Goal: Task Accomplishment & Management: Use online tool/utility

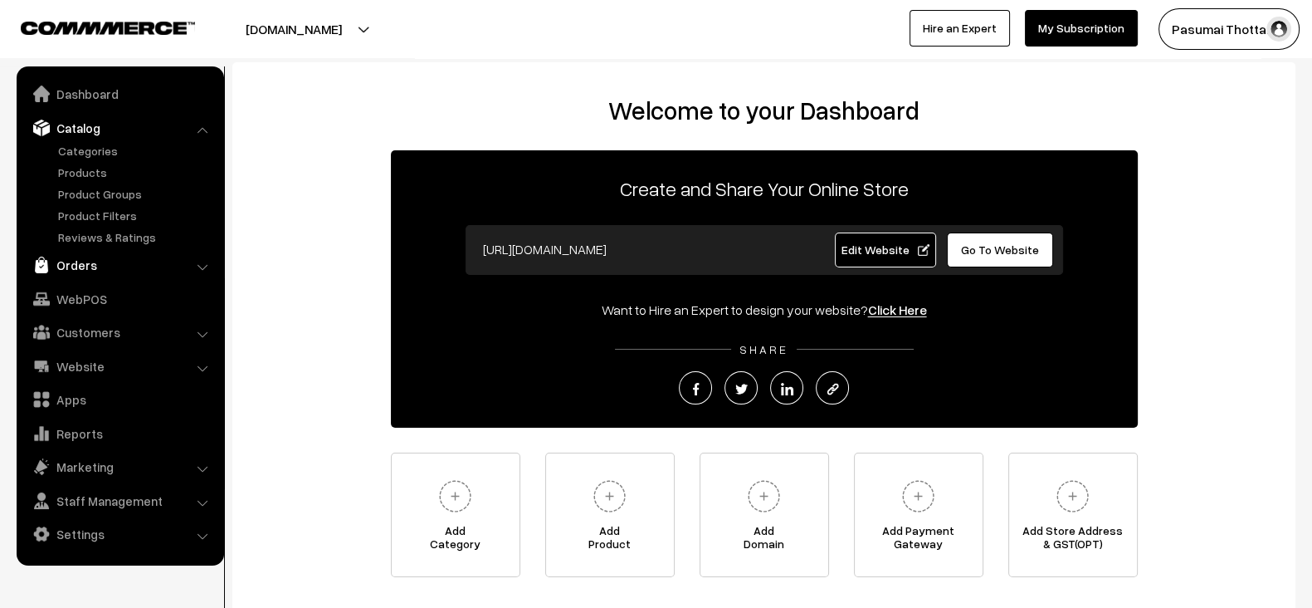
click at [94, 260] on link "Orders" at bounding box center [120, 265] width 198 height 30
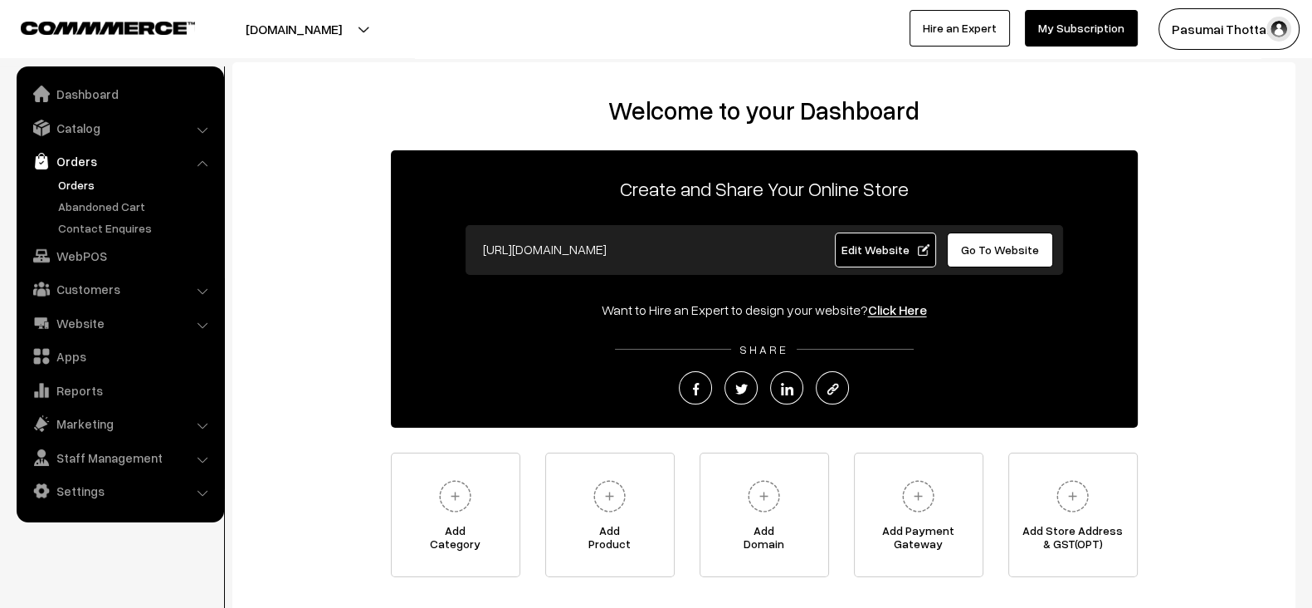
click at [71, 176] on link "Orders" at bounding box center [136, 184] width 164 height 17
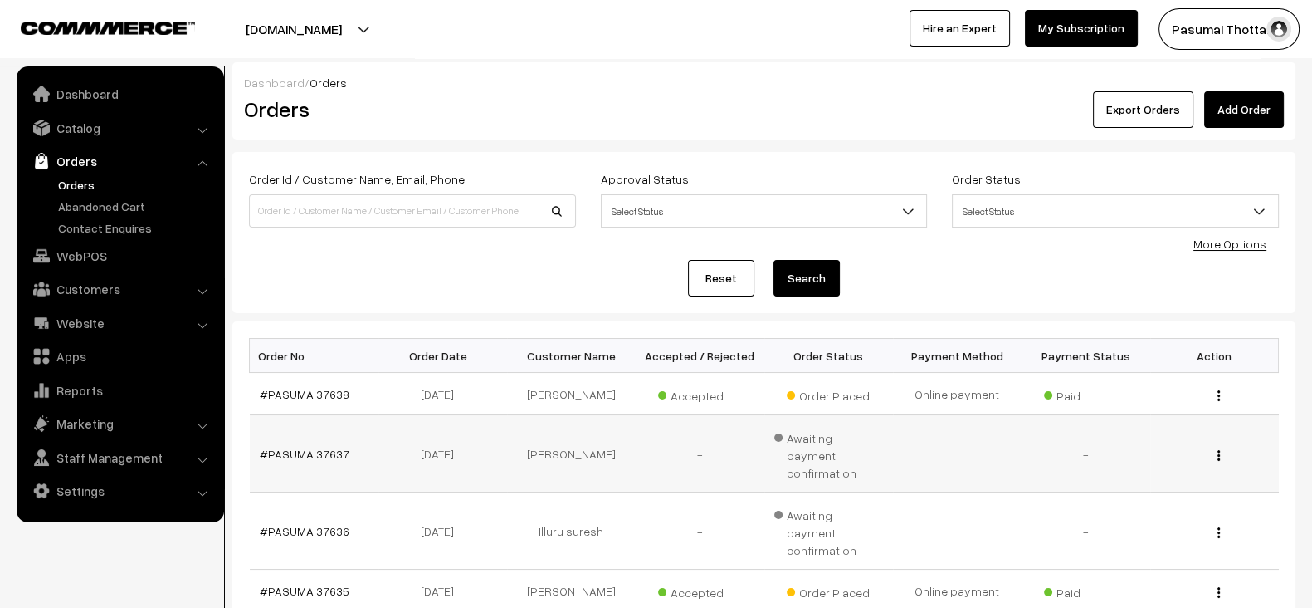
scroll to position [28, 0]
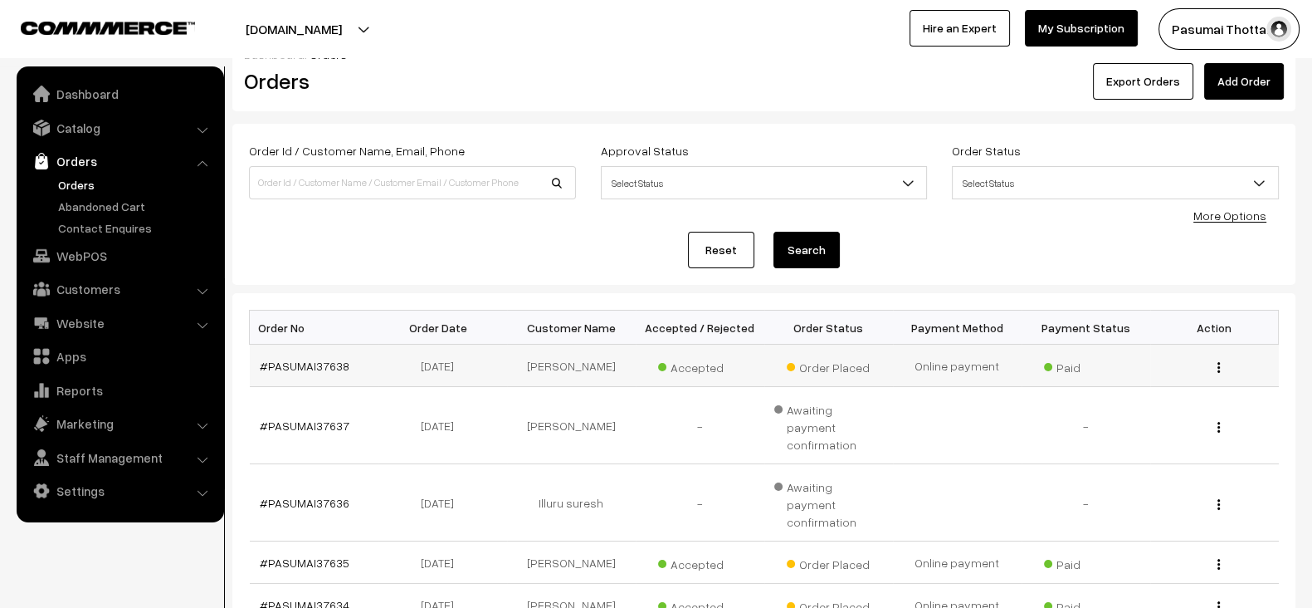
click at [569, 372] on td "Malathi" at bounding box center [571, 365] width 129 height 42
click at [559, 541] on td "Asvini stephin" at bounding box center [571, 562] width 129 height 42
copy td "Asvini"
click at [447, 173] on input at bounding box center [412, 182] width 327 height 33
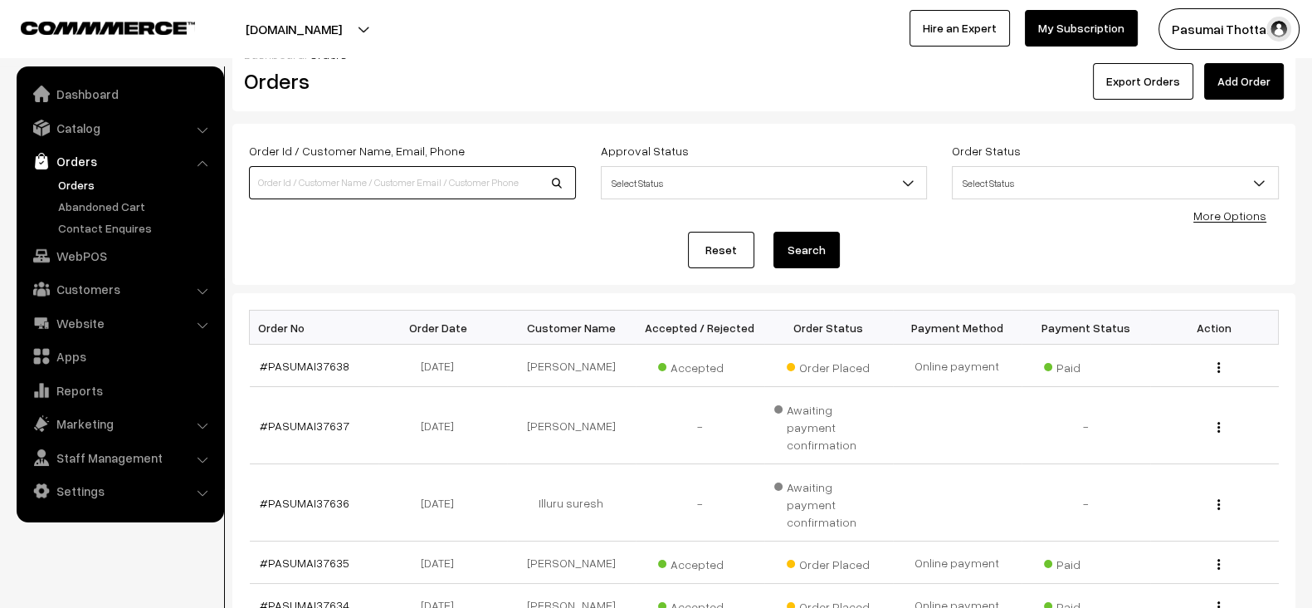
paste input "Asvini"
type input "Asvini"
click at [774, 232] on button "Search" at bounding box center [807, 250] width 66 height 37
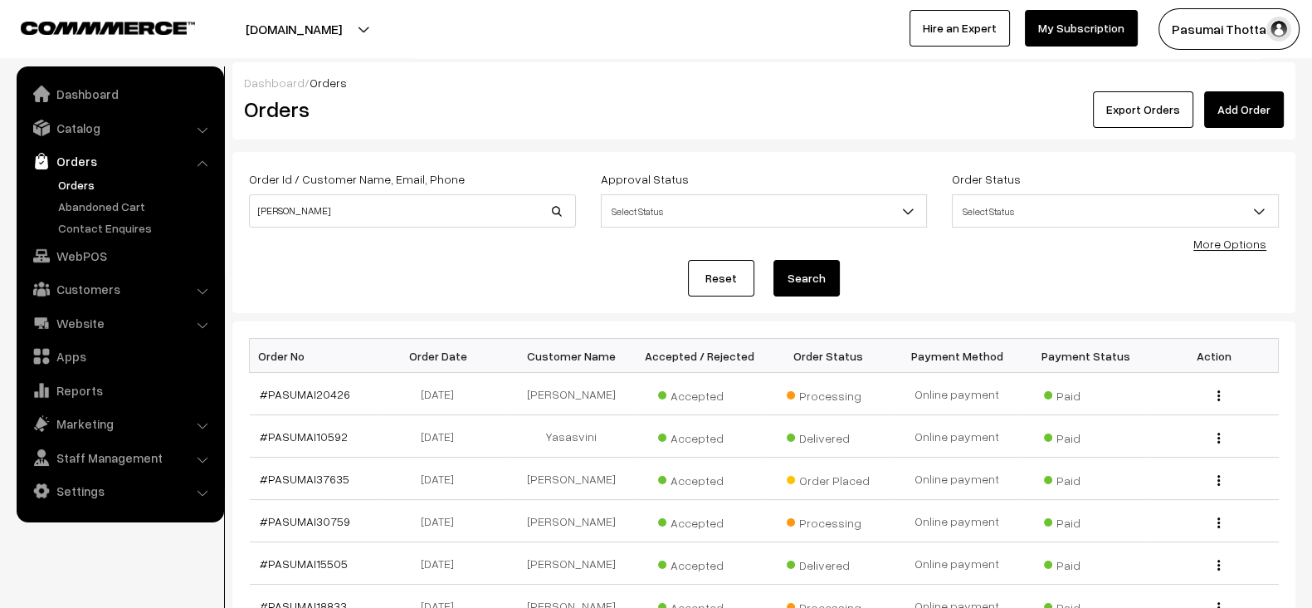
click at [729, 272] on link "Reset" at bounding box center [721, 278] width 66 height 37
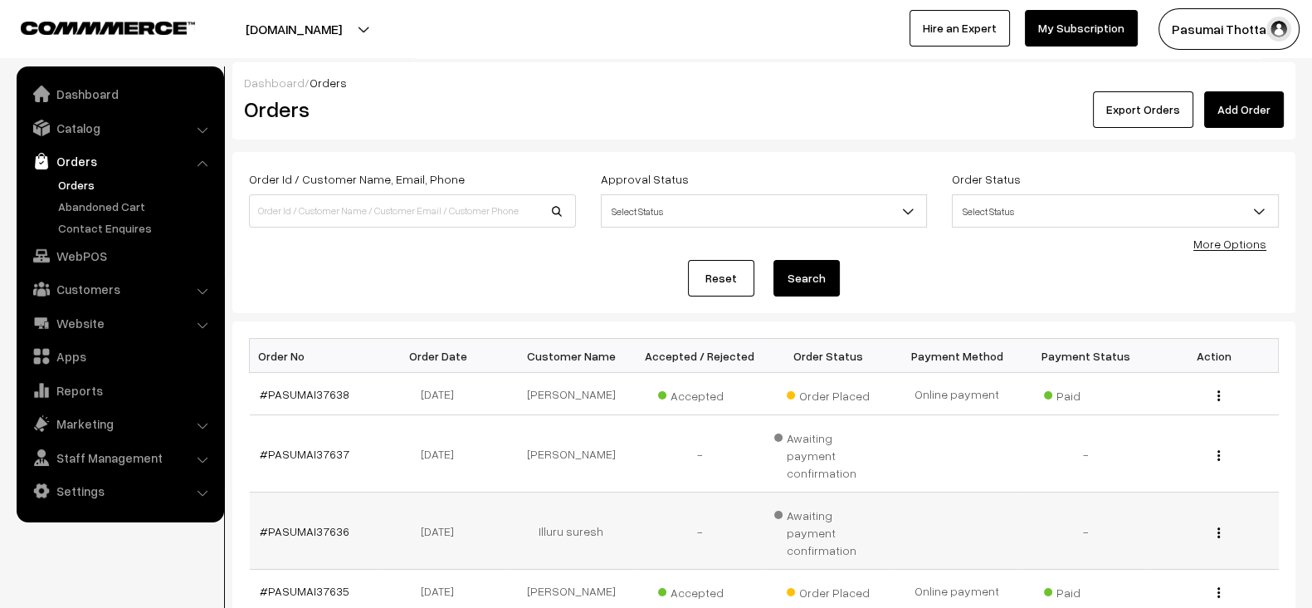
click at [564, 496] on td "Illuru suresh" at bounding box center [571, 530] width 129 height 77
copy tr "Illuru suresh"
paste input "Illuru suresh"
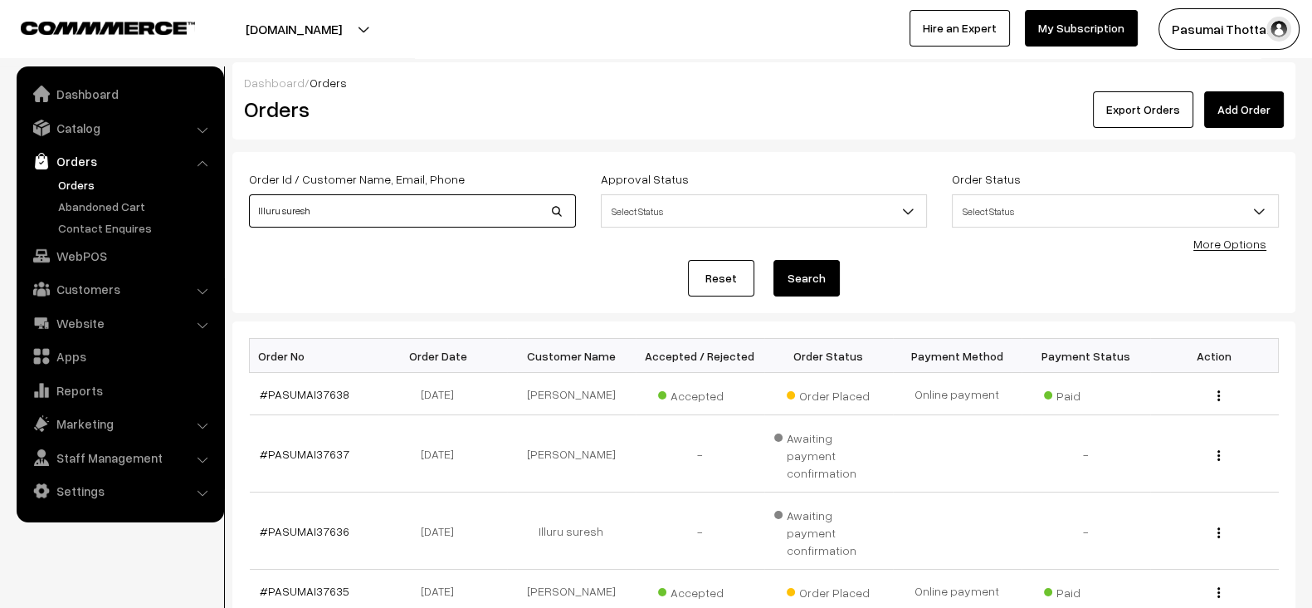
click at [457, 209] on input "Illuru suresh" at bounding box center [412, 210] width 327 height 33
type input "Illuru suresh"
click at [774, 260] on button "Search" at bounding box center [807, 278] width 66 height 37
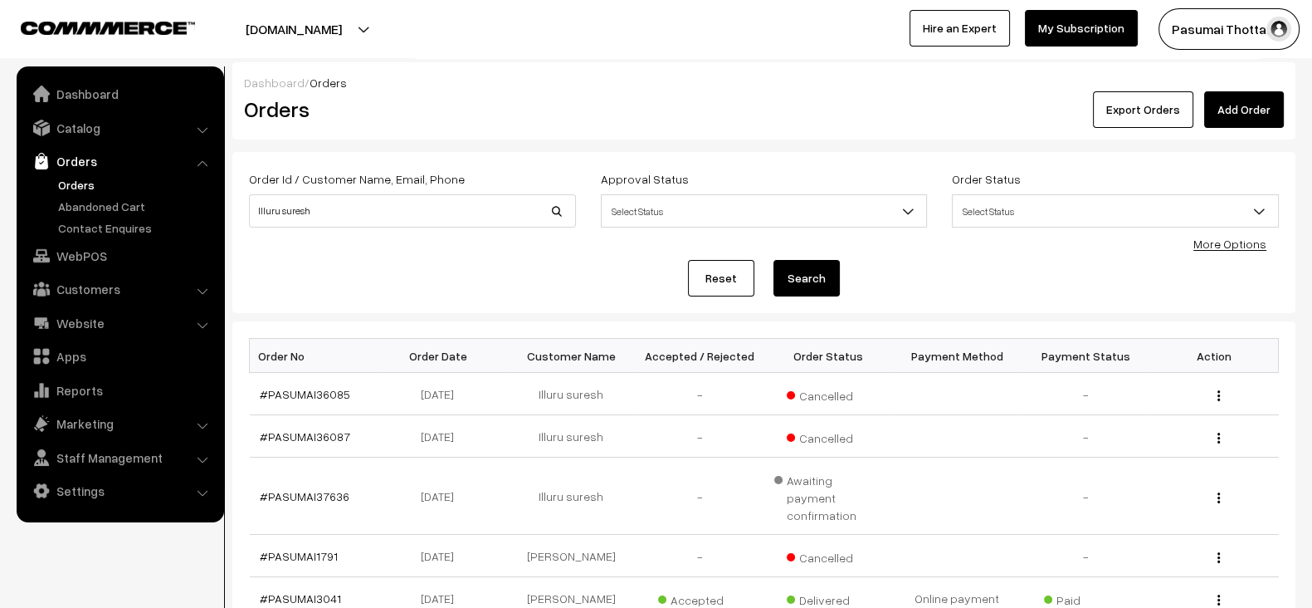
click at [727, 280] on link "Reset" at bounding box center [721, 278] width 66 height 37
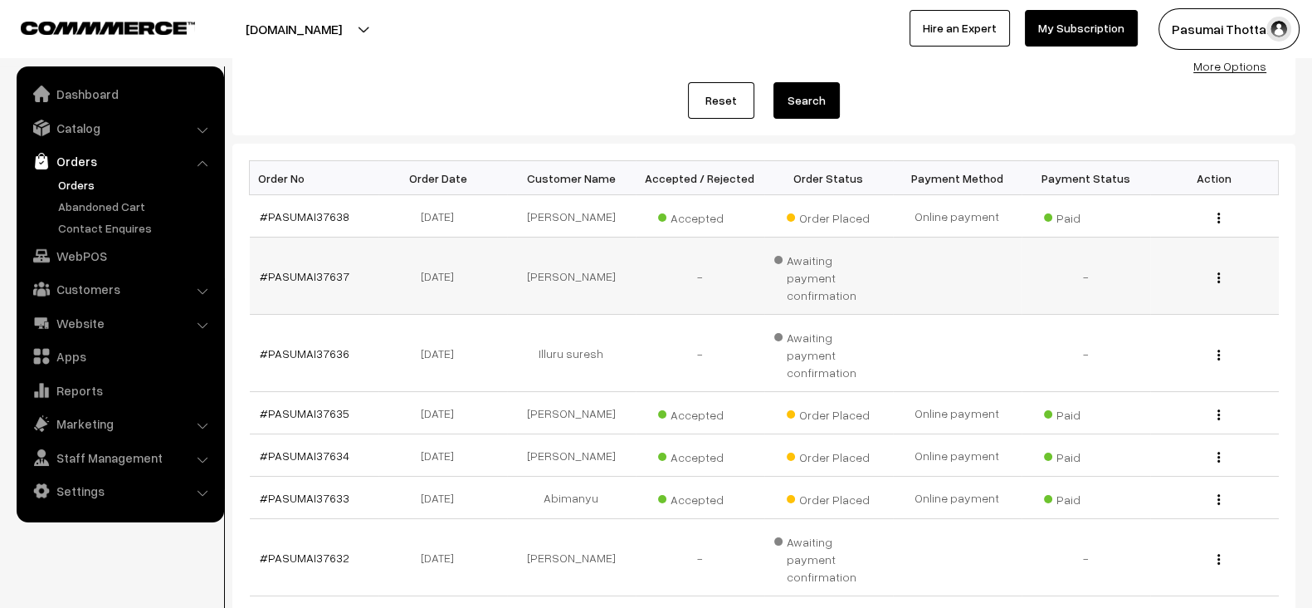
scroll to position [188, 0]
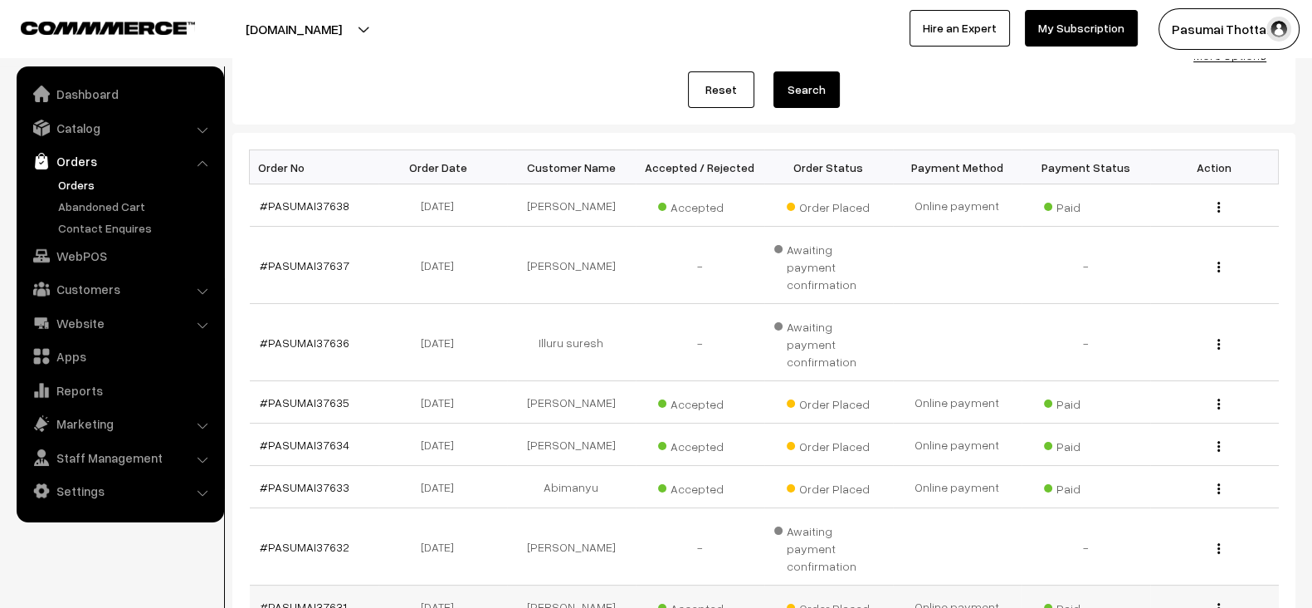
click at [573, 585] on td "Nilah" at bounding box center [571, 606] width 129 height 42
copy td "Nilah"
click at [573, 585] on td "Nilah" at bounding box center [571, 606] width 129 height 42
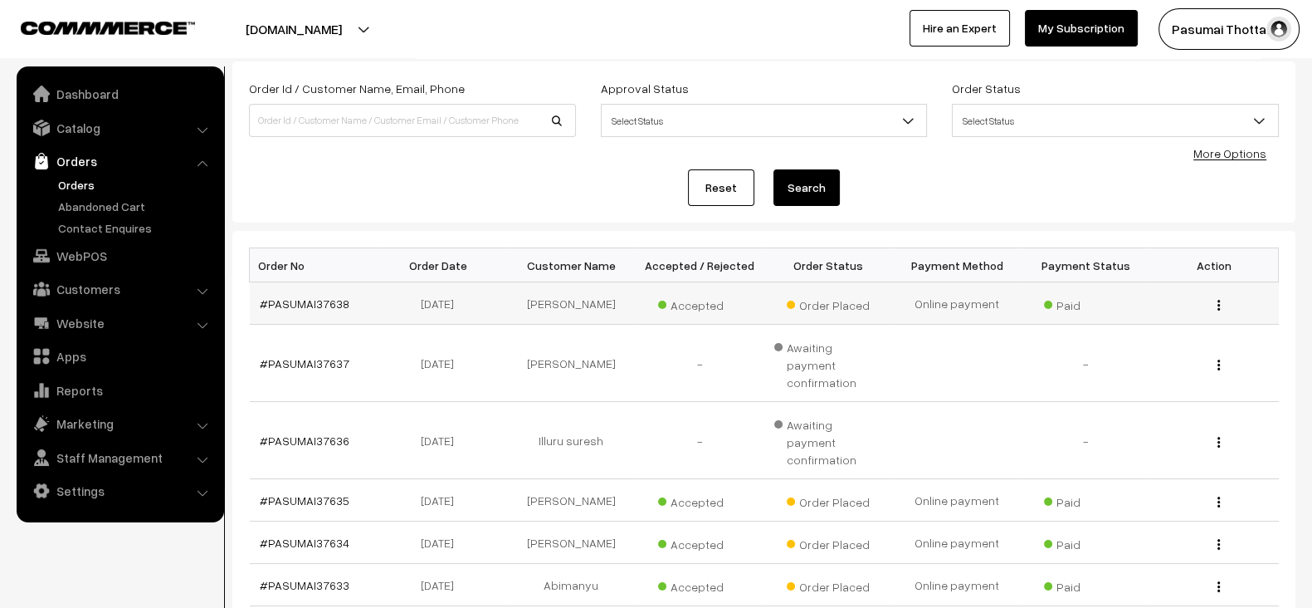
scroll to position [82, 0]
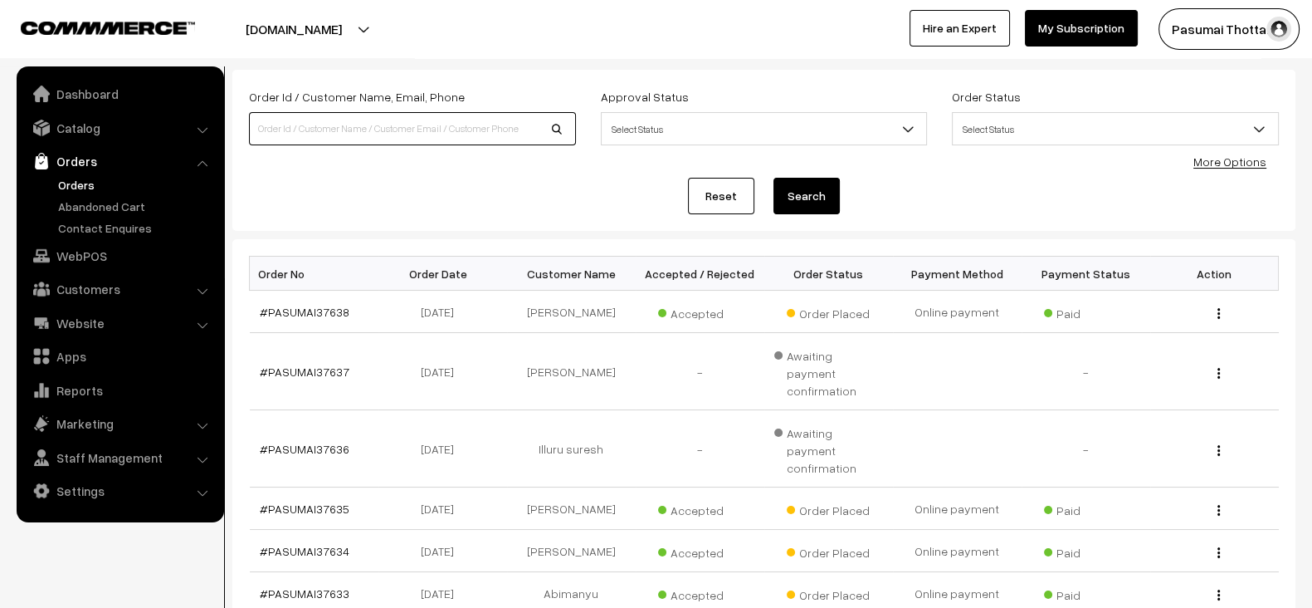
paste input "[PERSON_NAME]"
click at [401, 132] on input "[PERSON_NAME]" at bounding box center [412, 128] width 327 height 33
type input "[PERSON_NAME]"
click at [774, 178] on button "Search" at bounding box center [807, 196] width 66 height 37
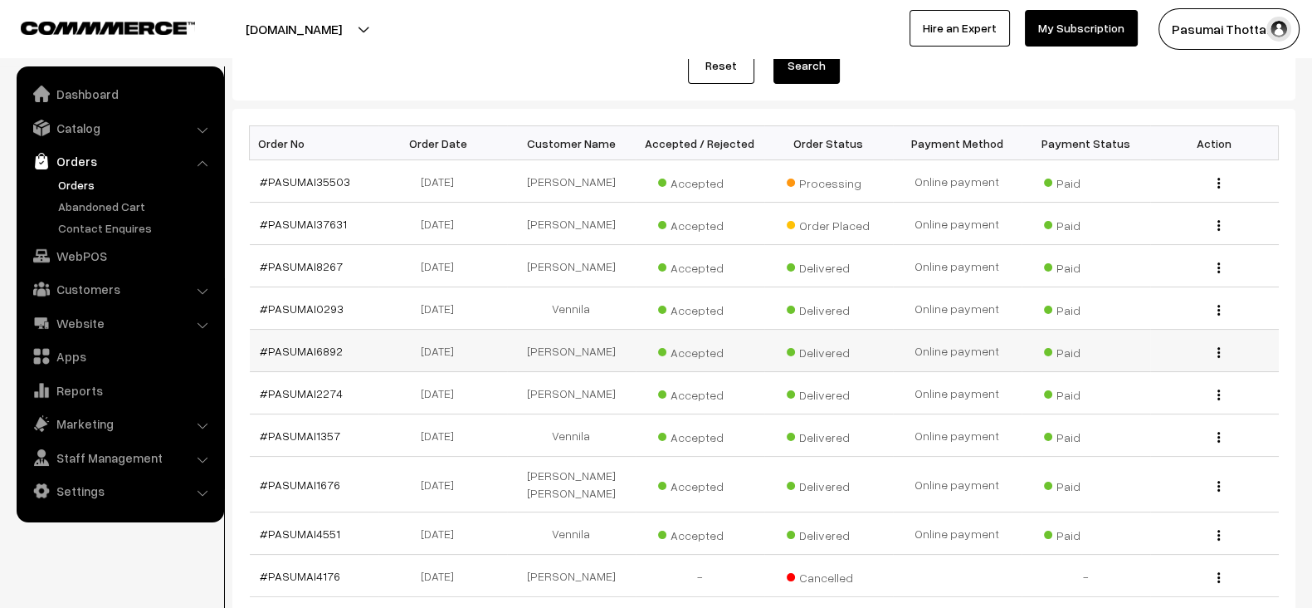
scroll to position [213, 0]
click at [289, 427] on link "#PASUMAI1357" at bounding box center [300, 434] width 81 height 14
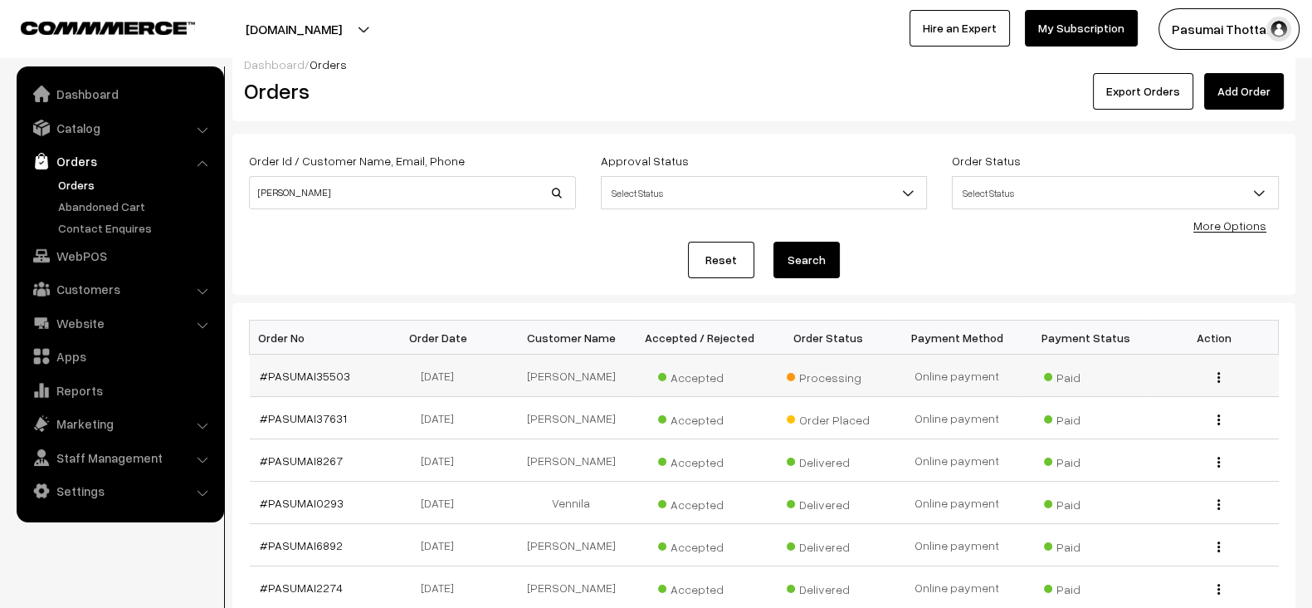
scroll to position [16, 0]
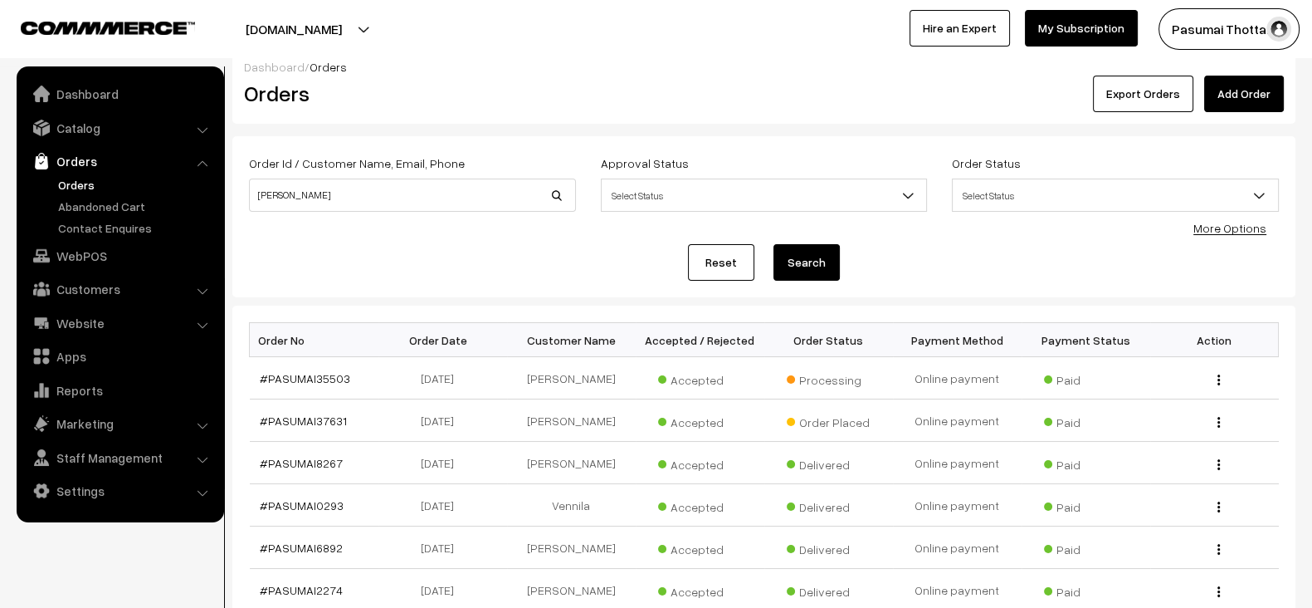
click at [722, 272] on link "Reset" at bounding box center [721, 262] width 66 height 37
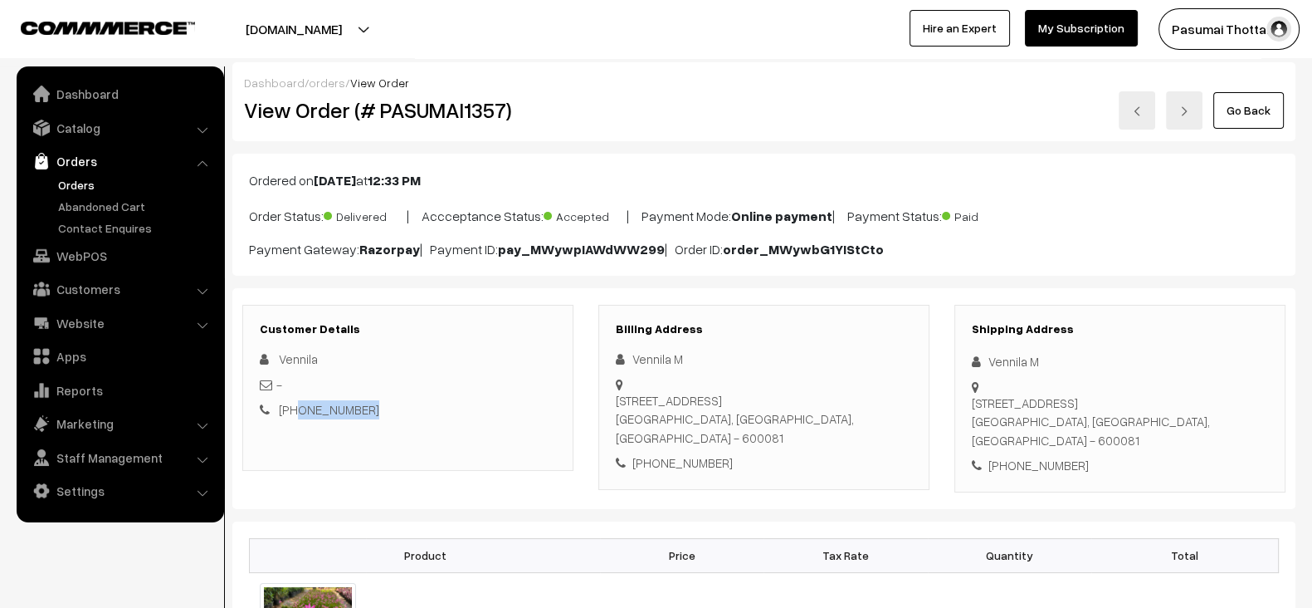
drag, startPoint x: 390, startPoint y: 408, endPoint x: 299, endPoint y: 408, distance: 91.3
click at [299, 408] on div "[PHONE_NUMBER]" at bounding box center [408, 409] width 296 height 19
copy link "9176435512"
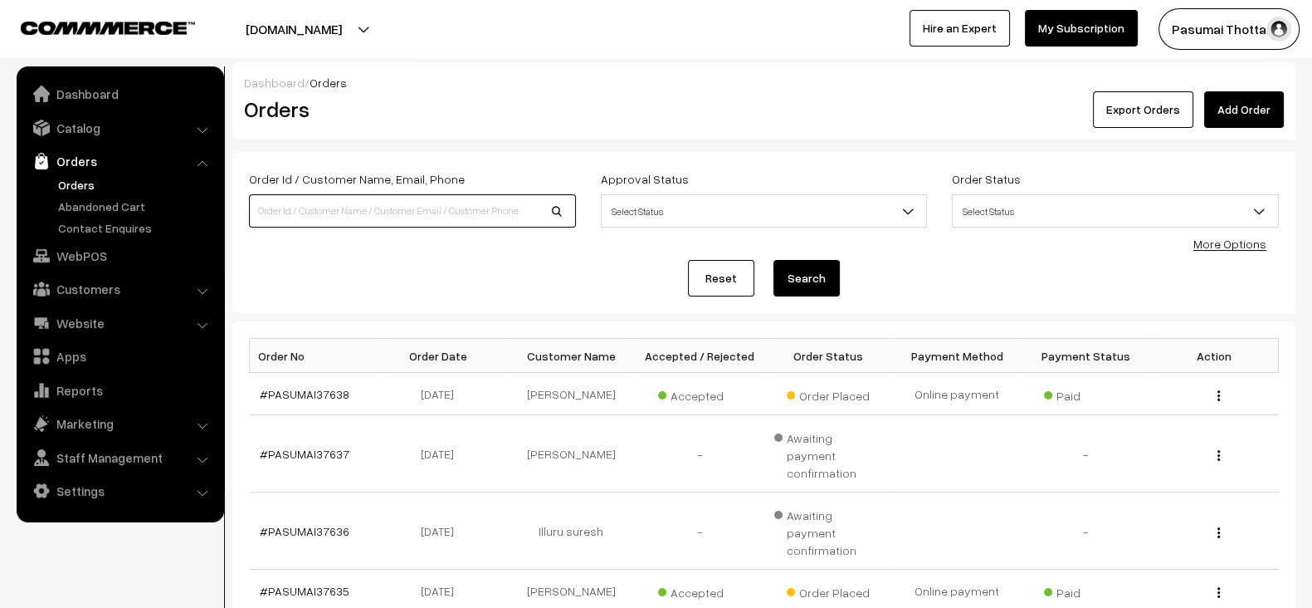
click at [413, 197] on input at bounding box center [412, 210] width 327 height 33
paste input "9176435512"
type input "9176435512"
click at [774, 260] on button "Search" at bounding box center [807, 278] width 66 height 37
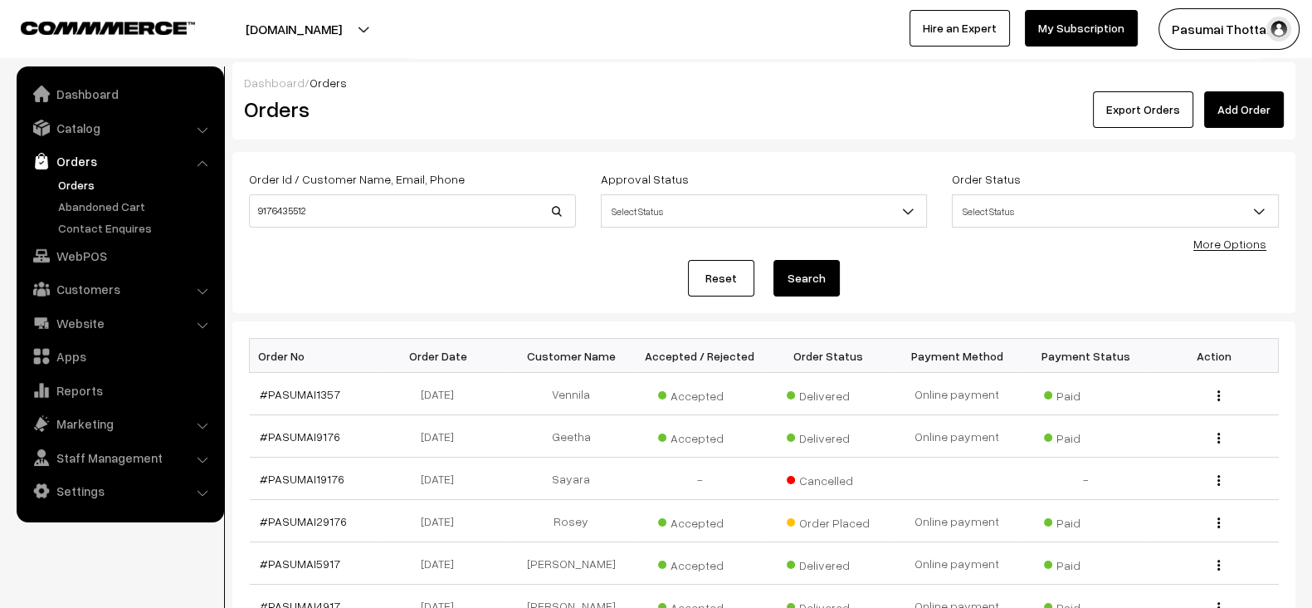
click at [730, 272] on link "Reset" at bounding box center [721, 278] width 66 height 37
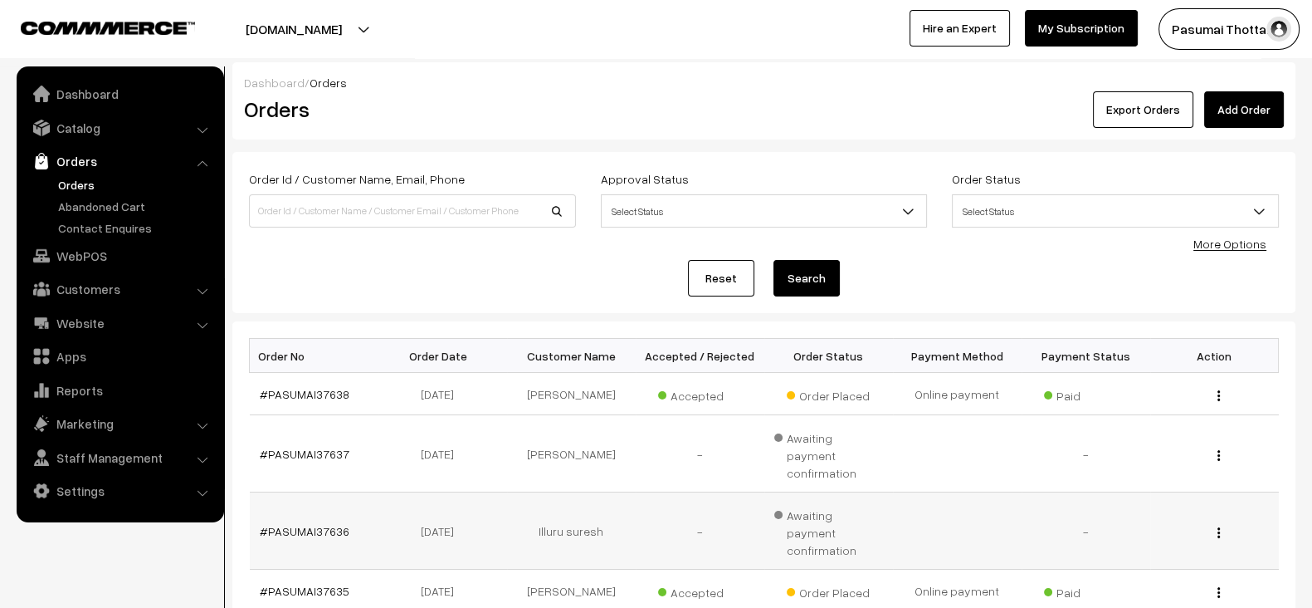
scroll to position [464, 0]
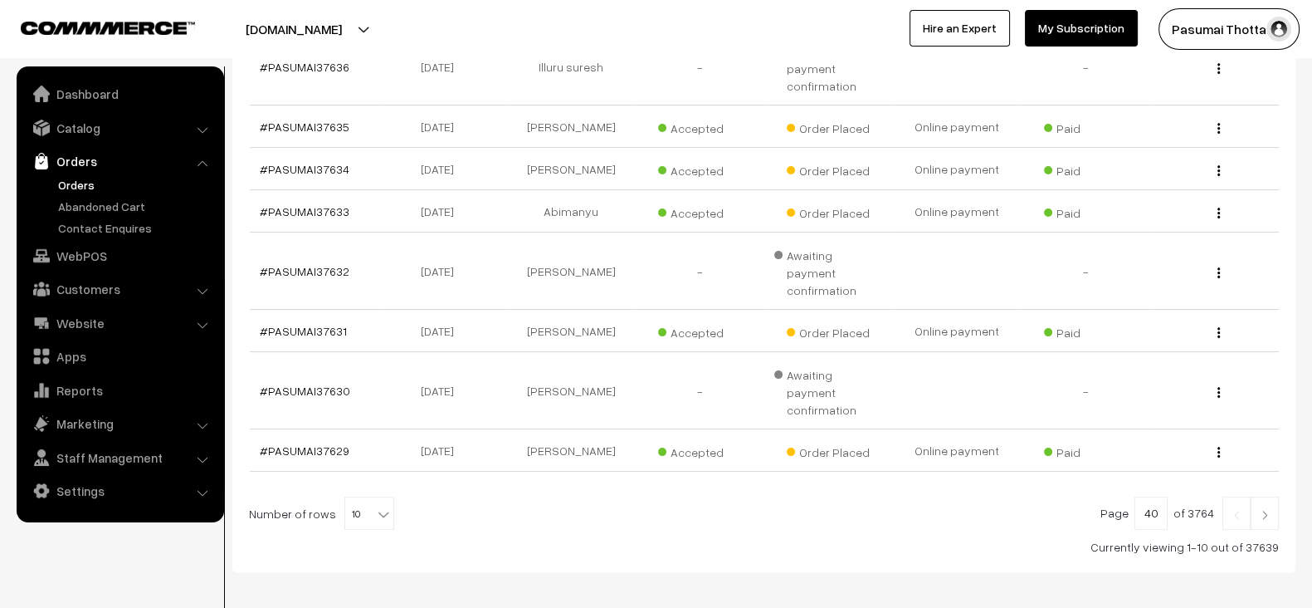
type input "40"
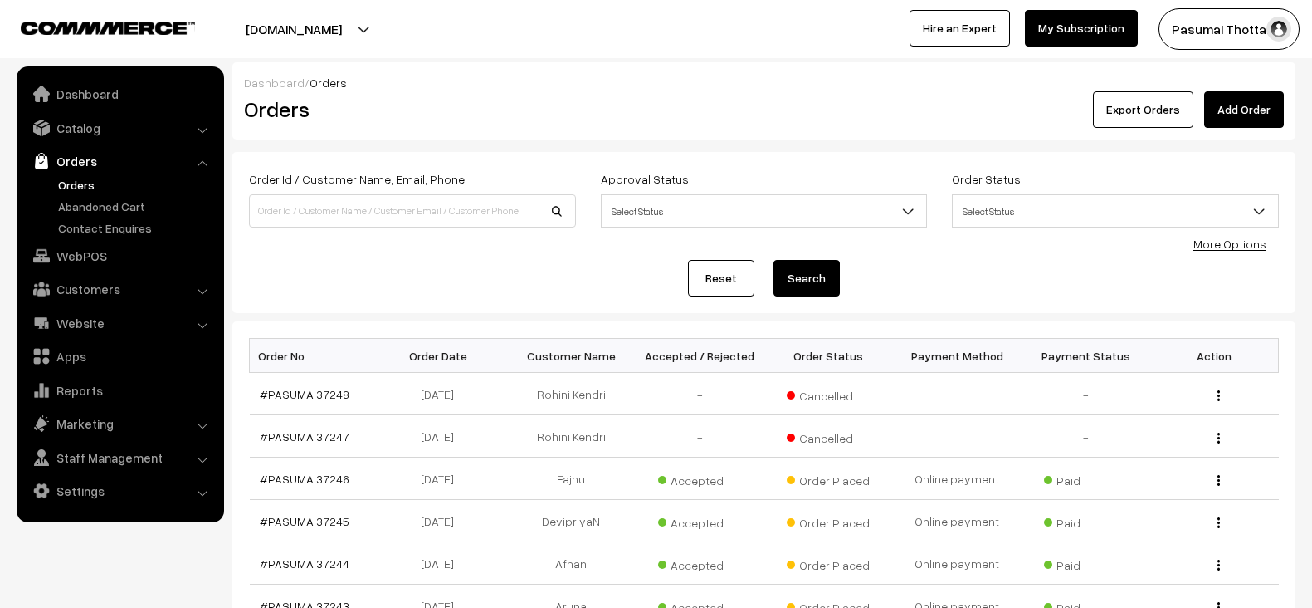
scroll to position [37, 0]
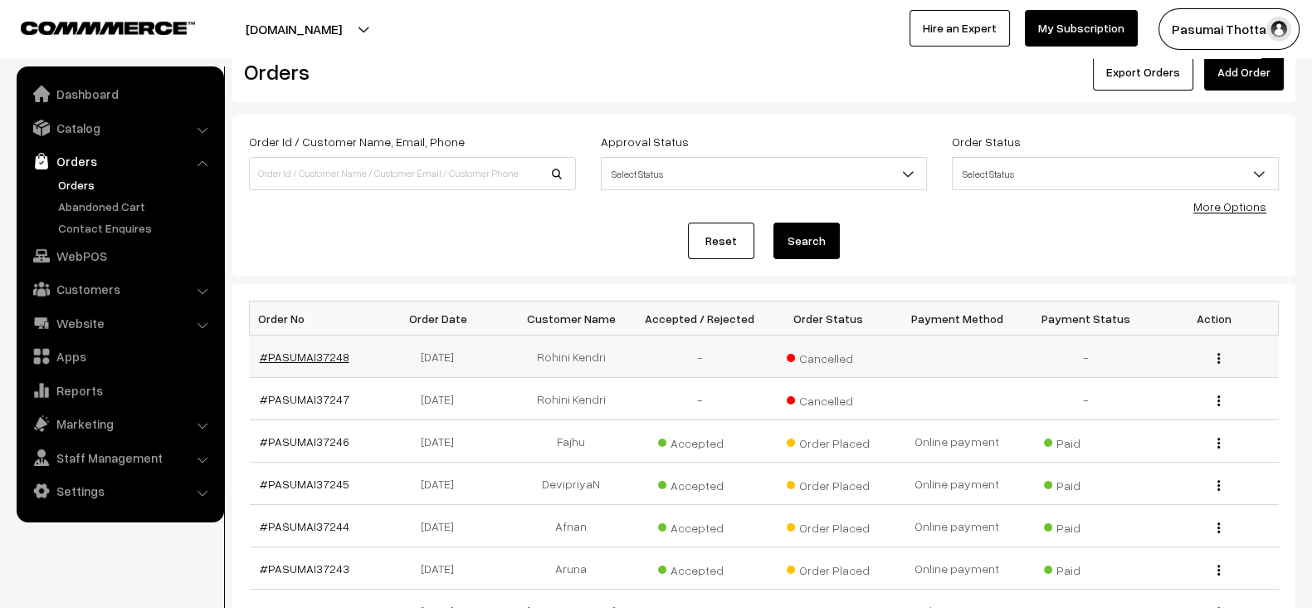
click at [310, 360] on link "#PASUMAI37248" at bounding box center [305, 356] width 90 height 14
click at [440, 159] on input at bounding box center [412, 173] width 327 height 33
paste input "9986008902"
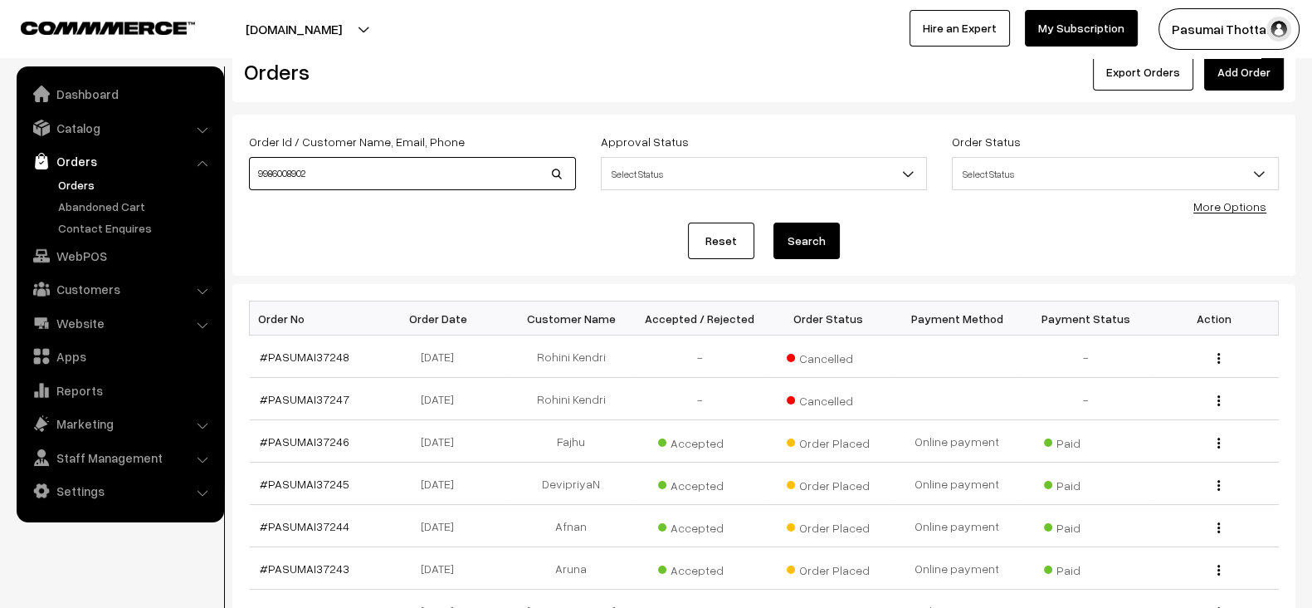
type input "9986008902"
click at [710, 236] on link "Reset" at bounding box center [721, 240] width 66 height 37
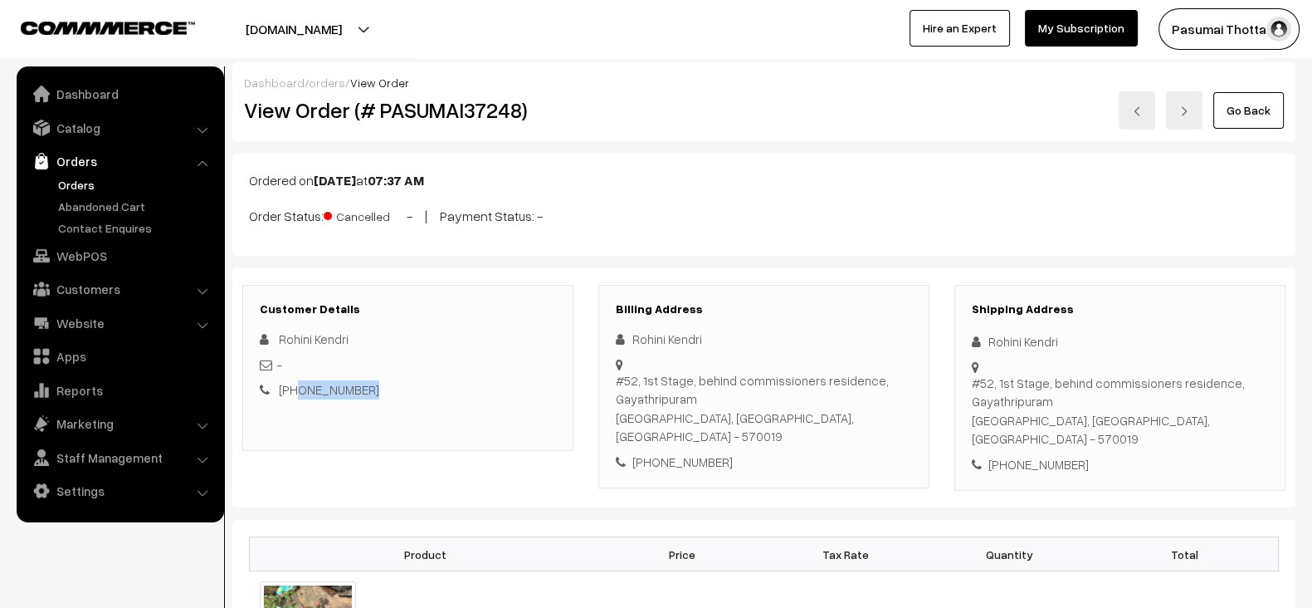
click at [295, 388] on div "+91 9986008902" at bounding box center [408, 389] width 296 height 19
copy link "9986008902"
click at [496, 105] on h2 "View Order (# PASUMAI37248)" at bounding box center [409, 110] width 330 height 26
copy h2 "PASUMAI37248"
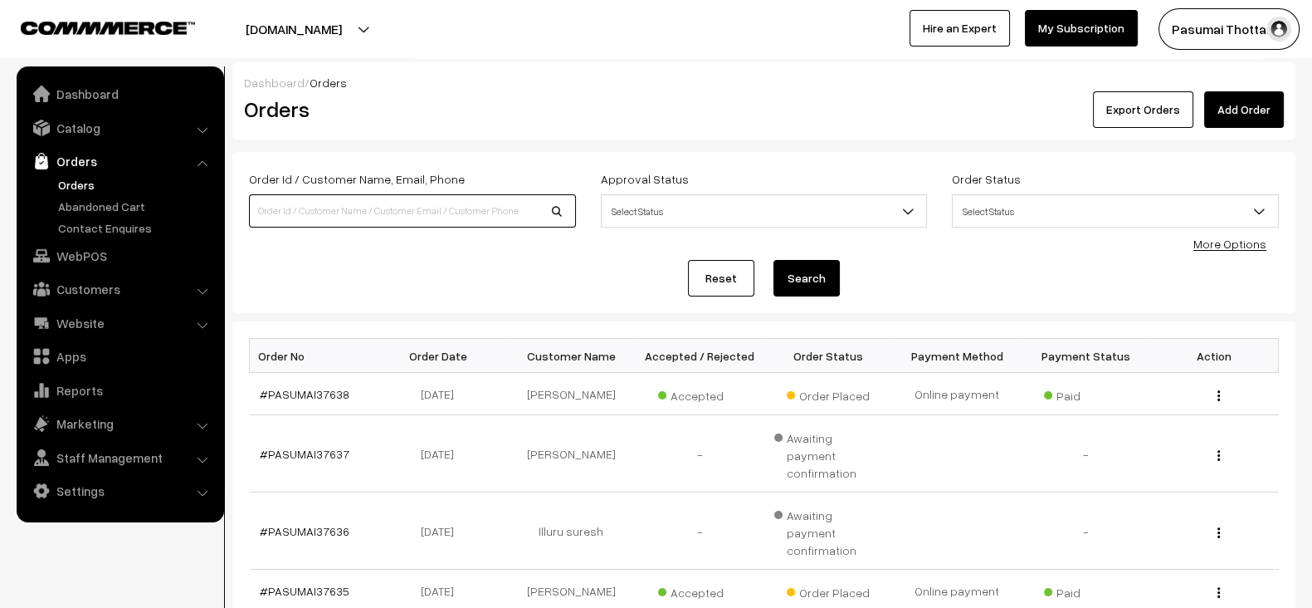
click at [394, 196] on input at bounding box center [412, 210] width 327 height 33
paste input "9986008902"
type input "9986008902"
click at [774, 260] on button "Search" at bounding box center [807, 278] width 66 height 37
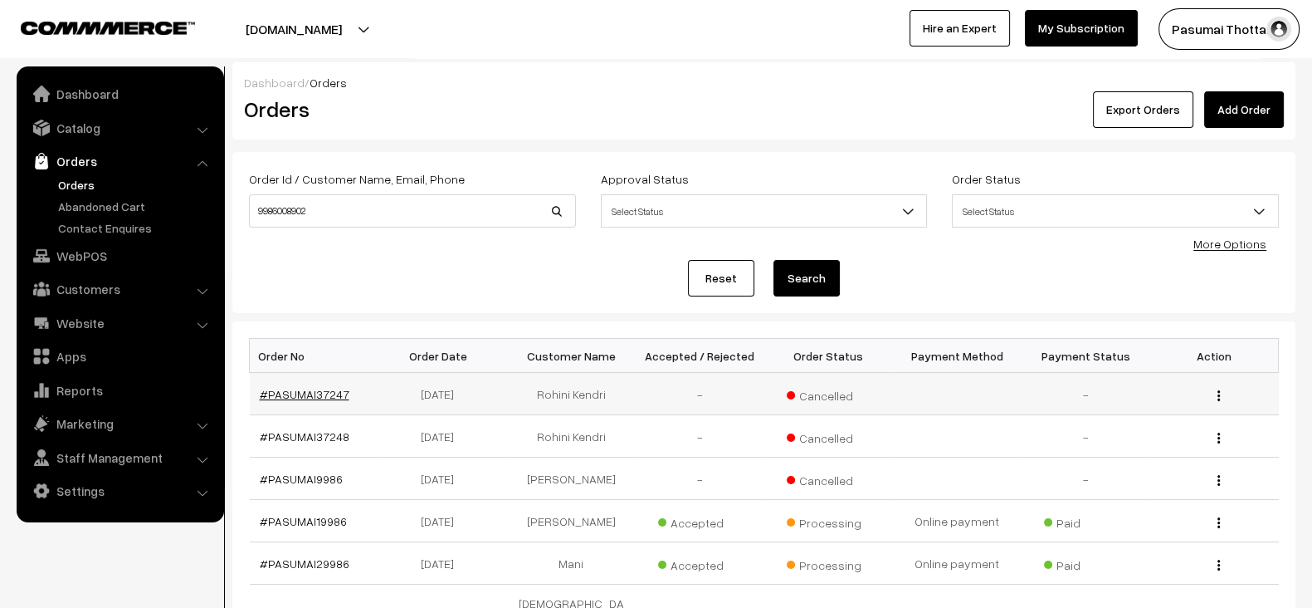
click at [311, 387] on link "#PASUMAI37247" at bounding box center [305, 394] width 90 height 14
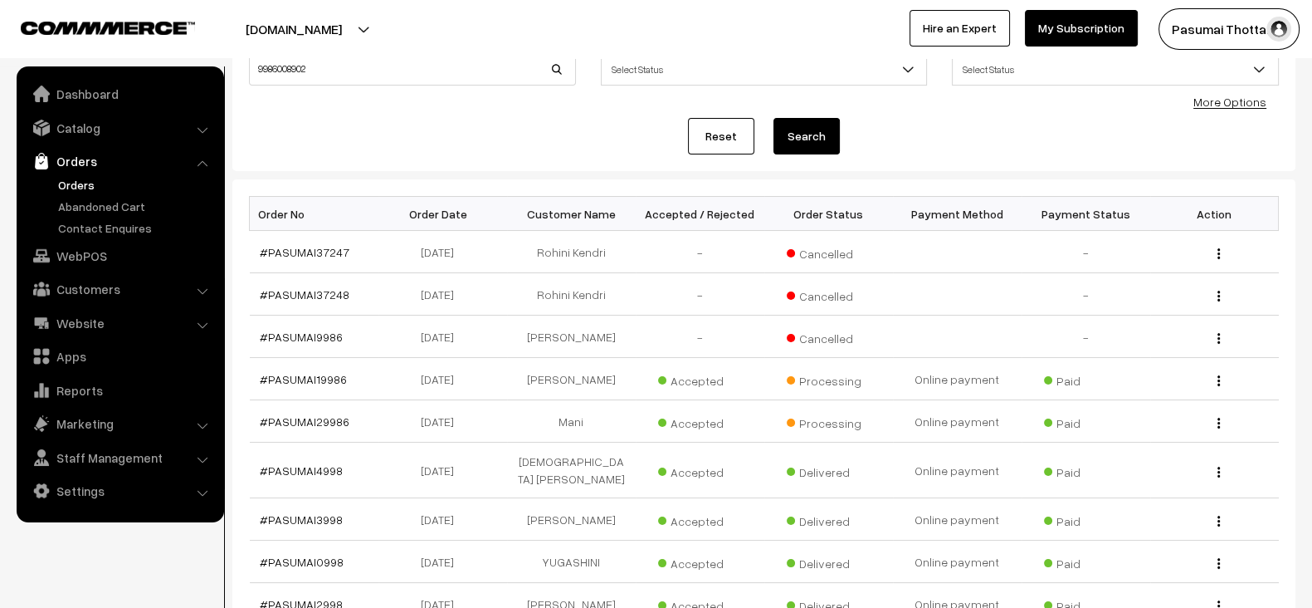
scroll to position [143, 0]
click at [547, 377] on td "Akila Gunasekar" at bounding box center [571, 378] width 129 height 42
copy td "Akila"
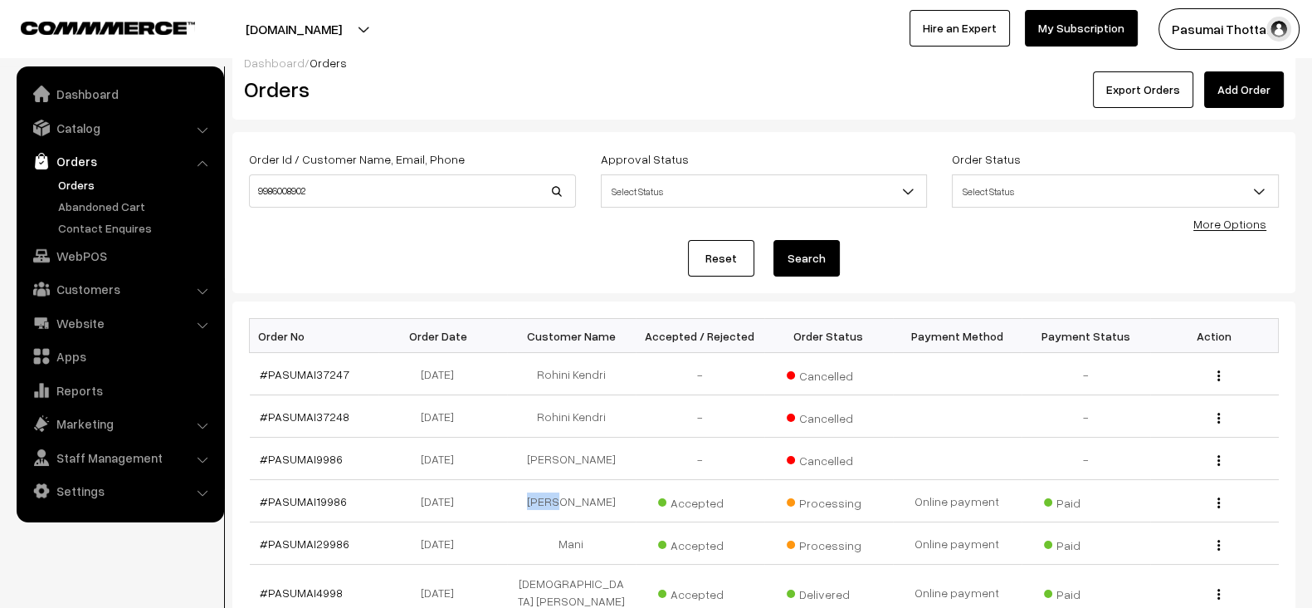
scroll to position [20, 0]
click at [339, 189] on input "9986008902" at bounding box center [412, 190] width 327 height 33
paste input "Akila"
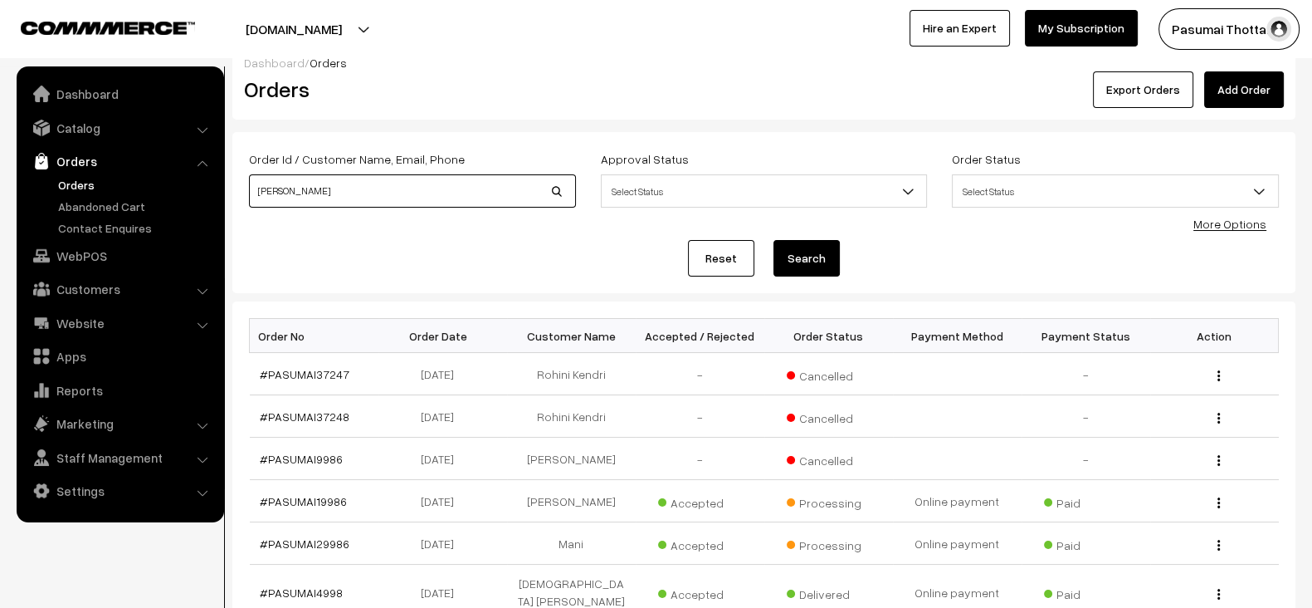
type input "Akila"
click at [774, 240] on button "Search" at bounding box center [807, 258] width 66 height 37
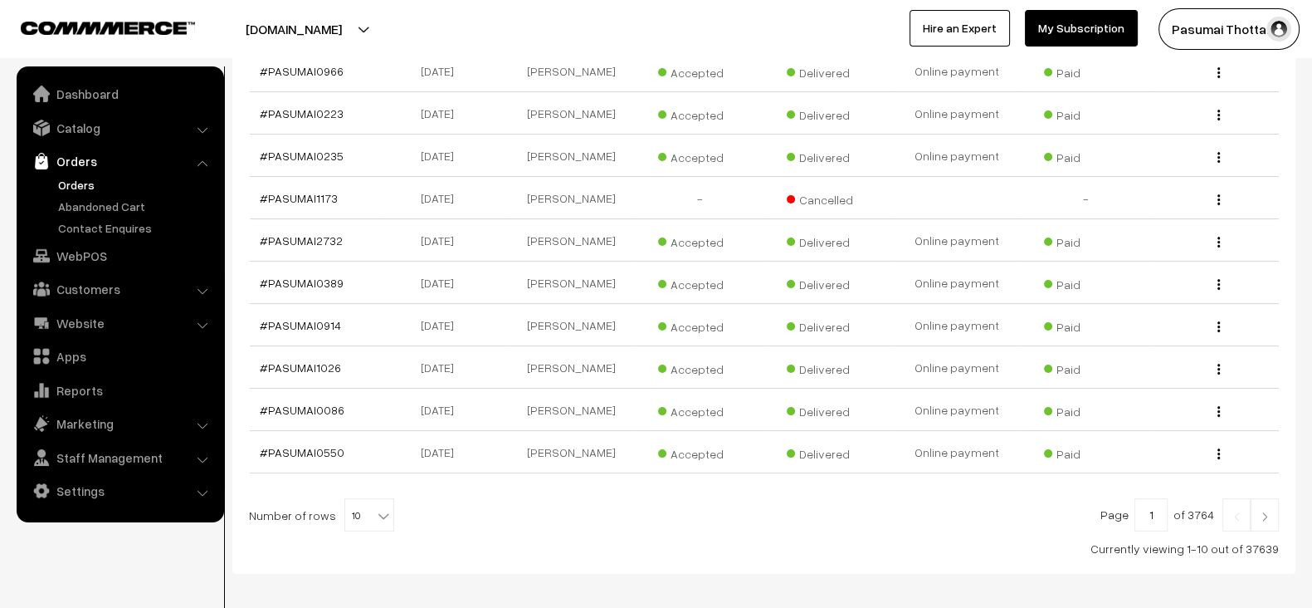
scroll to position [319, 0]
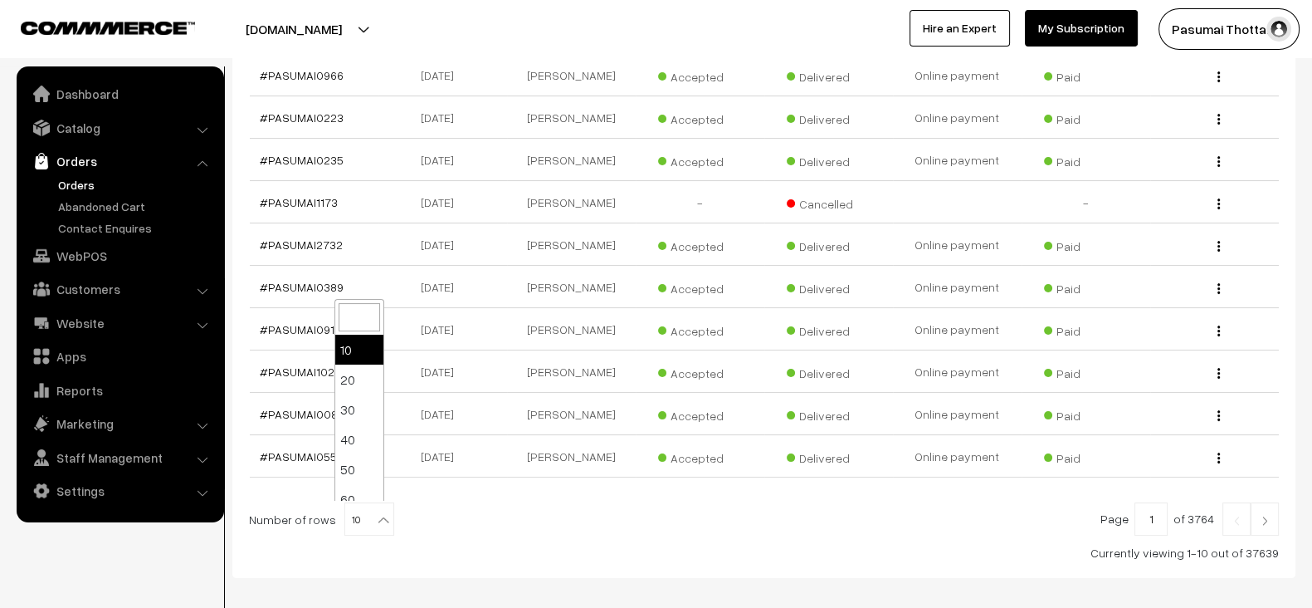
click at [378, 516] on b at bounding box center [383, 519] width 17 height 17
select select "100"
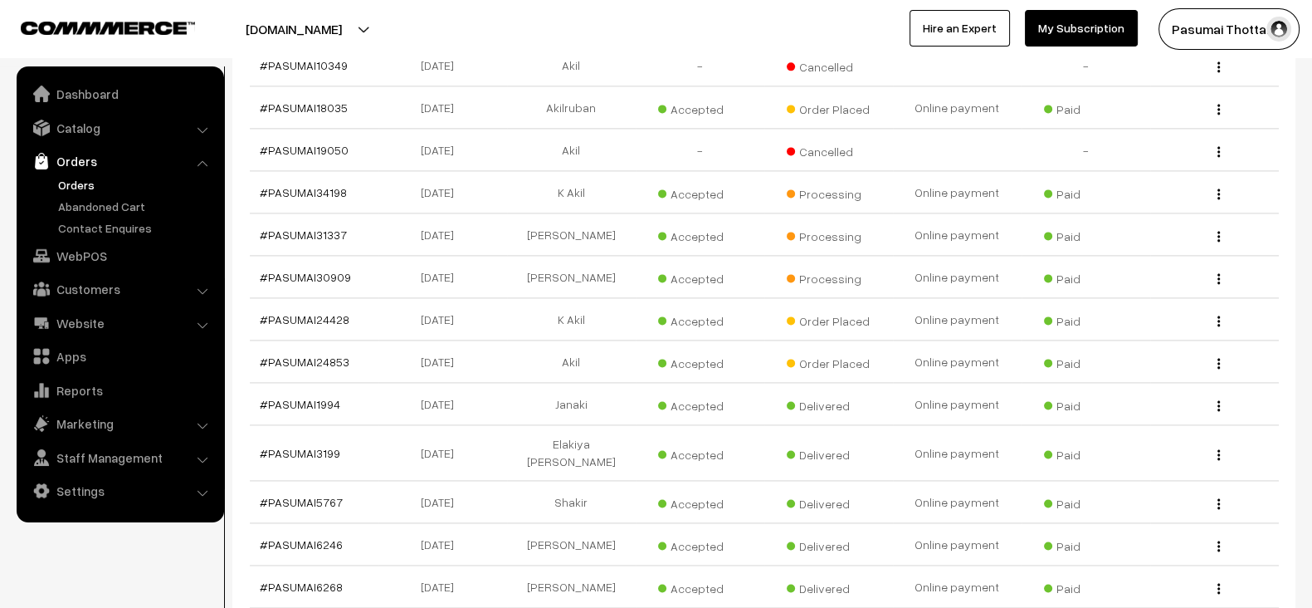
scroll to position [2867, 0]
click at [589, 268] on td "Shakil kamalesh" at bounding box center [571, 278] width 129 height 42
copy td "kamalesh"
click at [589, 268] on td "Shakil kamalesh" at bounding box center [571, 278] width 129 height 42
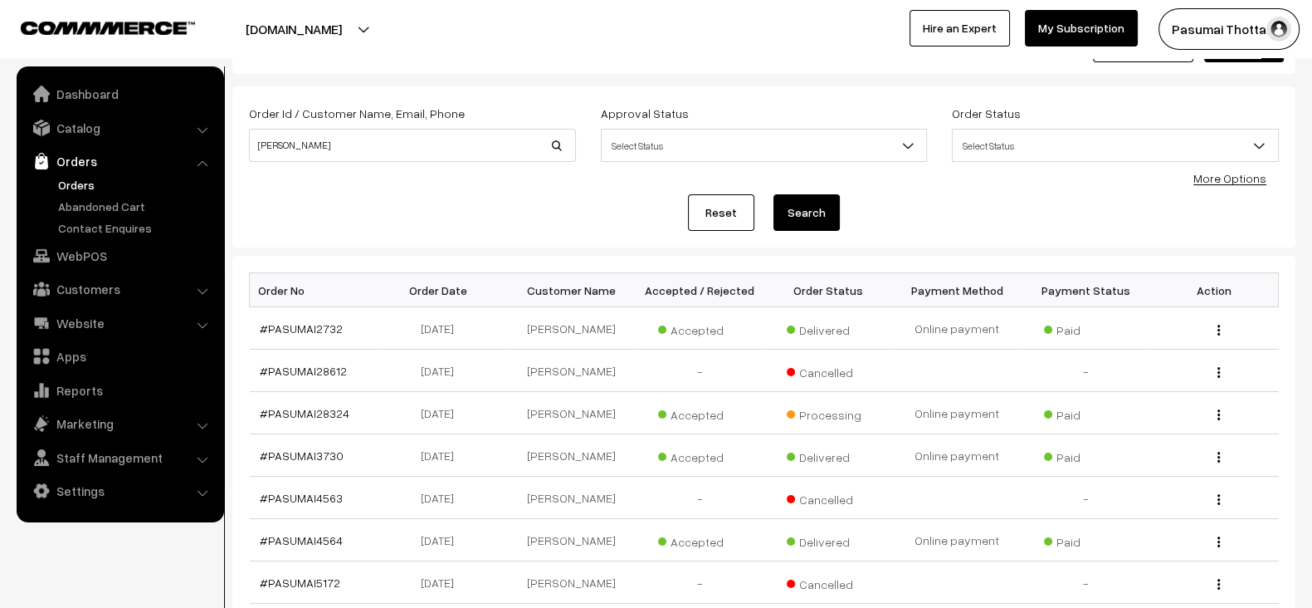
scroll to position [0, 0]
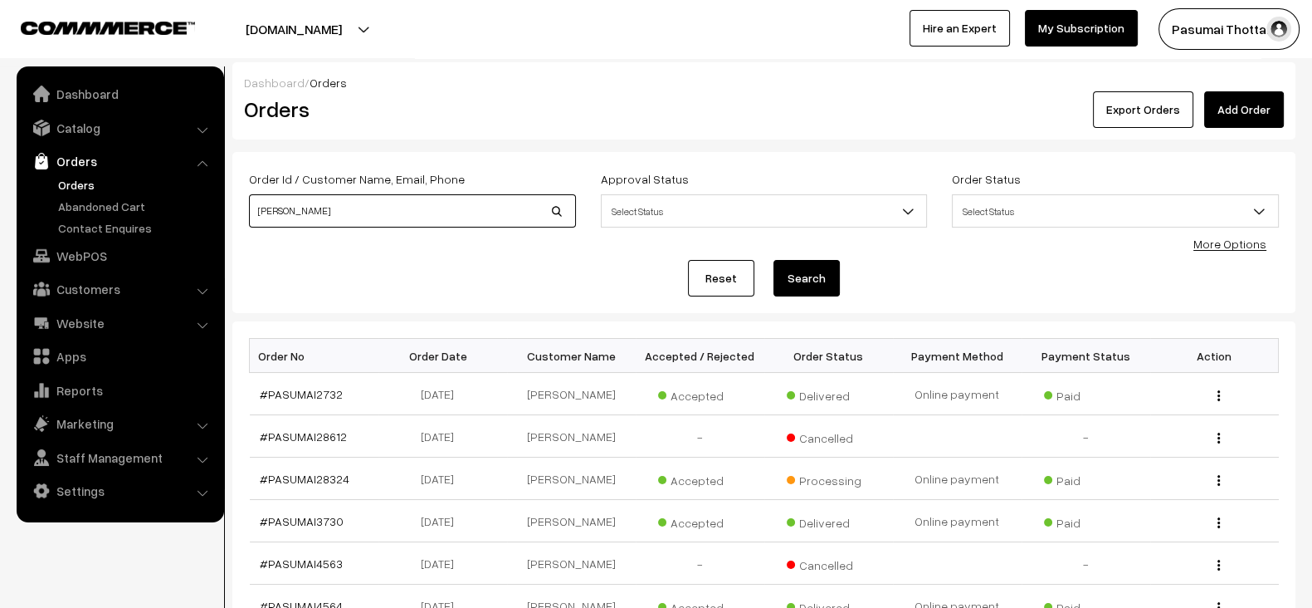
click at [403, 222] on input "Akila" at bounding box center [412, 210] width 327 height 33
paste input "kamalesh"
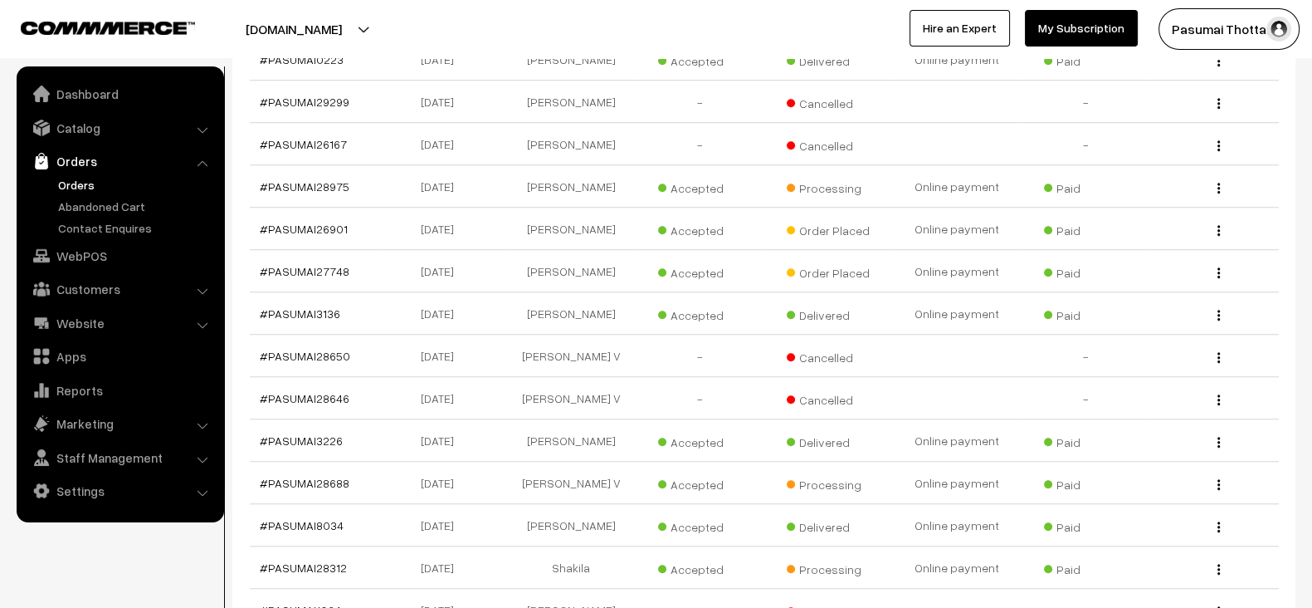
scroll to position [1566, 0]
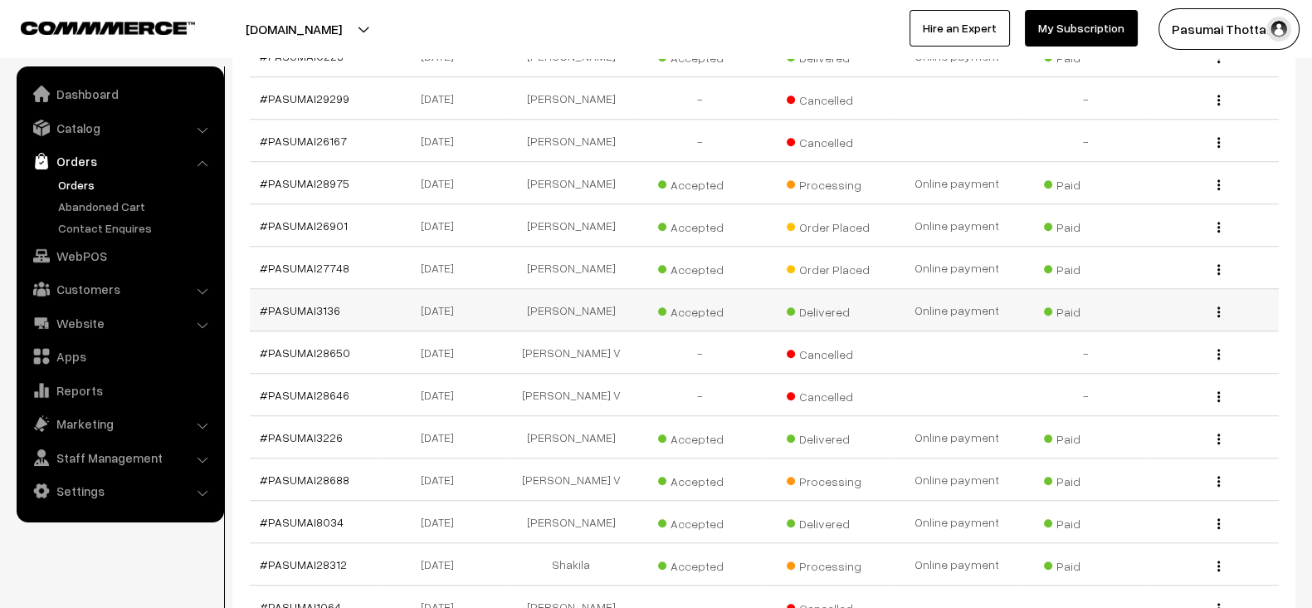
type input "kamalesh"
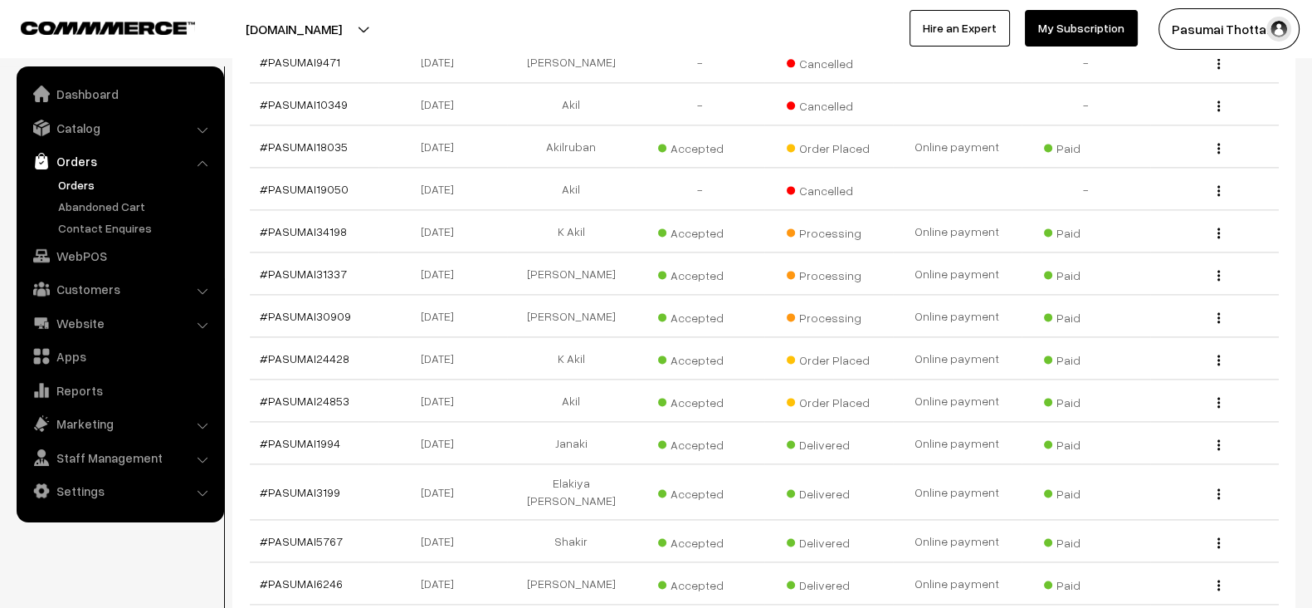
scroll to position [2859, 0]
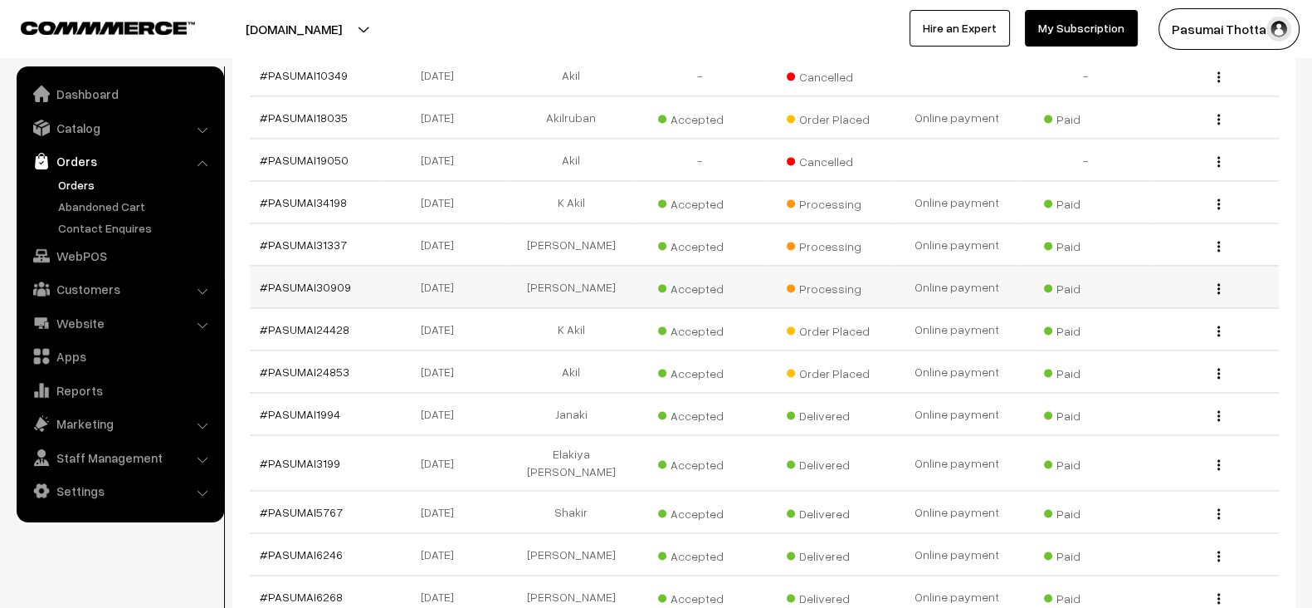
click at [554, 275] on td "Shakil kamalesh" at bounding box center [571, 287] width 129 height 42
copy tr "Shakil kamalesh"
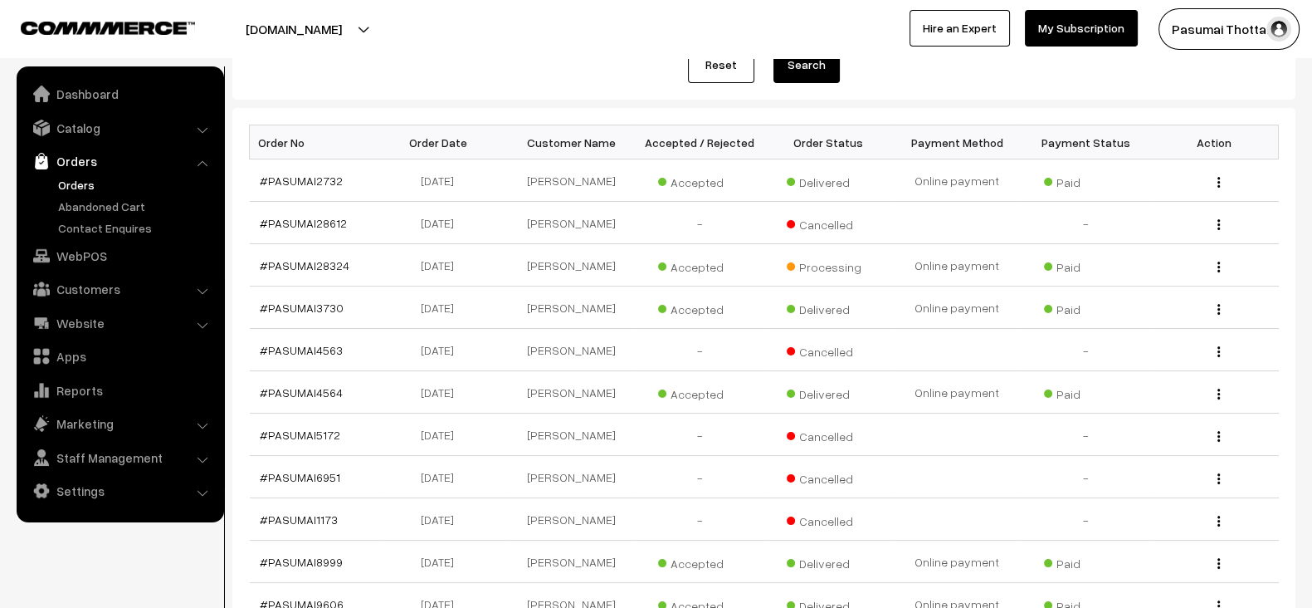
scroll to position [0, 0]
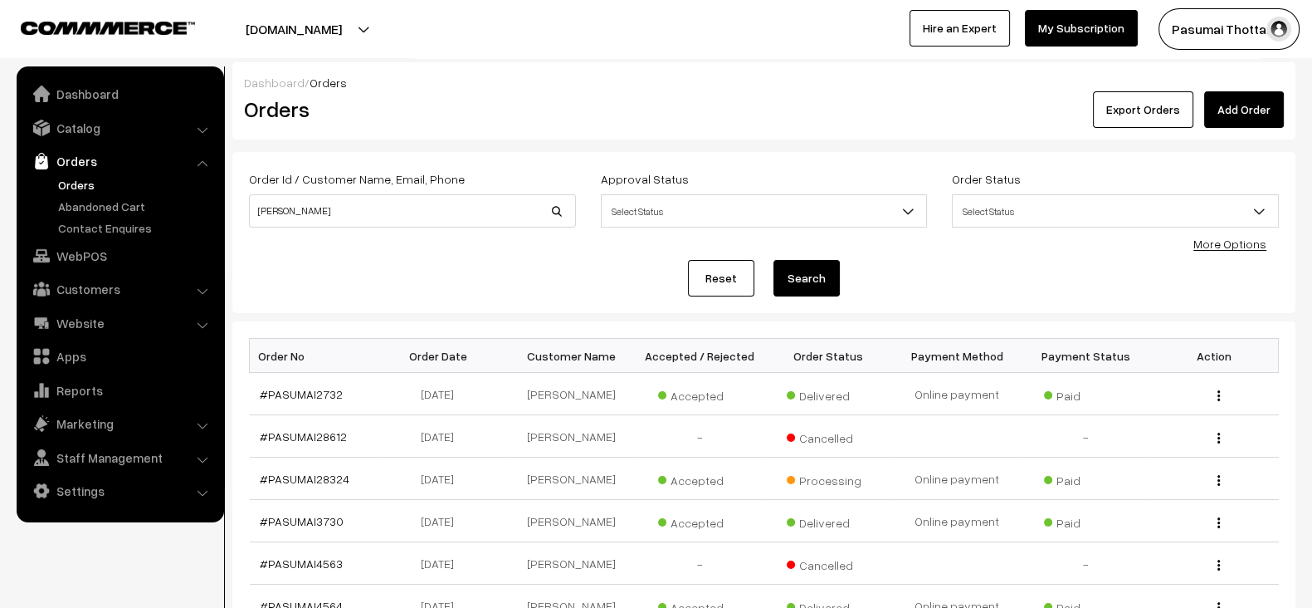
click at [830, 285] on button "Search" at bounding box center [807, 278] width 66 height 37
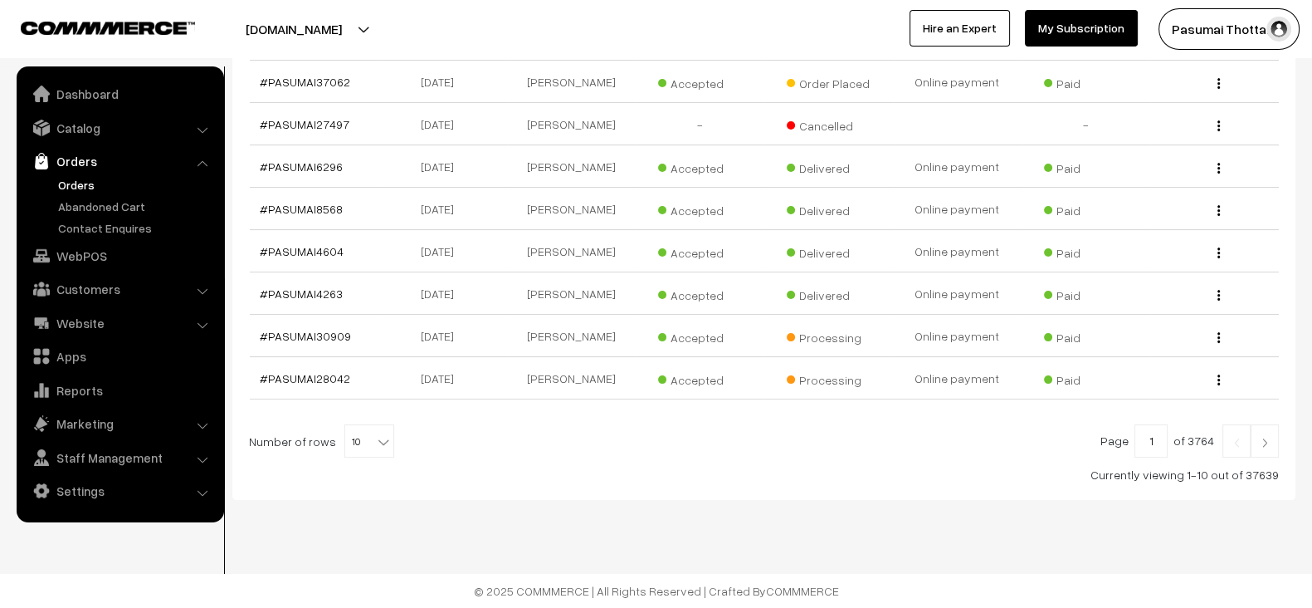
scroll to position [407, 0]
click at [351, 446] on span "10" at bounding box center [369, 441] width 48 height 33
click at [696, 383] on td "Accepted" at bounding box center [700, 378] width 129 height 42
click at [1156, 437] on input "1" at bounding box center [1151, 440] width 33 height 33
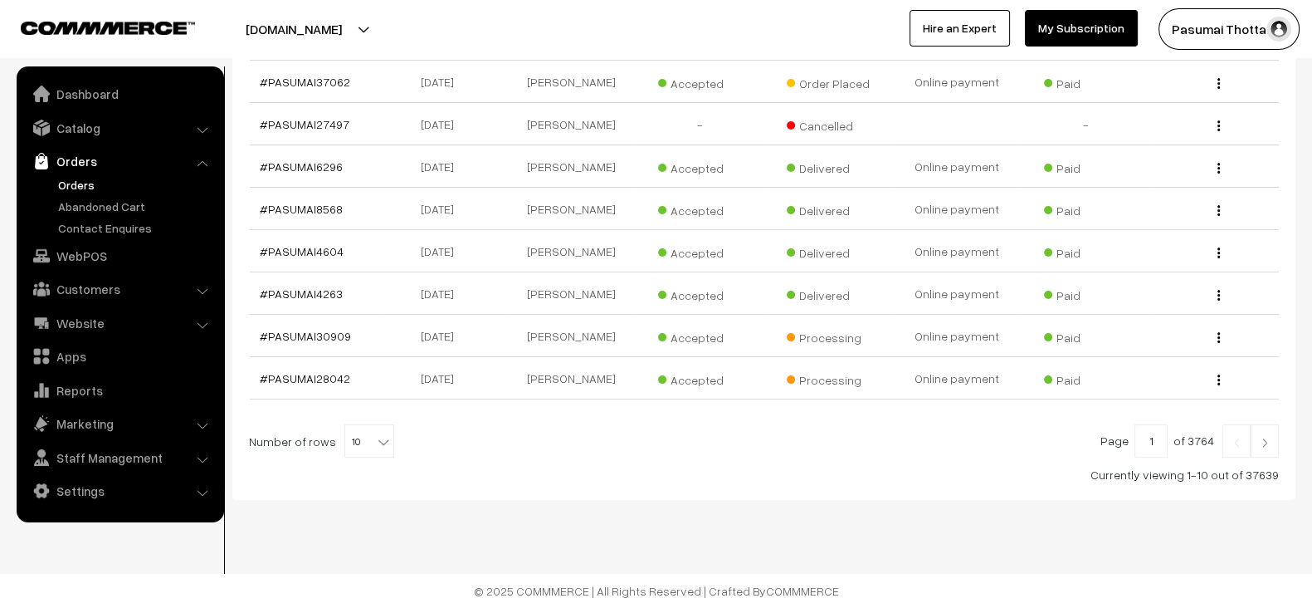
click at [1156, 437] on input "1" at bounding box center [1151, 440] width 33 height 33
type input "100"
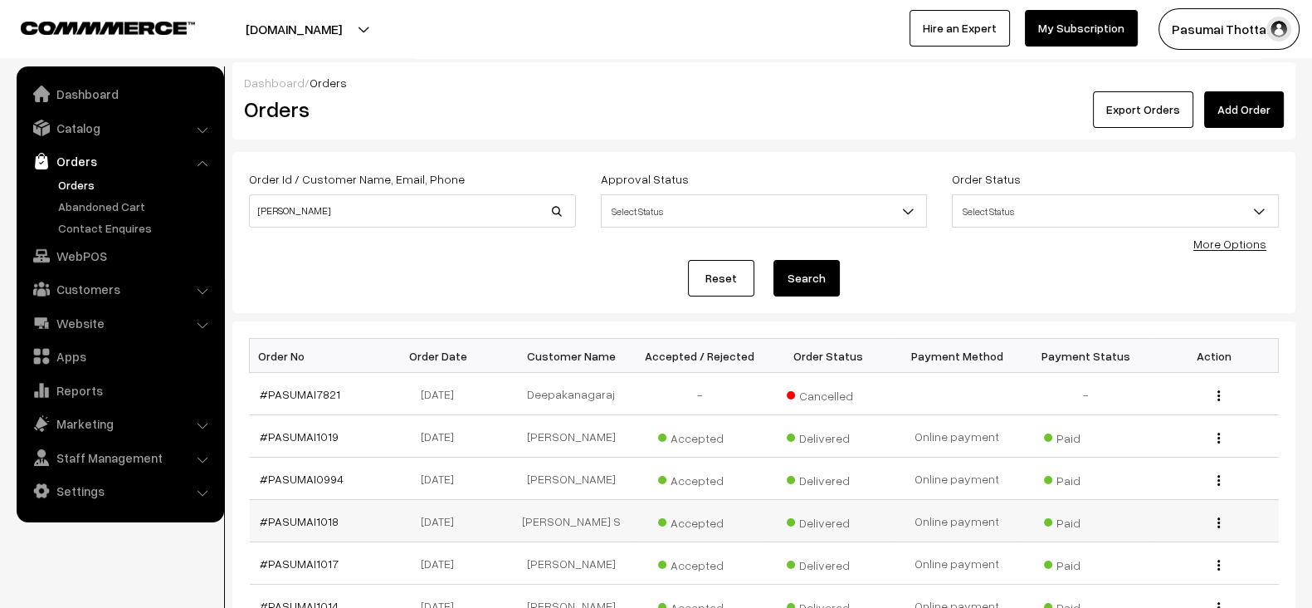
scroll to position [393, 0]
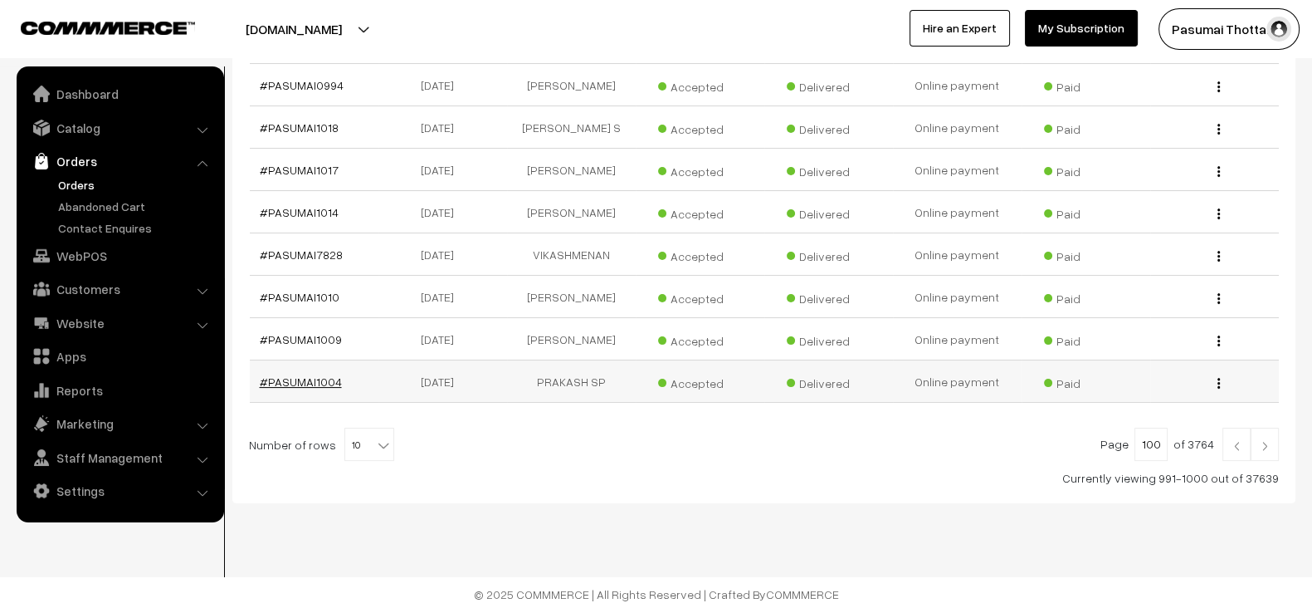
drag, startPoint x: 354, startPoint y: 383, endPoint x: 314, endPoint y: 382, distance: 39.9
click at [314, 382] on td "#PASUMAI1004" at bounding box center [314, 381] width 129 height 42
copy link "004"
copy link "1004"
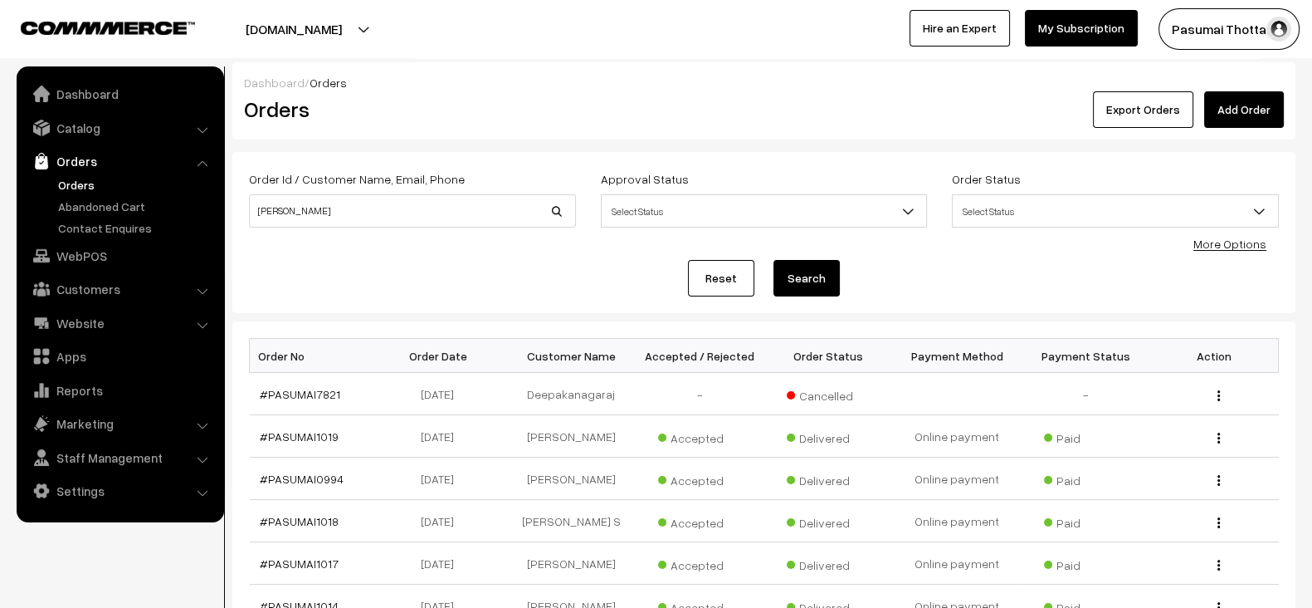
click at [726, 284] on link "Reset" at bounding box center [721, 278] width 66 height 37
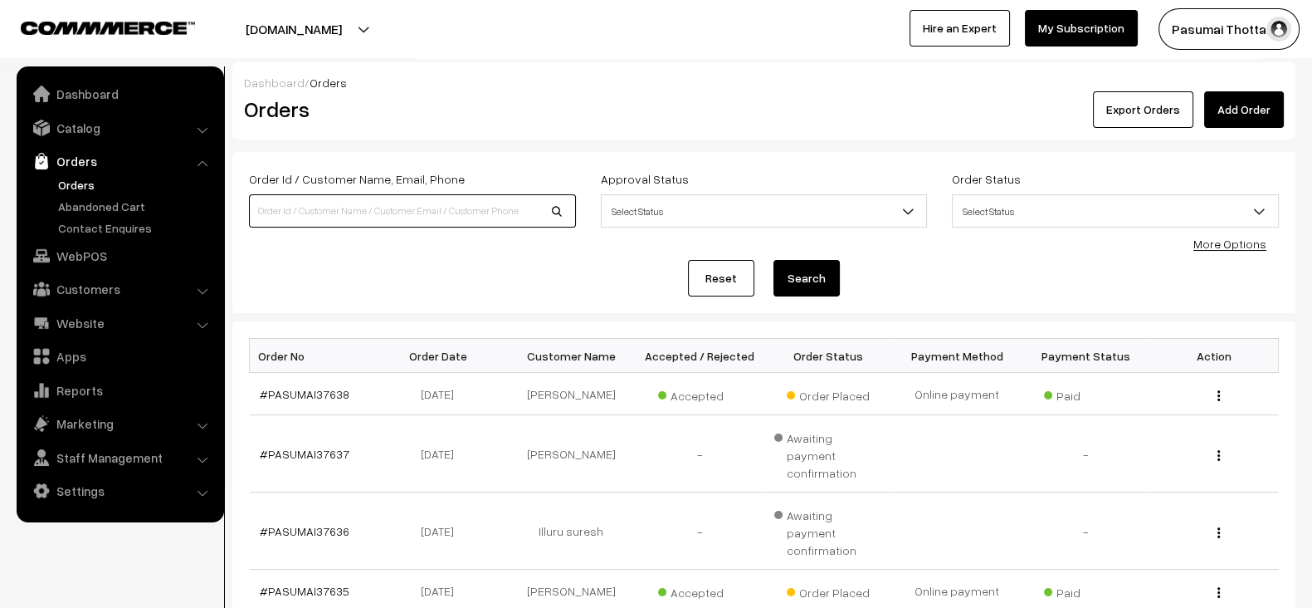
paste input "1004"
type input "1004"
click at [468, 209] on input "1004" at bounding box center [412, 210] width 327 height 33
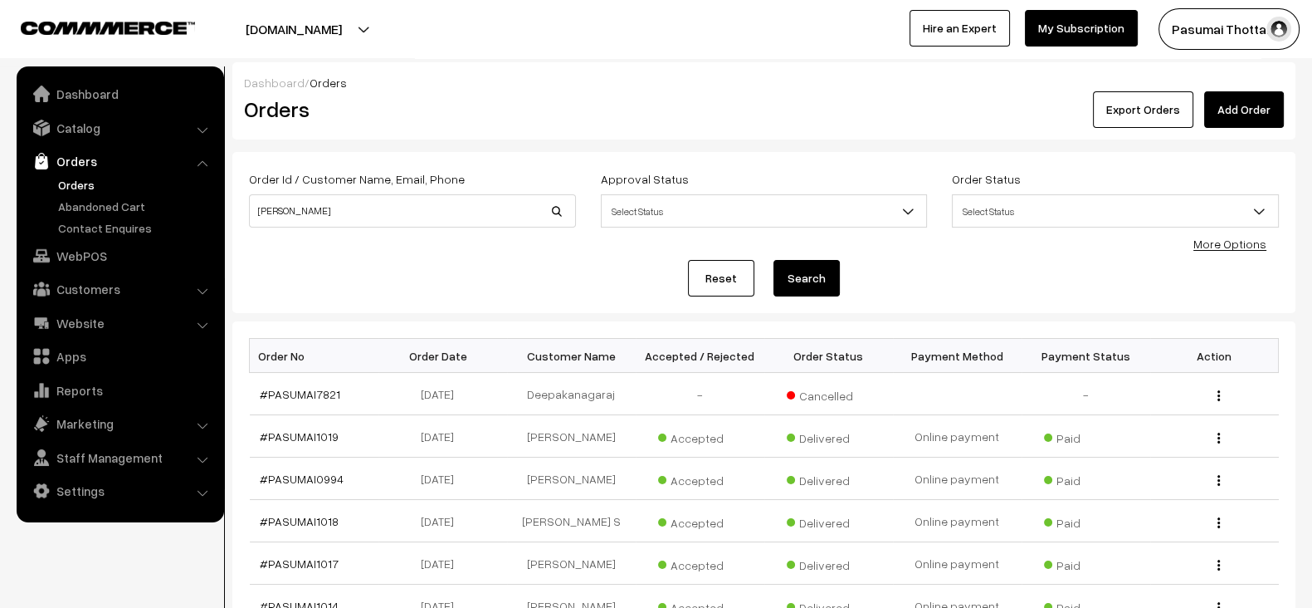
scroll to position [393, 0]
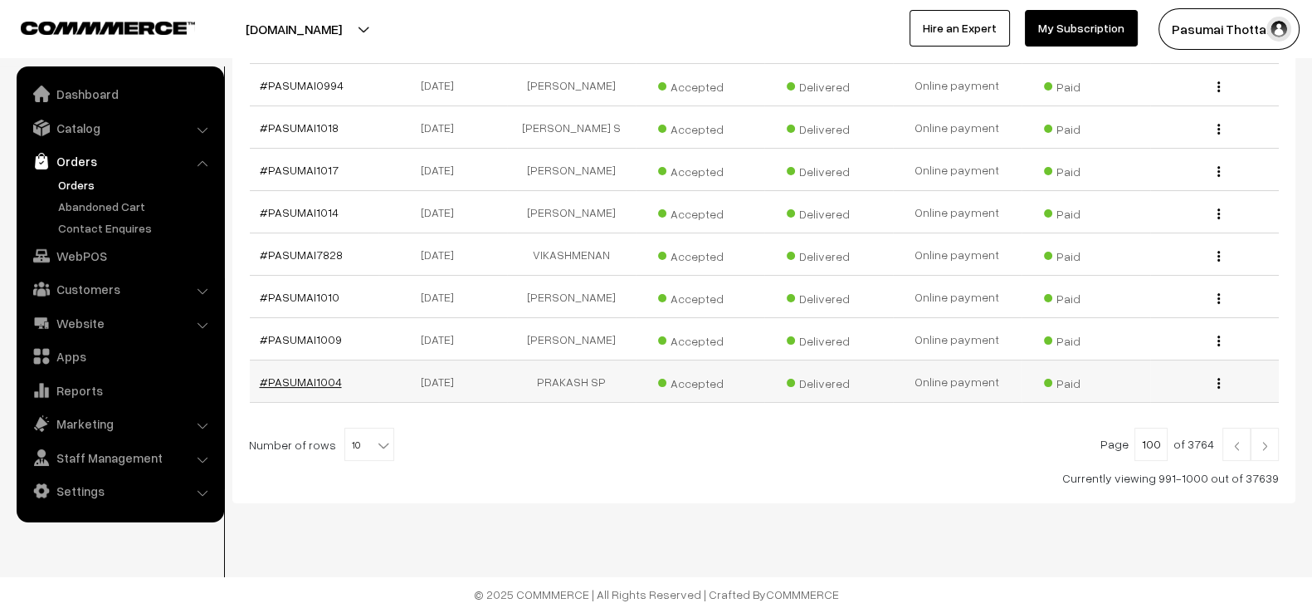
drag, startPoint x: 342, startPoint y: 377, endPoint x: 311, endPoint y: 378, distance: 30.7
click at [311, 378] on td "#PASUMAI1004" at bounding box center [314, 381] width 129 height 42
copy link "1004"
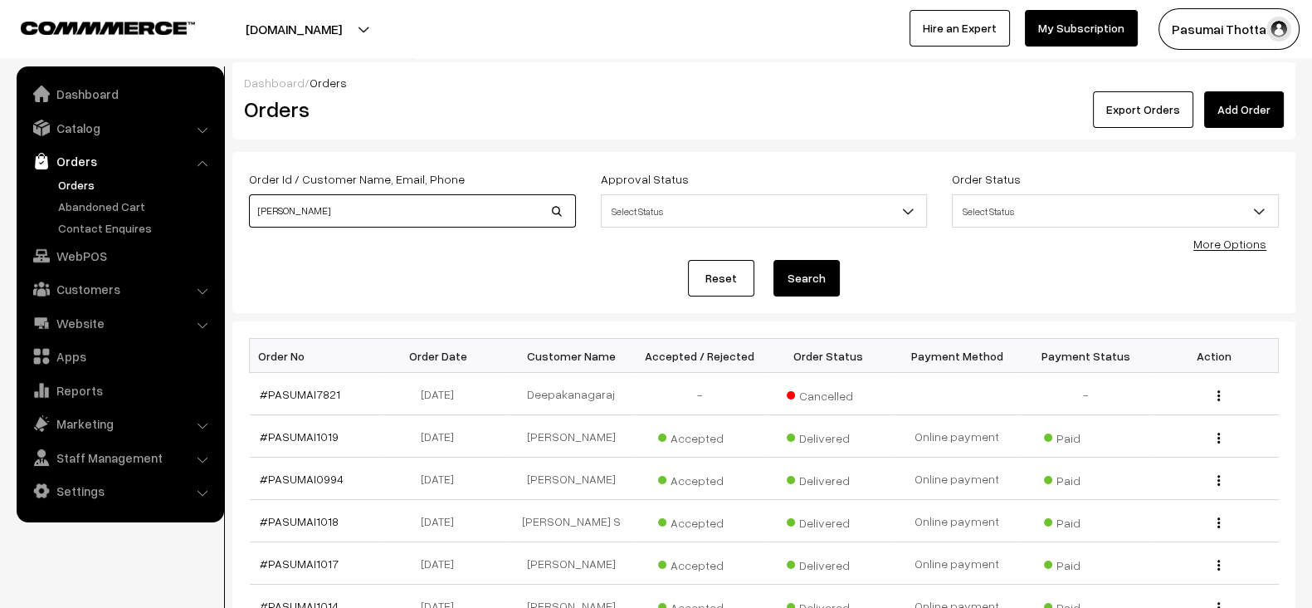
click at [387, 215] on input "kamalesh" at bounding box center [412, 210] width 327 height 33
paste input "36142"
type input "36142"
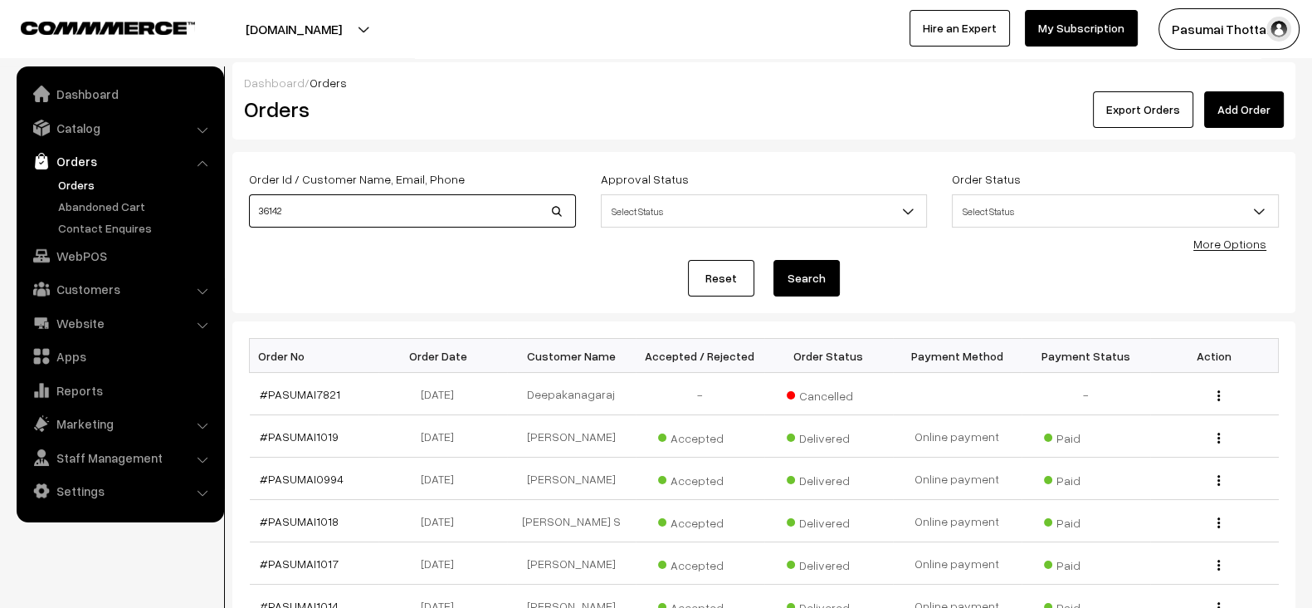
click at [774, 260] on button "Search" at bounding box center [807, 278] width 66 height 37
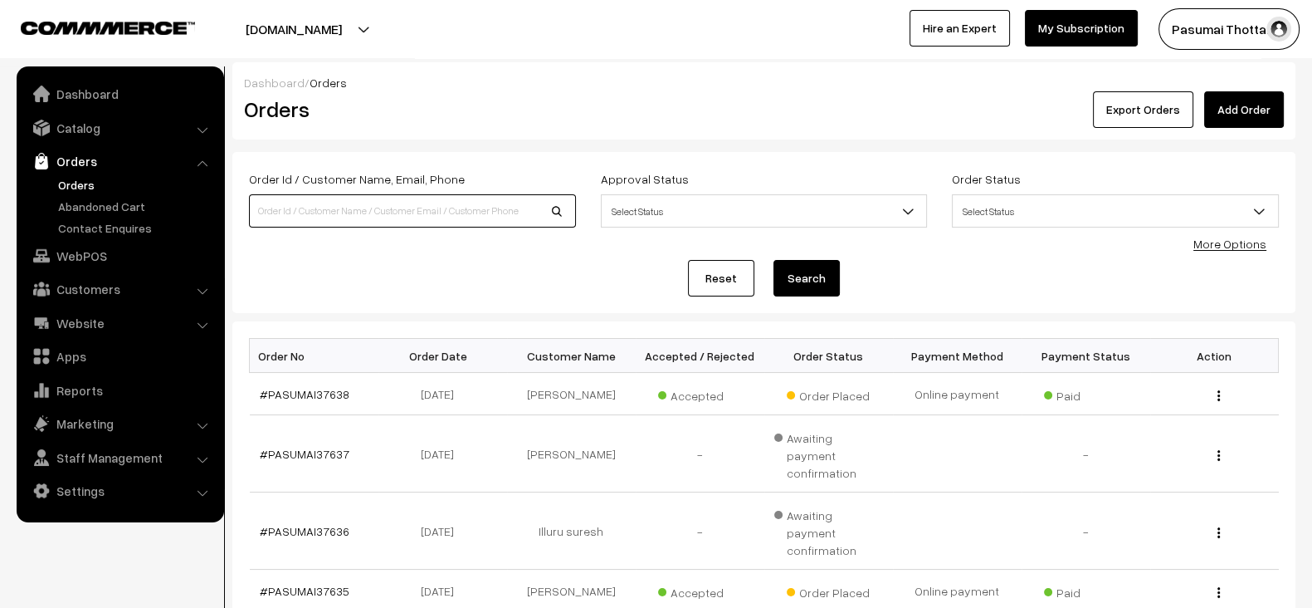
click at [418, 210] on input at bounding box center [412, 210] width 327 height 33
paste input "1004"
type input "1004"
click at [774, 260] on button "Search" at bounding box center [807, 278] width 66 height 37
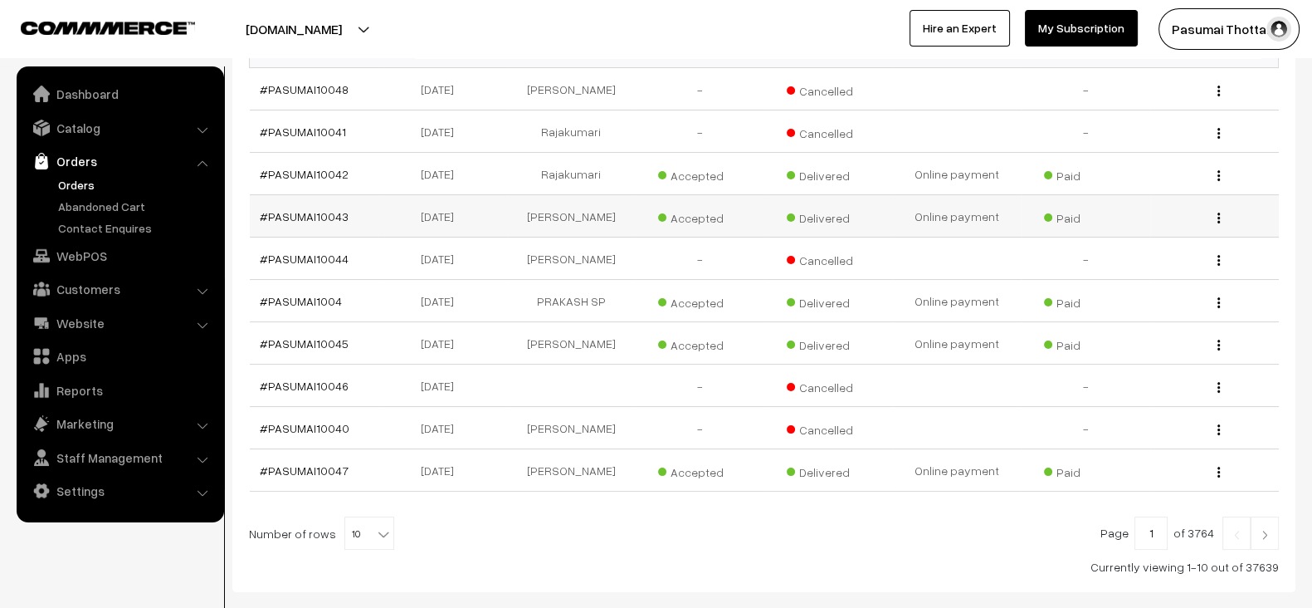
scroll to position [393, 0]
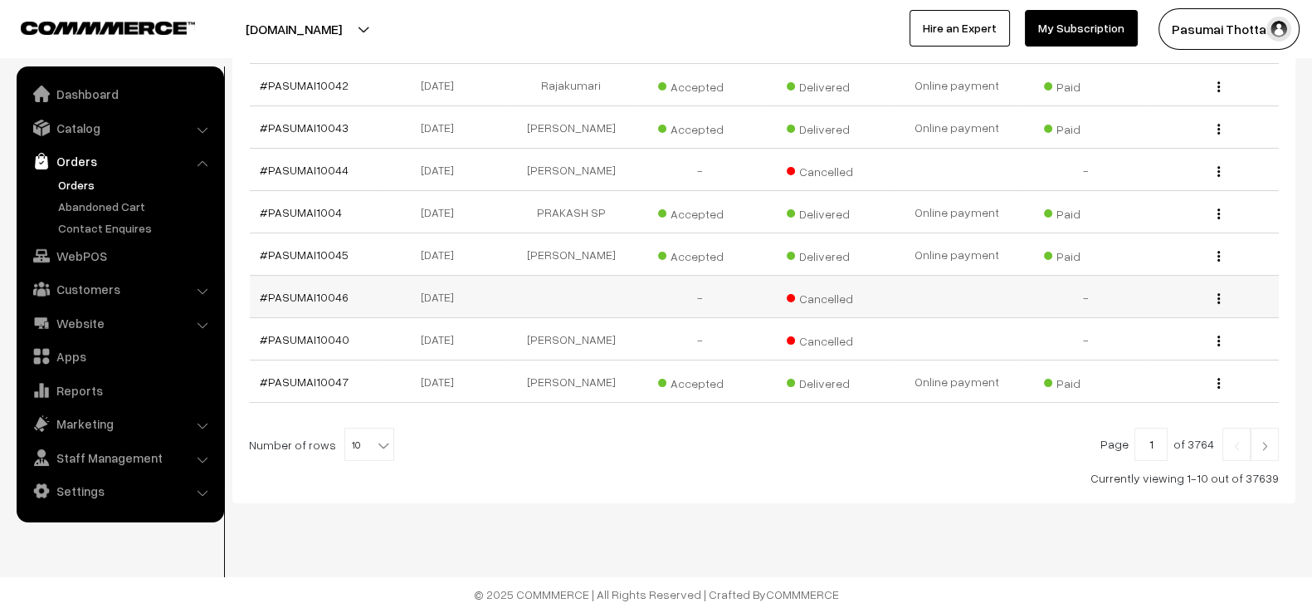
click at [584, 283] on td at bounding box center [571, 297] width 129 height 42
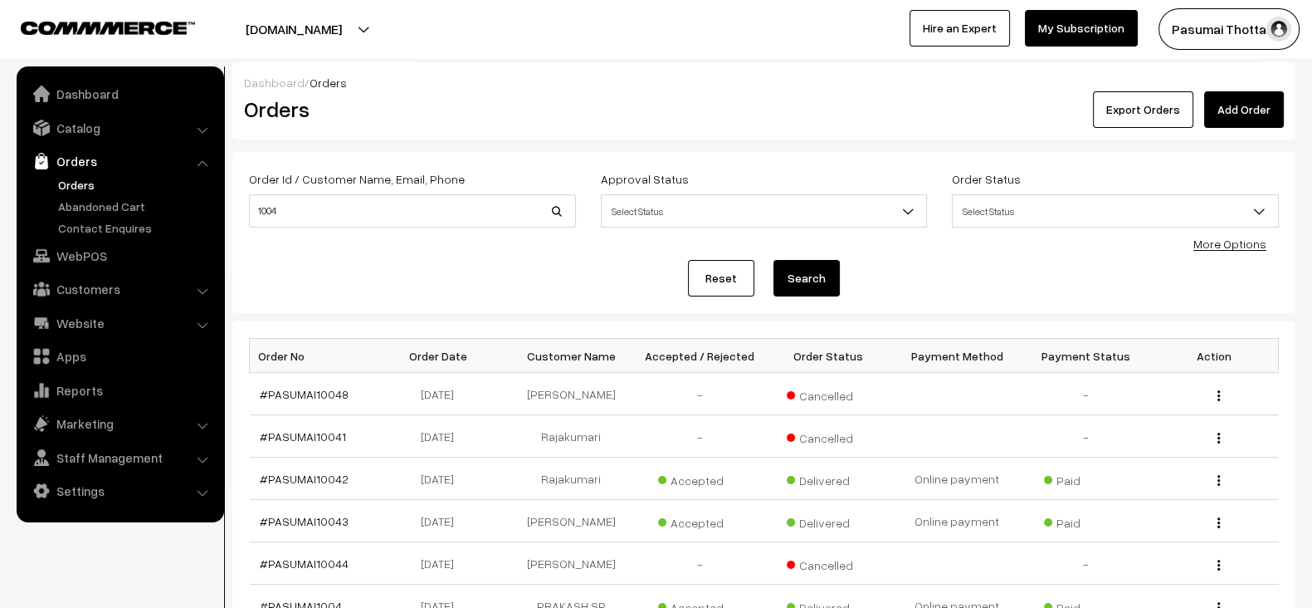
click at [703, 278] on link "Reset" at bounding box center [721, 278] width 66 height 37
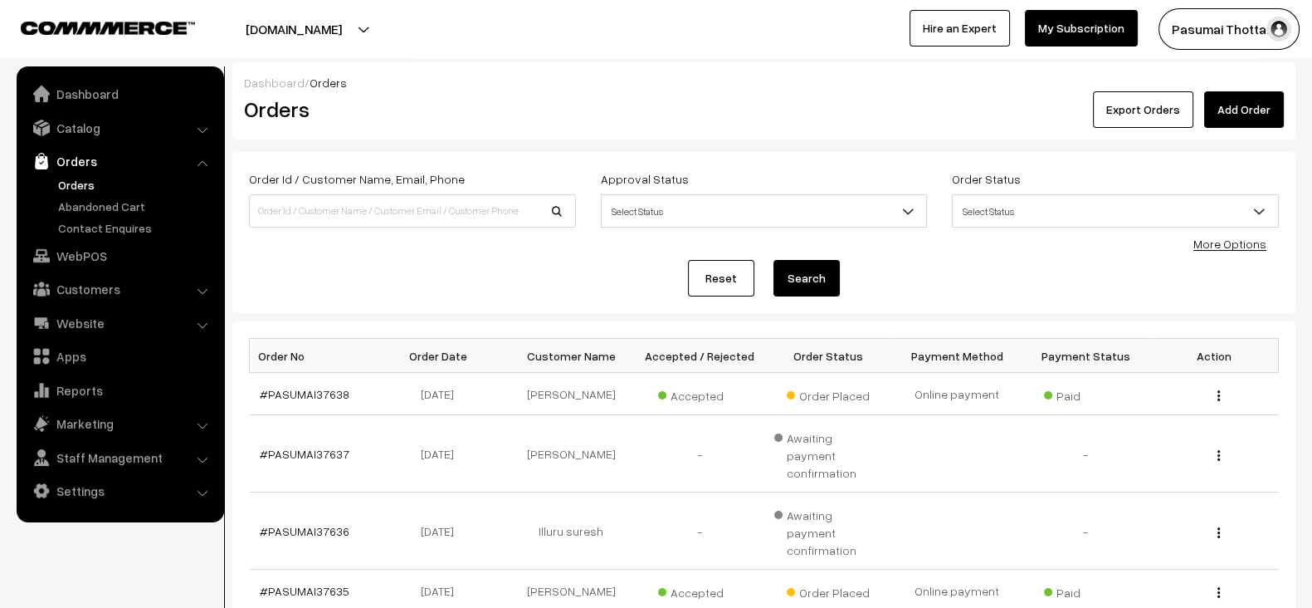
click at [818, 280] on button "Search" at bounding box center [807, 278] width 66 height 37
click at [745, 290] on link "Reset" at bounding box center [721, 278] width 66 height 37
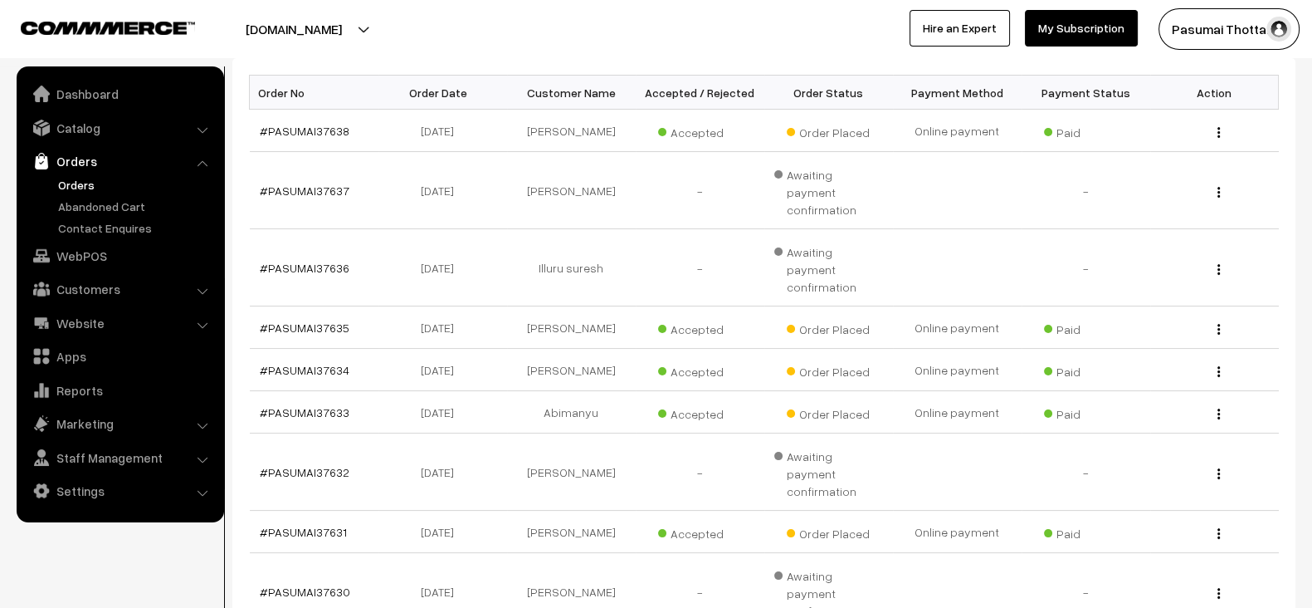
scroll to position [464, 0]
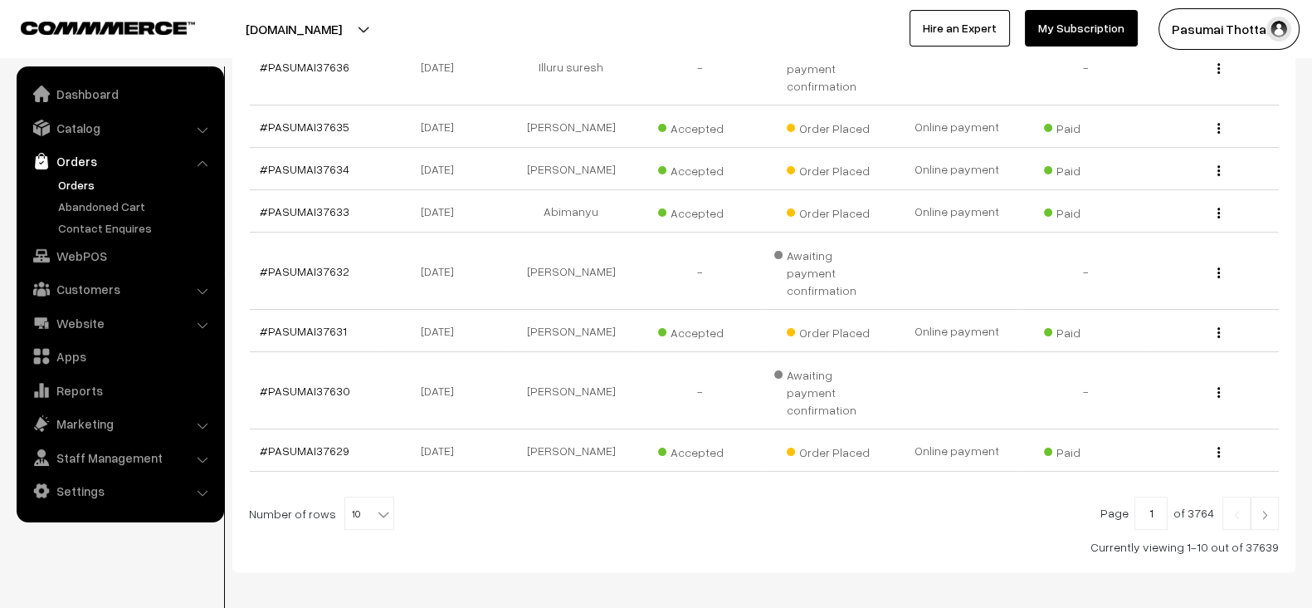
click at [1155, 496] on input "1" at bounding box center [1151, 512] width 33 height 33
type input "150"
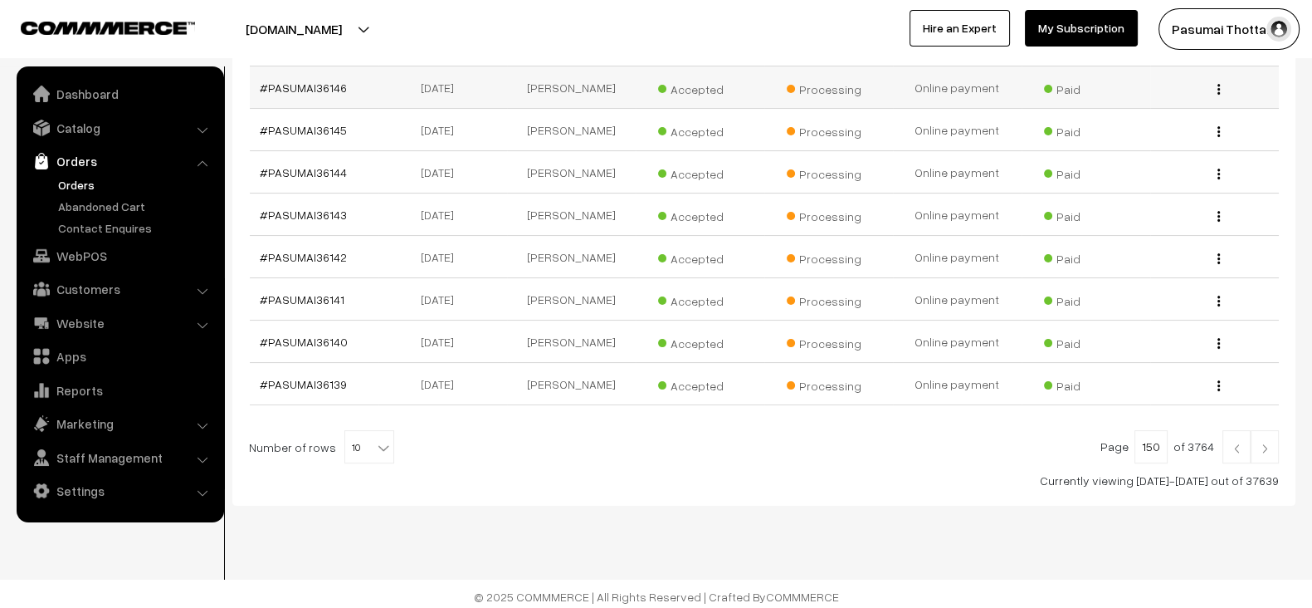
scroll to position [392, 0]
drag, startPoint x: 359, startPoint y: 256, endPoint x: 313, endPoint y: 256, distance: 45.7
click at [313, 256] on td "#PASUMAI36142" at bounding box center [314, 256] width 129 height 42
copy link "36142"
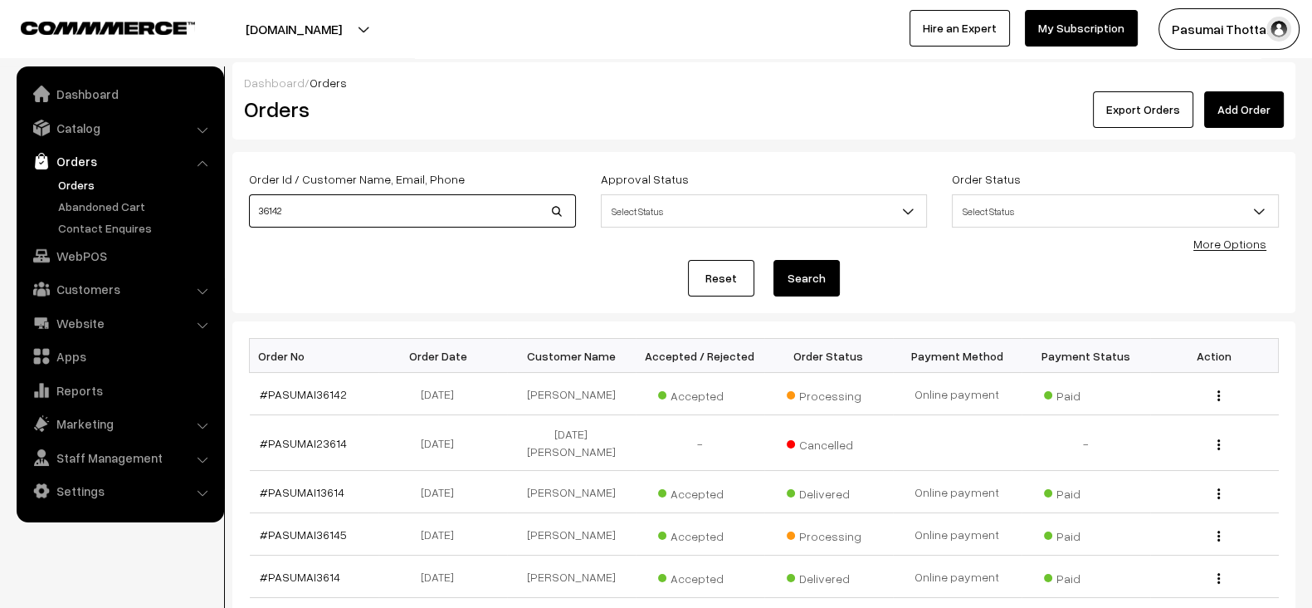
click at [420, 213] on input "36142" at bounding box center [412, 210] width 327 height 33
click at [420, 213] on input "s" at bounding box center [412, 210] width 327 height 33
type input "s"
click at [774, 260] on button "Search" at bounding box center [807, 278] width 66 height 37
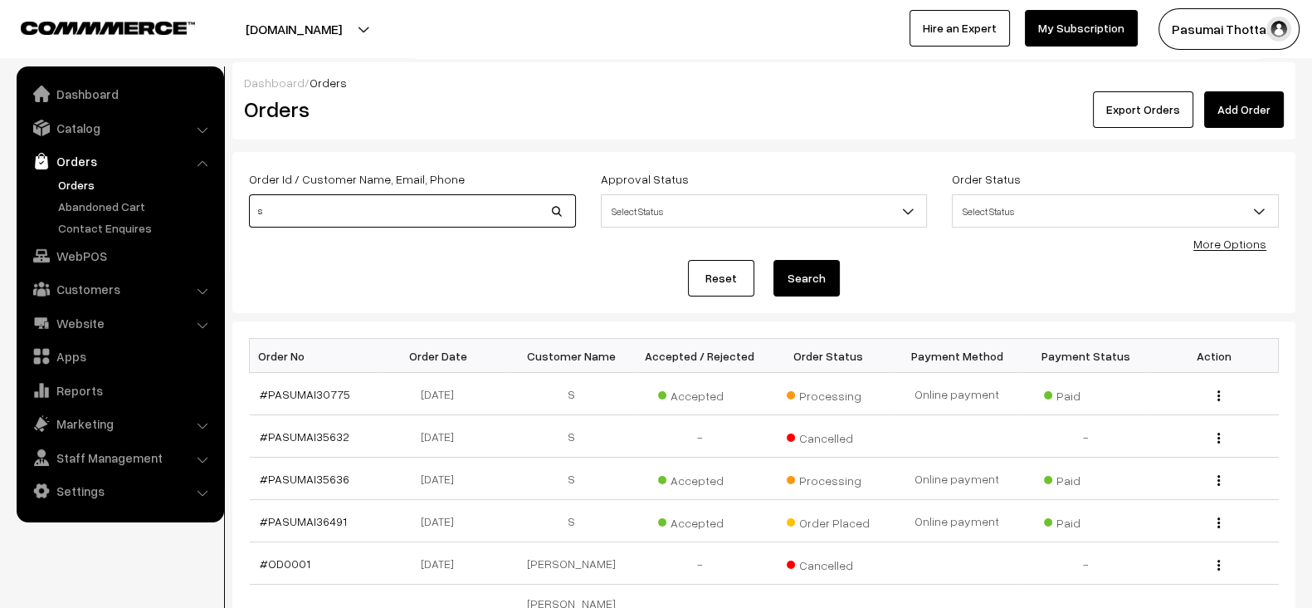
click at [427, 222] on input "s" at bounding box center [412, 210] width 327 height 33
click at [427, 222] on input "d" at bounding box center [412, 210] width 327 height 33
type input "d"
click at [774, 260] on button "Search" at bounding box center [807, 278] width 66 height 37
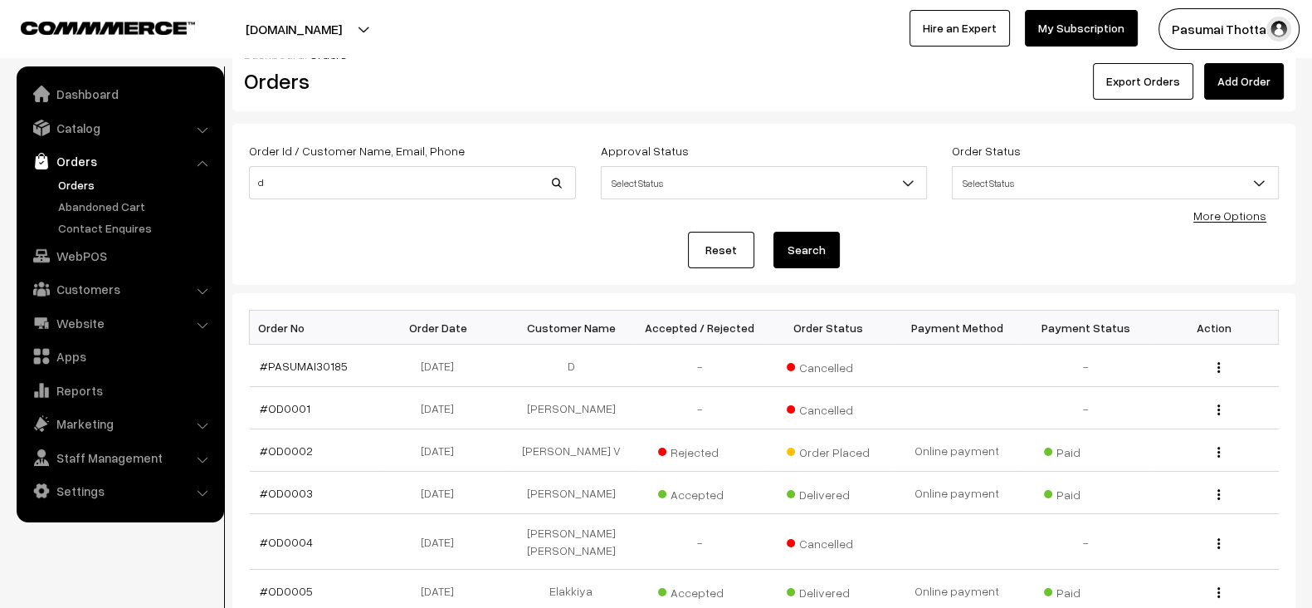
scroll to position [30, 0]
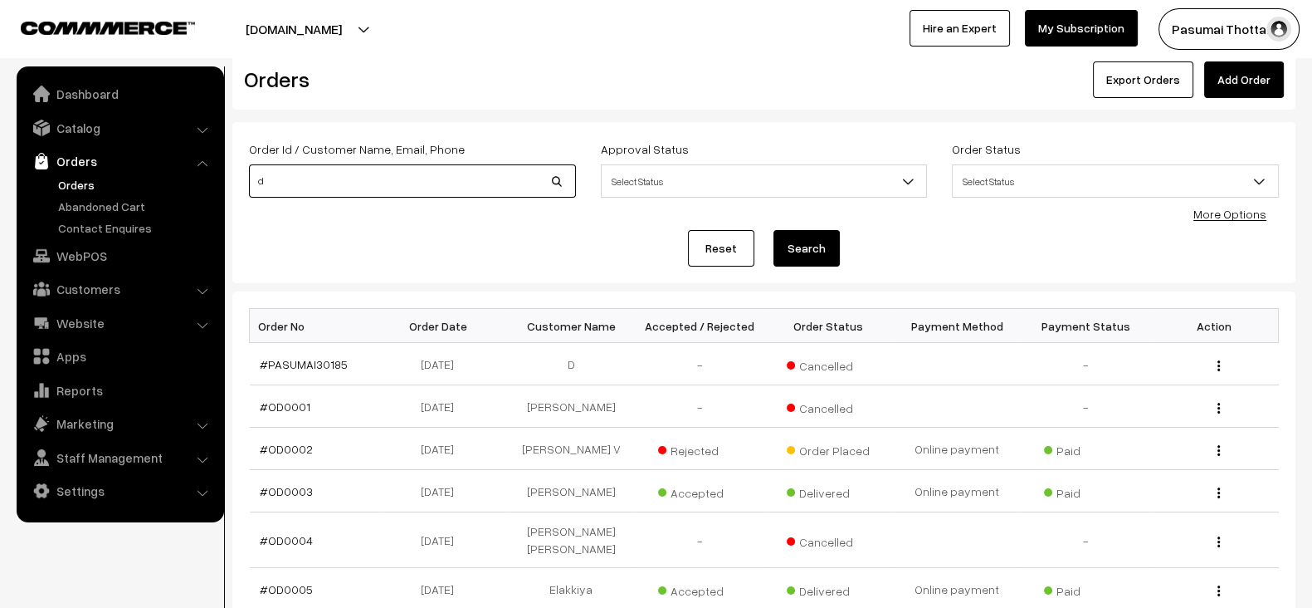
drag, startPoint x: 457, startPoint y: 188, endPoint x: 158, endPoint y: 192, distance: 298.8
click at [158, 192] on body "Thank you for showing interest. Our team will call you shortly. Close [DOMAIN_N…" at bounding box center [656, 479] width 1312 height 1018
click at [786, 243] on button "Search" at bounding box center [807, 248] width 66 height 37
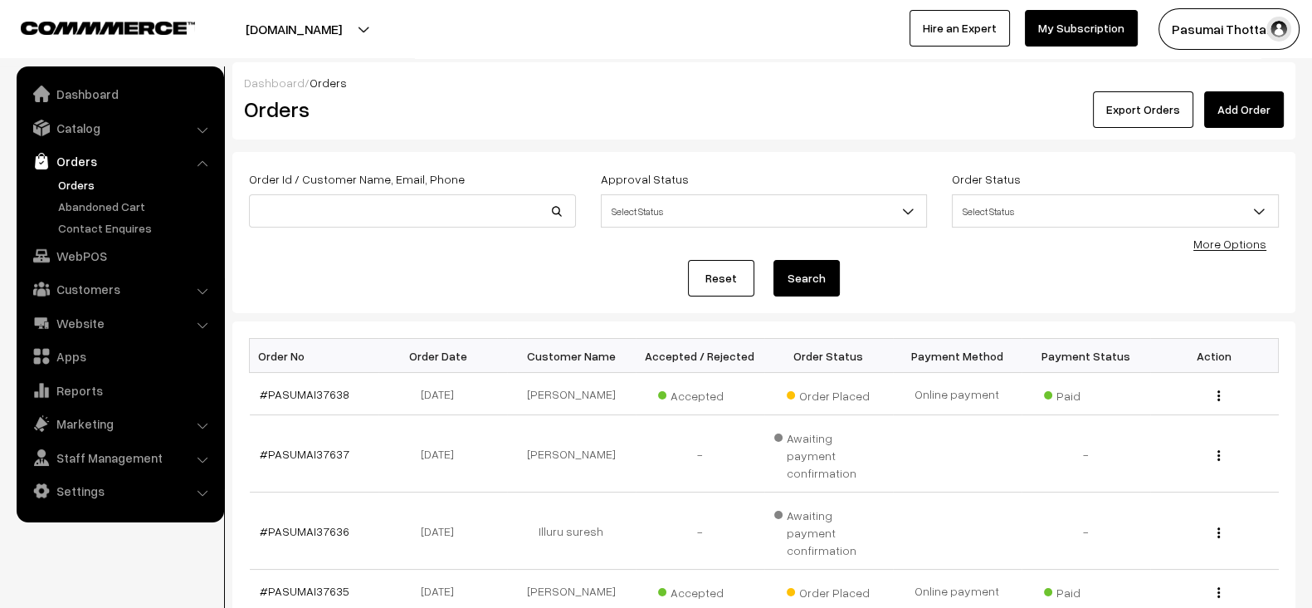
click at [711, 270] on link "Reset" at bounding box center [721, 278] width 66 height 37
click at [552, 276] on div "Reset Search" at bounding box center [764, 278] width 1030 height 37
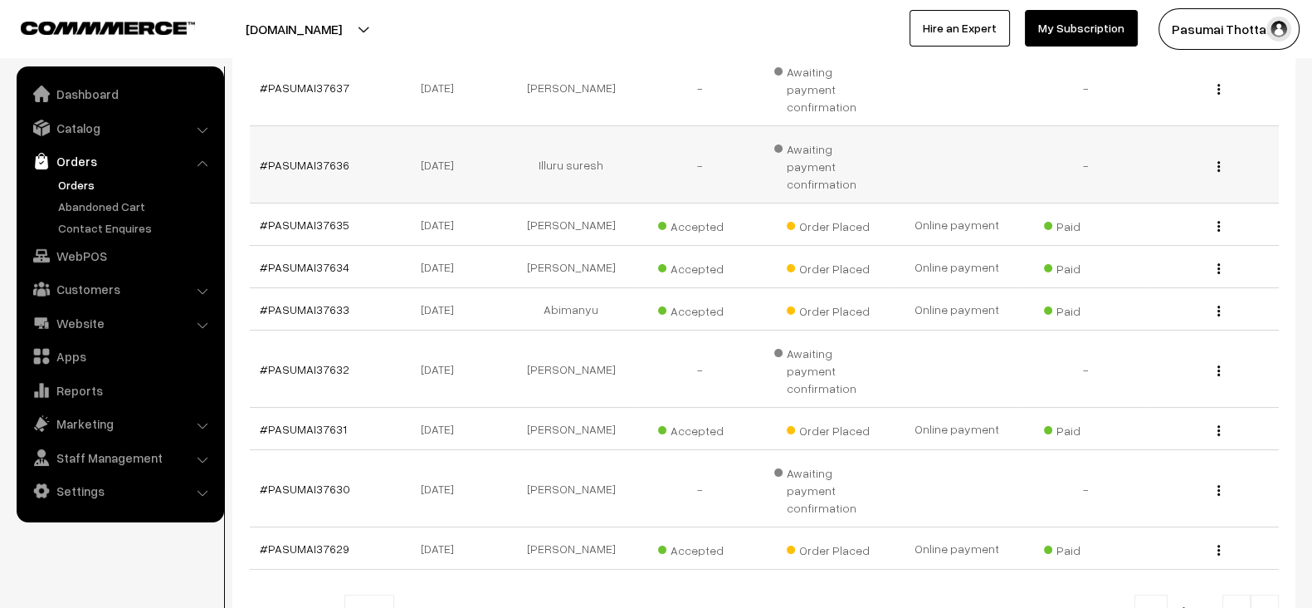
scroll to position [369, 0]
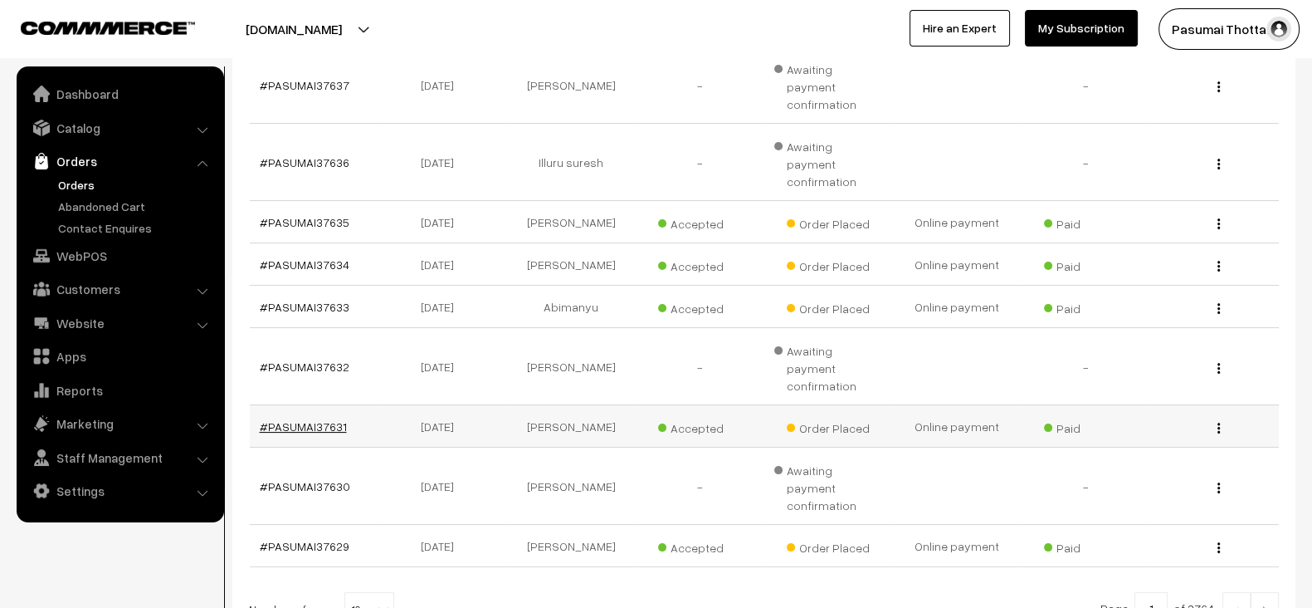
click at [307, 419] on link "#PASUMAI37631" at bounding box center [303, 426] width 87 height 14
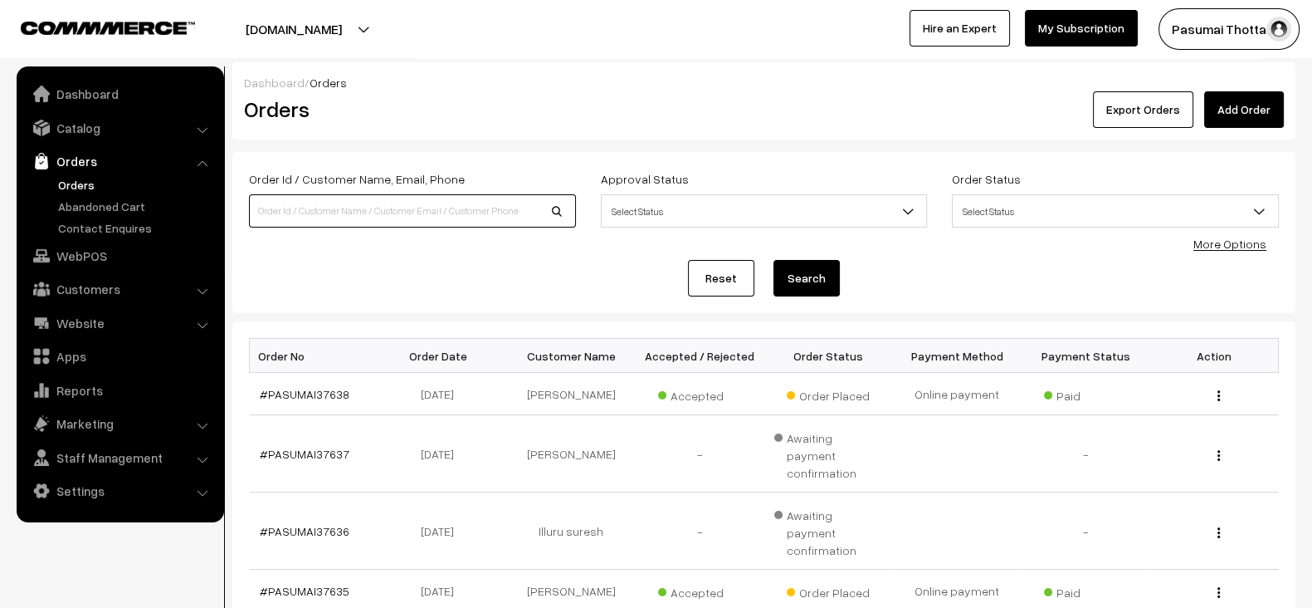
click at [361, 198] on input at bounding box center [412, 210] width 327 height 33
paste input "[PHONE_NUMBER]"
type input "[PHONE_NUMBER]"
click at [774, 260] on button "Search" at bounding box center [807, 278] width 66 height 37
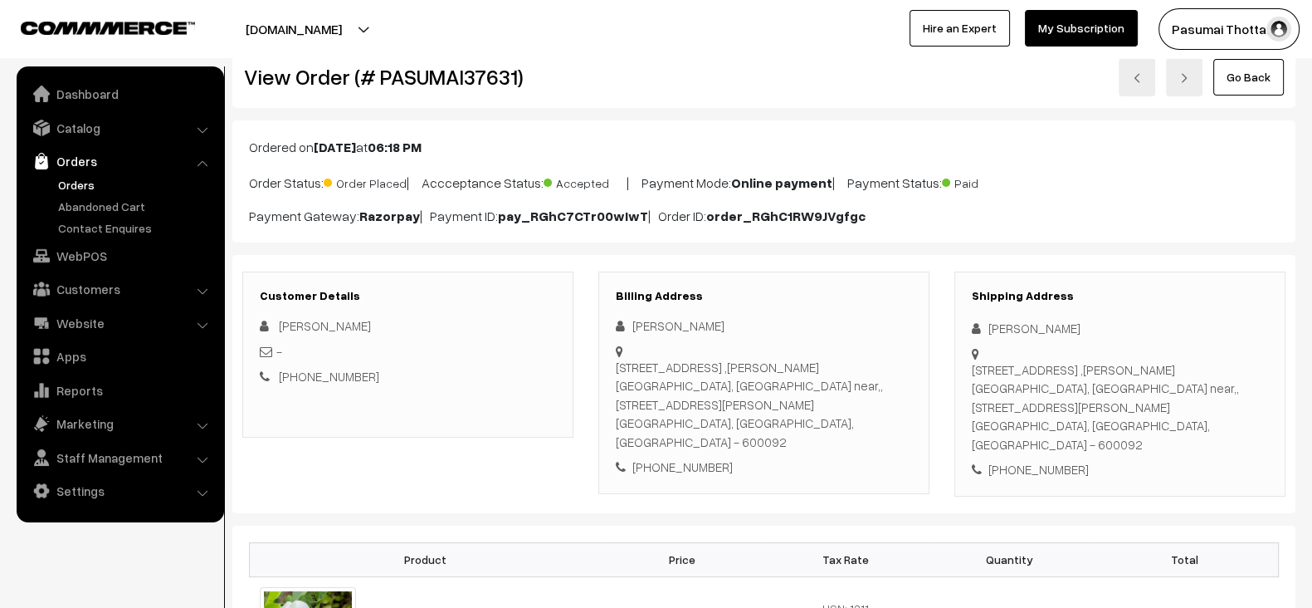
scroll to position [1, 0]
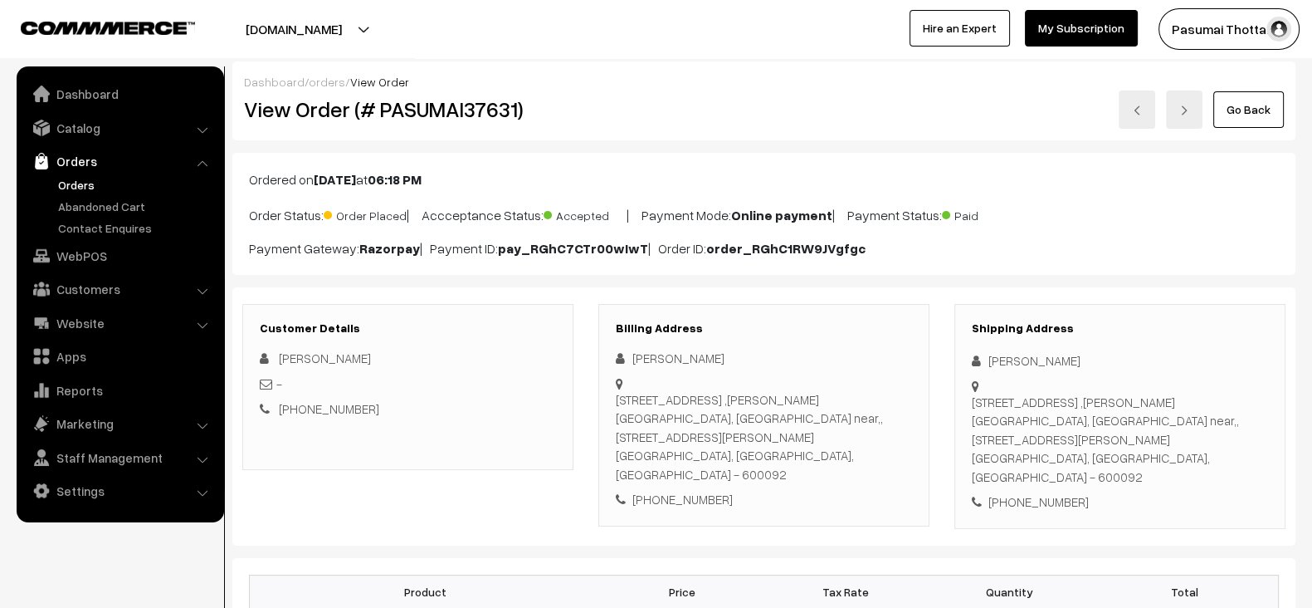
click at [387, 408] on div "[PHONE_NUMBER]" at bounding box center [408, 408] width 296 height 19
copy div "[PHONE_NUMBER]"
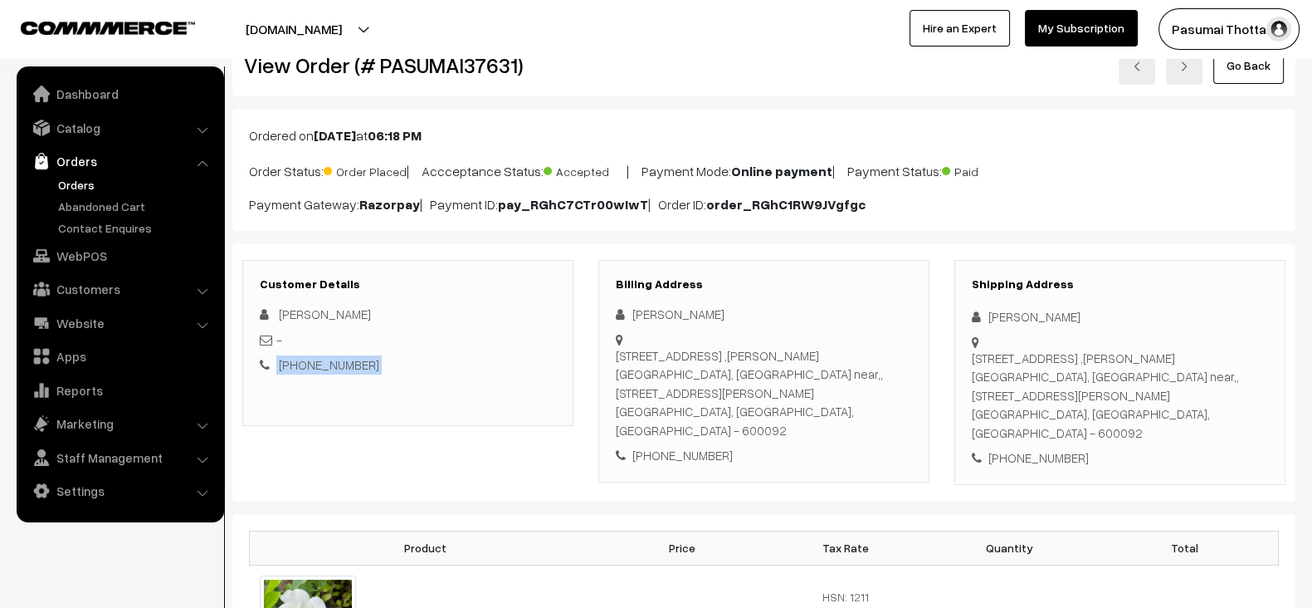
scroll to position [45, 0]
click at [112, 176] on link "Orders" at bounding box center [136, 184] width 164 height 17
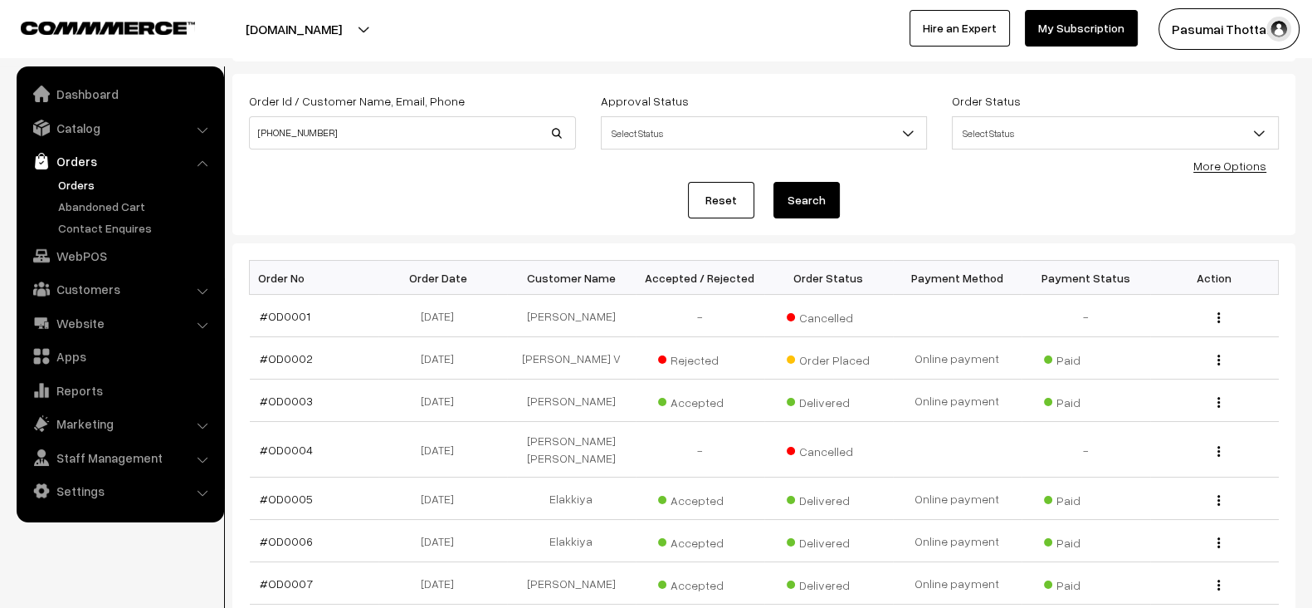
scroll to position [68, 0]
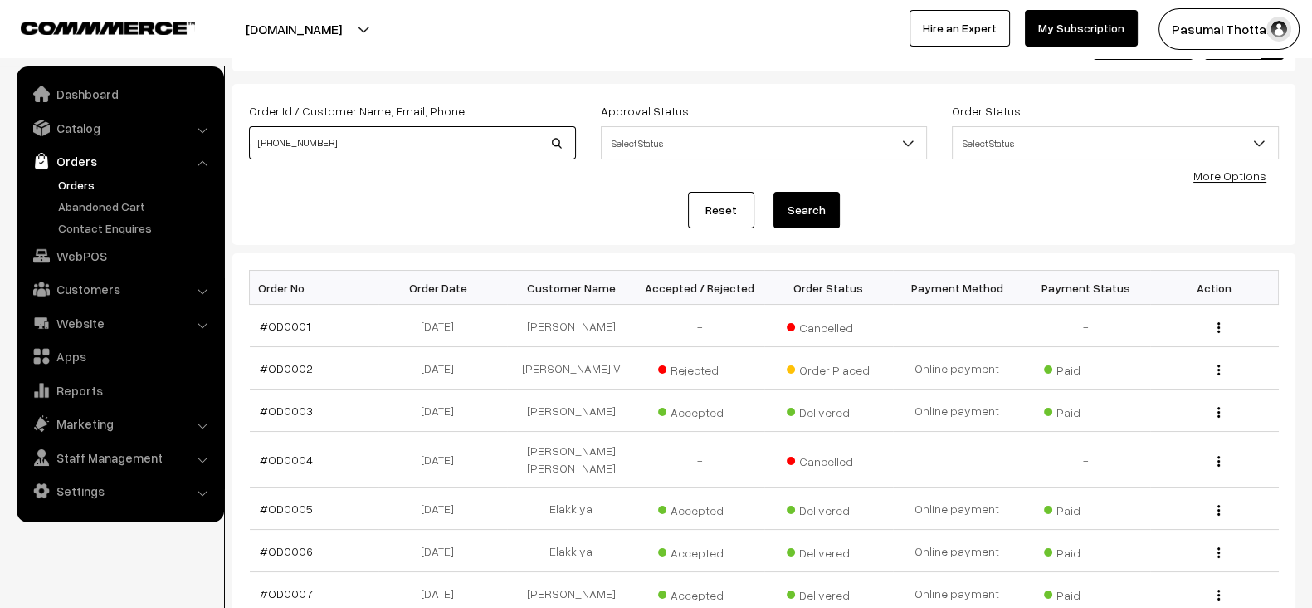
click at [398, 137] on input "[PHONE_NUMBER]" at bounding box center [412, 142] width 327 height 33
type input "7010434711"
click at [774, 192] on button "Search" at bounding box center [807, 210] width 66 height 37
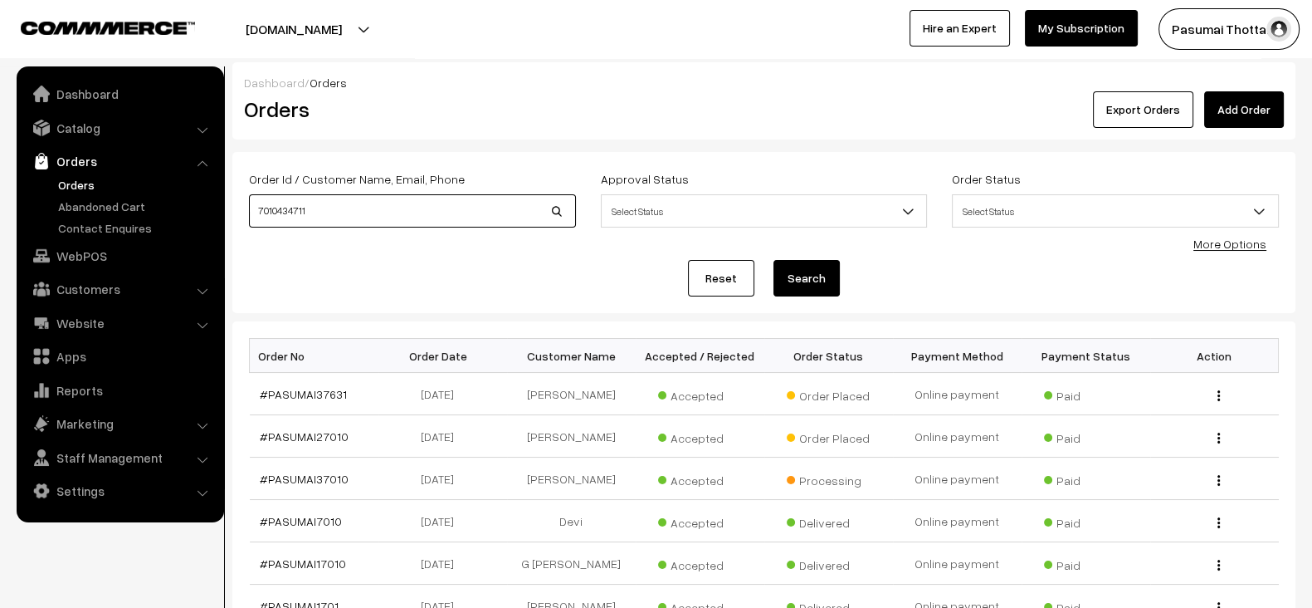
click at [379, 212] on input "7010434711" at bounding box center [412, 210] width 327 height 33
paste input "29642"
click at [379, 212] on input "7010434711" at bounding box center [412, 210] width 327 height 33
type input "29642"
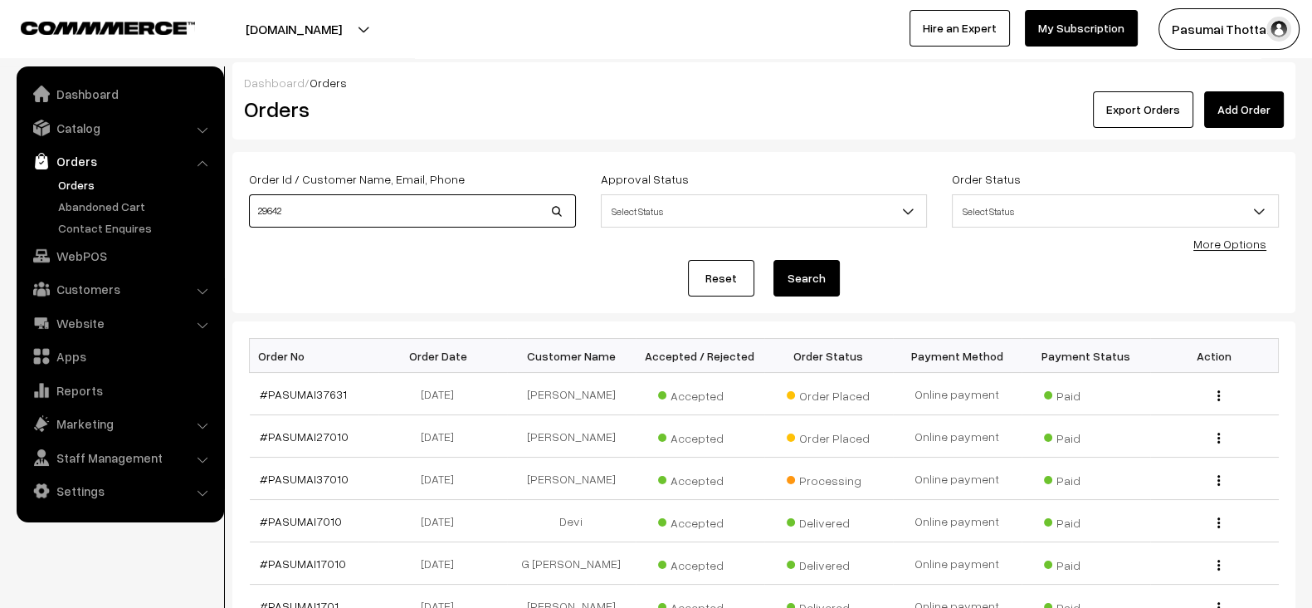
click at [774, 260] on button "Search" at bounding box center [807, 278] width 66 height 37
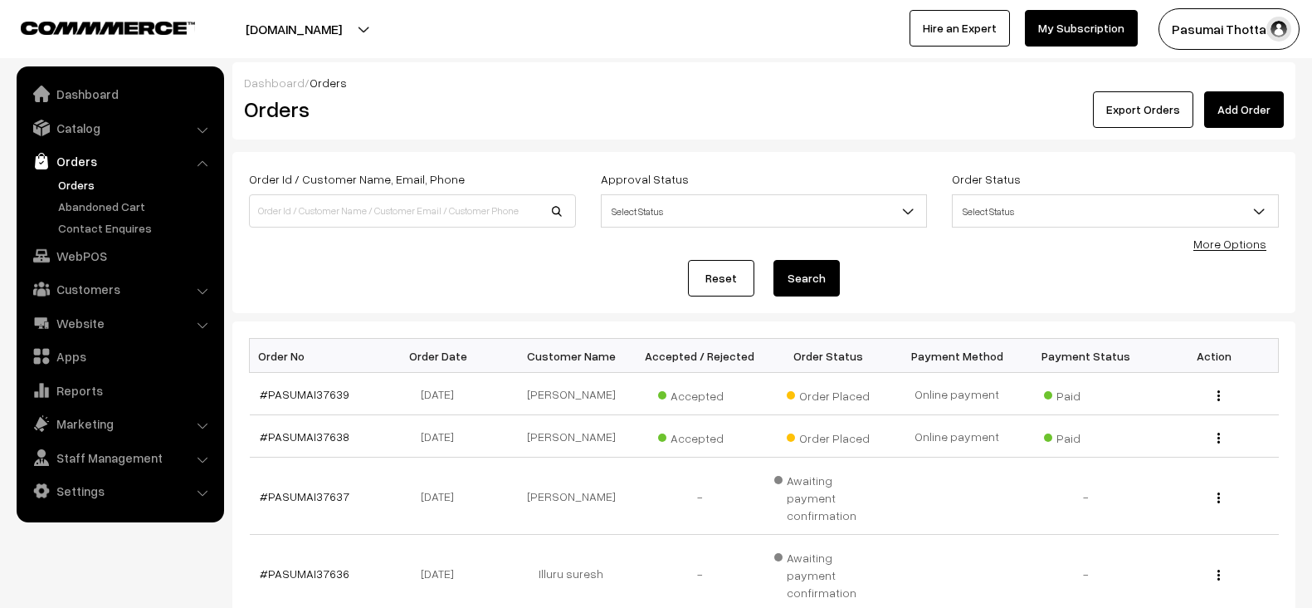
scroll to position [464, 0]
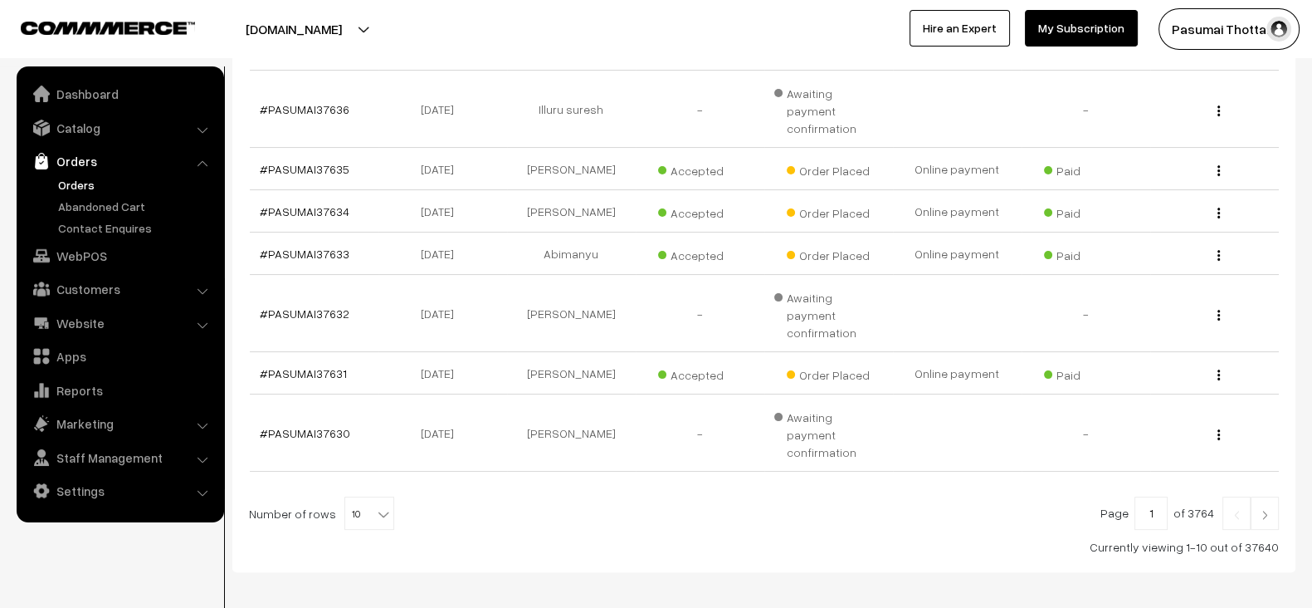
click at [1155, 496] on input "1" at bounding box center [1151, 512] width 33 height 33
type input "800"
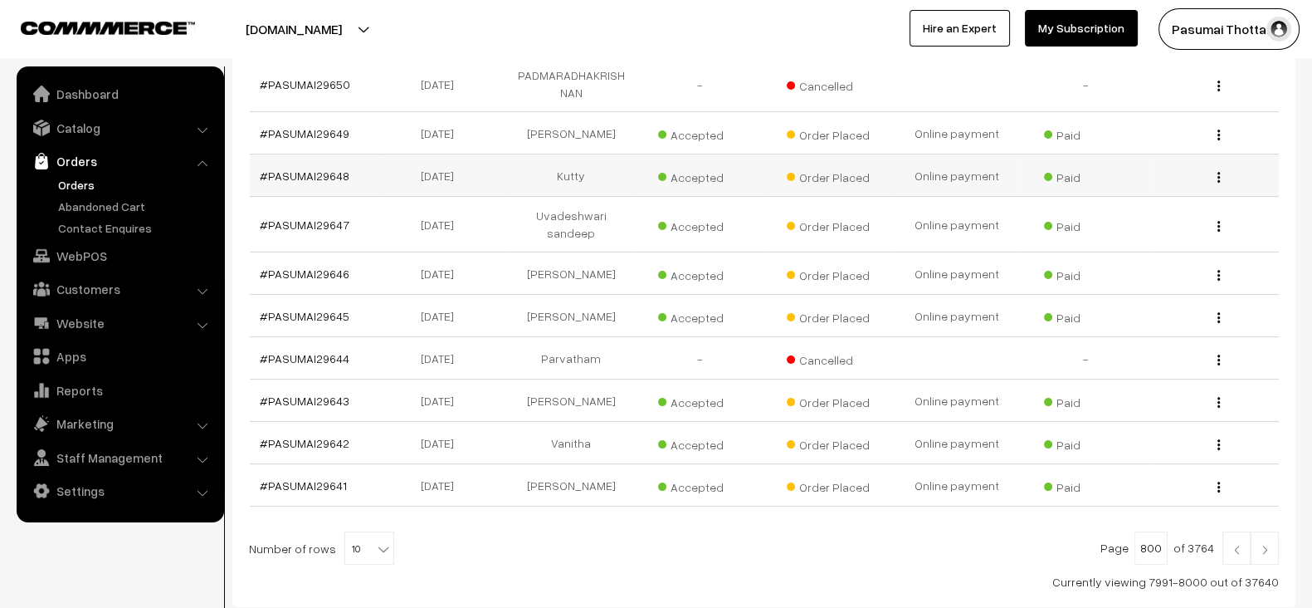
scroll to position [407, 0]
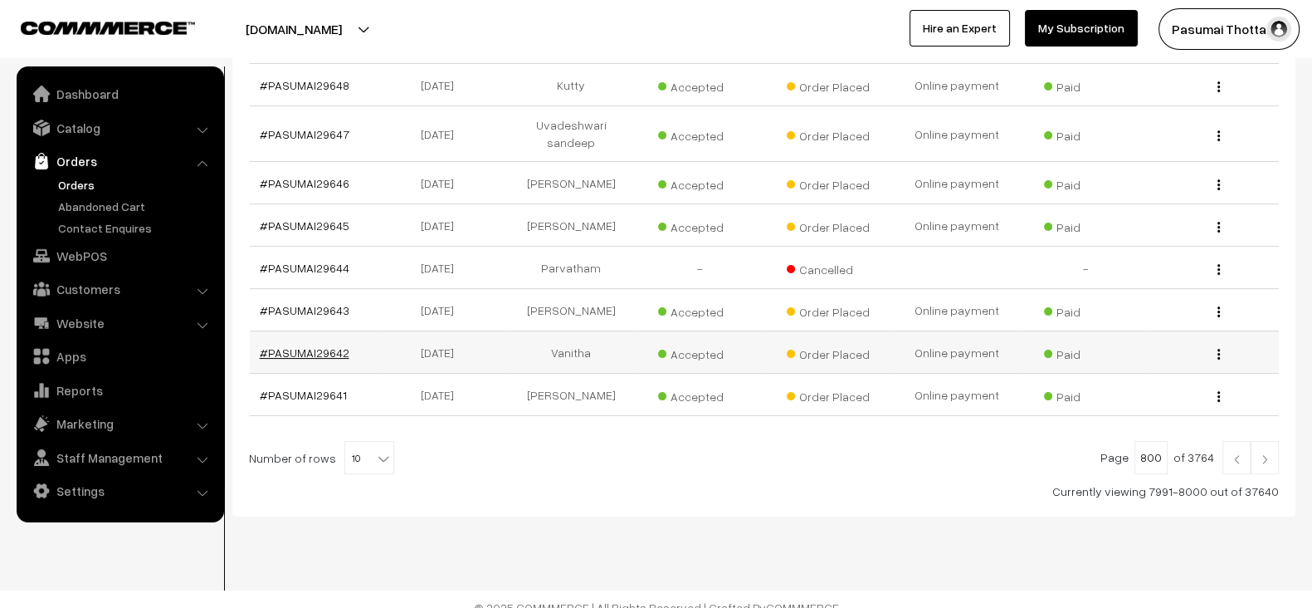
drag, startPoint x: 350, startPoint y: 338, endPoint x: 311, endPoint y: 338, distance: 39.0
click at [311, 338] on td "#PASUMAI29642" at bounding box center [314, 352] width 129 height 42
copy link "29642"
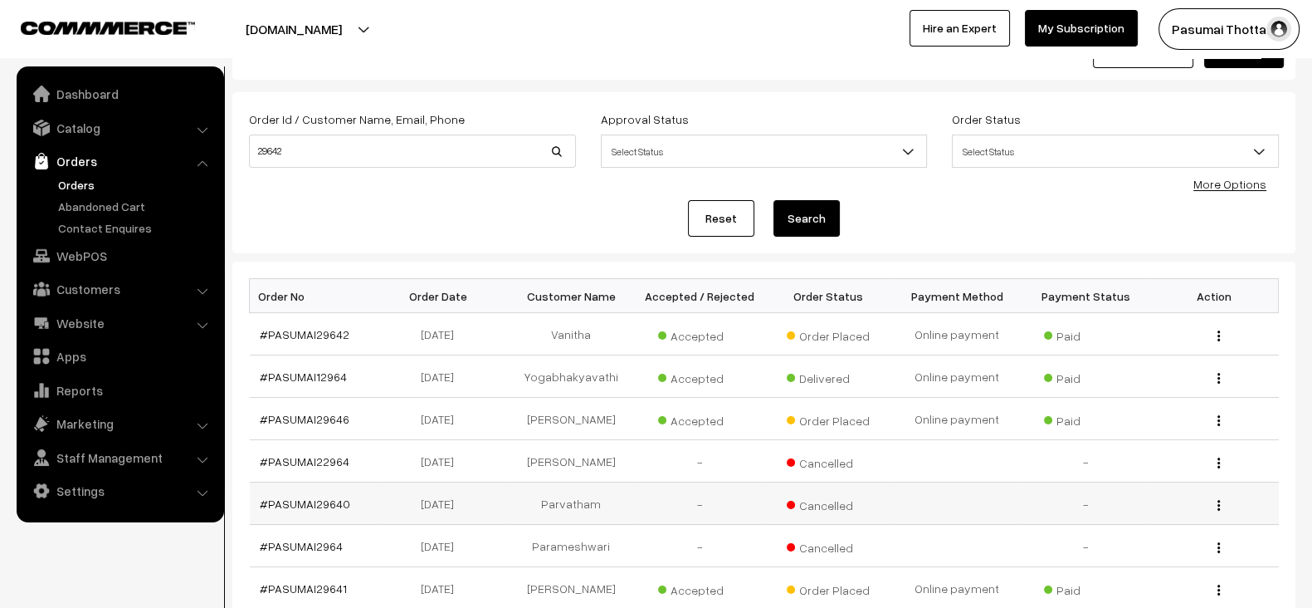
scroll to position [71, 0]
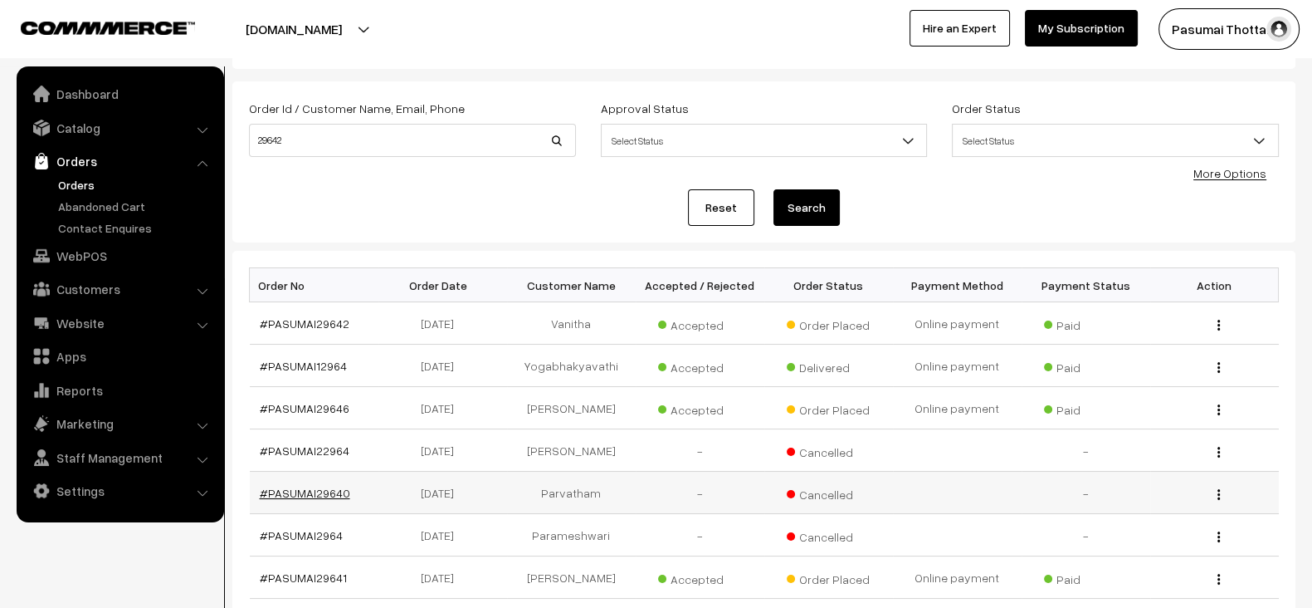
click at [302, 486] on link "#PASUMAI29640" at bounding box center [305, 493] width 90 height 14
click at [374, 147] on input "29642" at bounding box center [412, 140] width 327 height 33
paste input "[EMAIL_ADDRESS][DOMAIN_NAME]"
click at [374, 147] on input "[EMAIL_ADDRESS][DOMAIN_NAME]" at bounding box center [412, 140] width 327 height 33
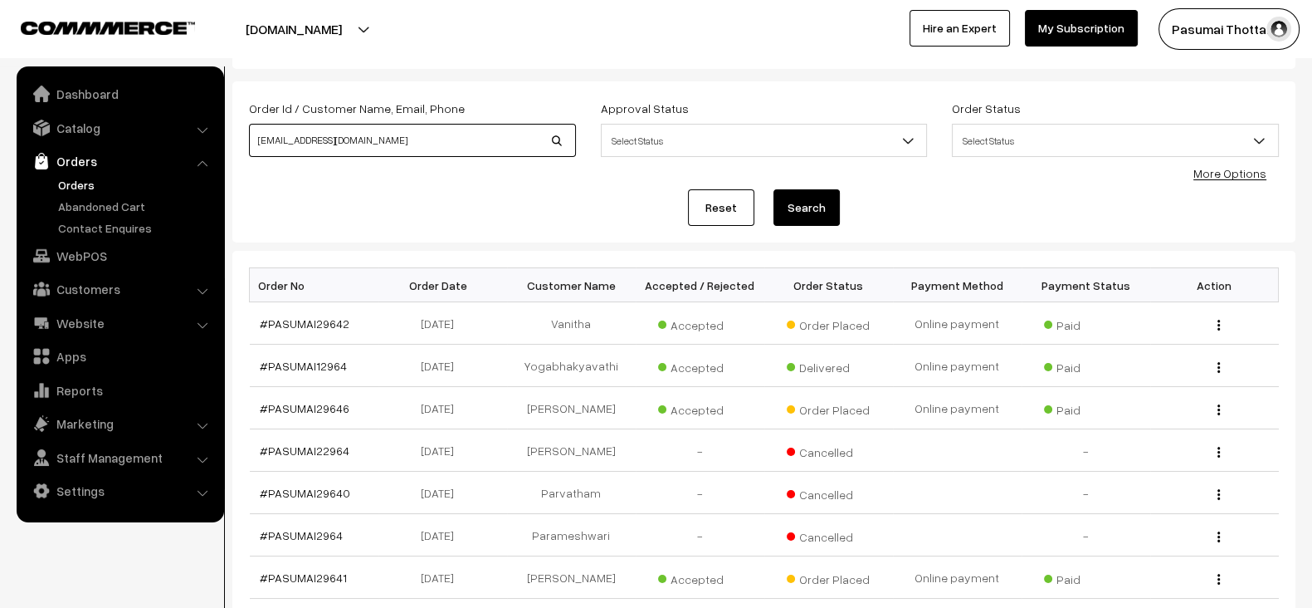
type input "[EMAIL_ADDRESS][DOMAIN_NAME]"
click at [774, 189] on button "Search" at bounding box center [807, 207] width 66 height 37
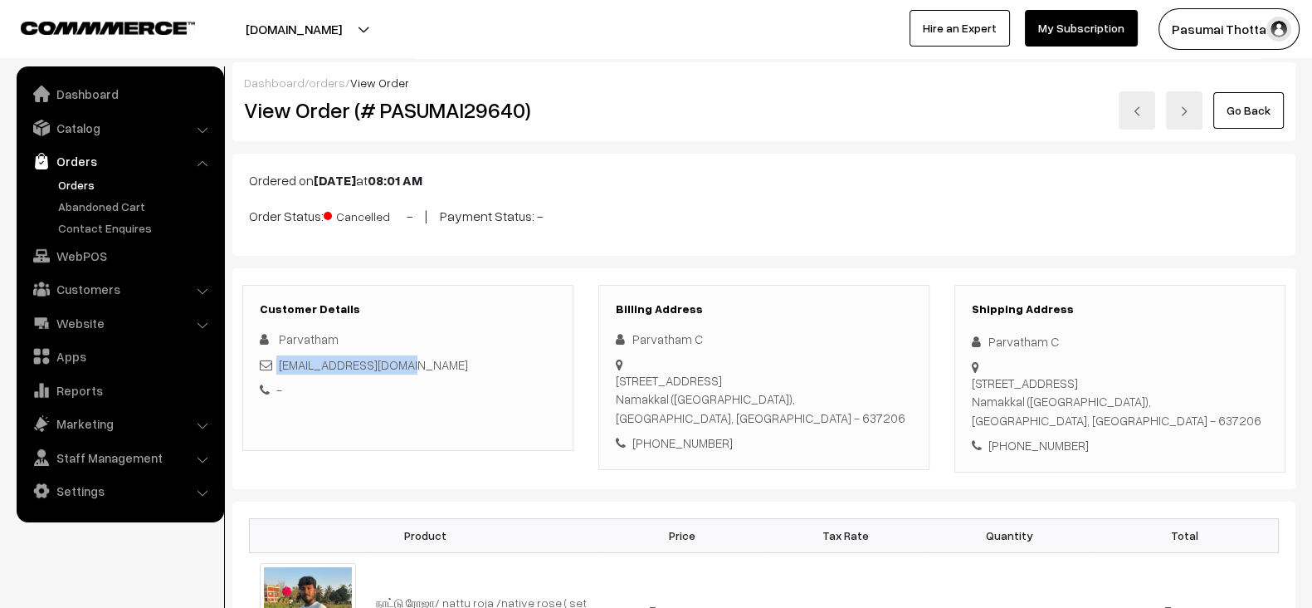
drag, startPoint x: 427, startPoint y: 371, endPoint x: 277, endPoint y: 367, distance: 149.5
click at [277, 367] on div "[EMAIL_ADDRESS][DOMAIN_NAME]" at bounding box center [408, 364] width 296 height 19
copy div "[EMAIL_ADDRESS][DOMAIN_NAME]"
click at [120, 176] on link "Orders" at bounding box center [136, 184] width 164 height 17
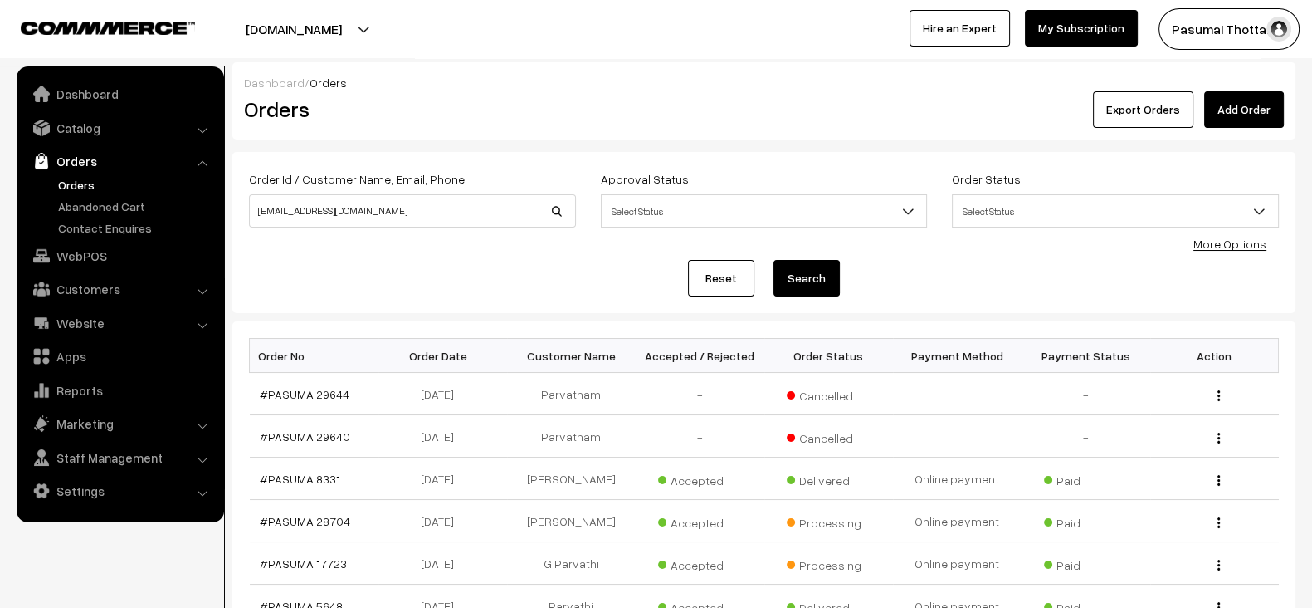
click at [723, 283] on link "Reset" at bounding box center [721, 278] width 66 height 37
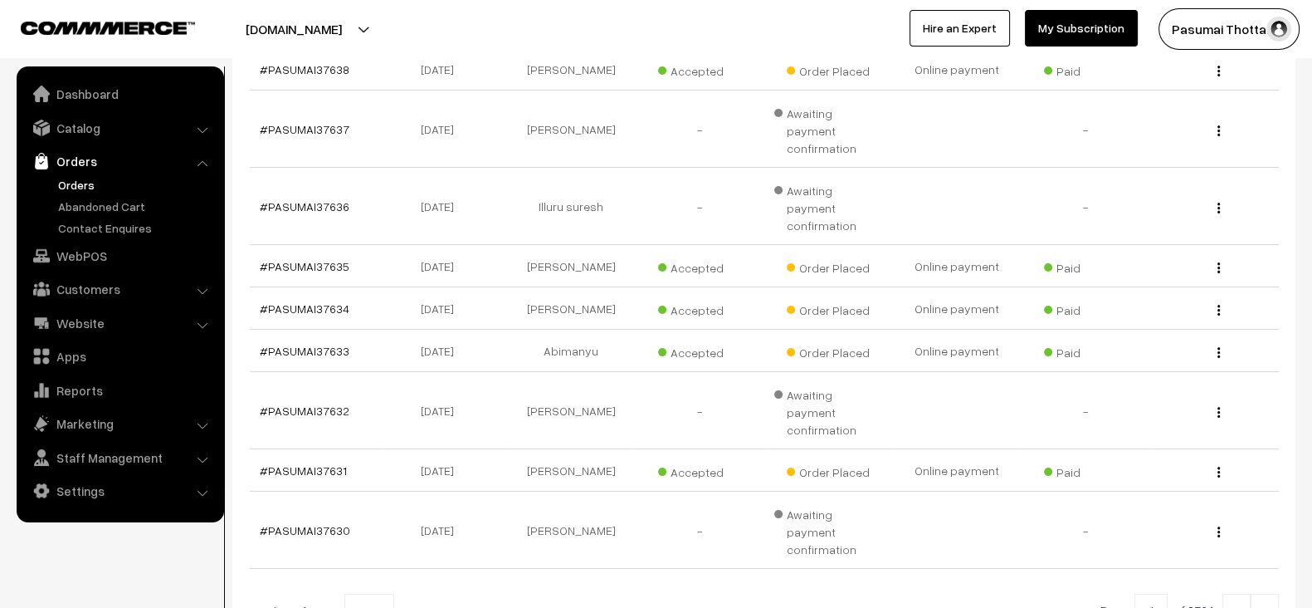
scroll to position [464, 0]
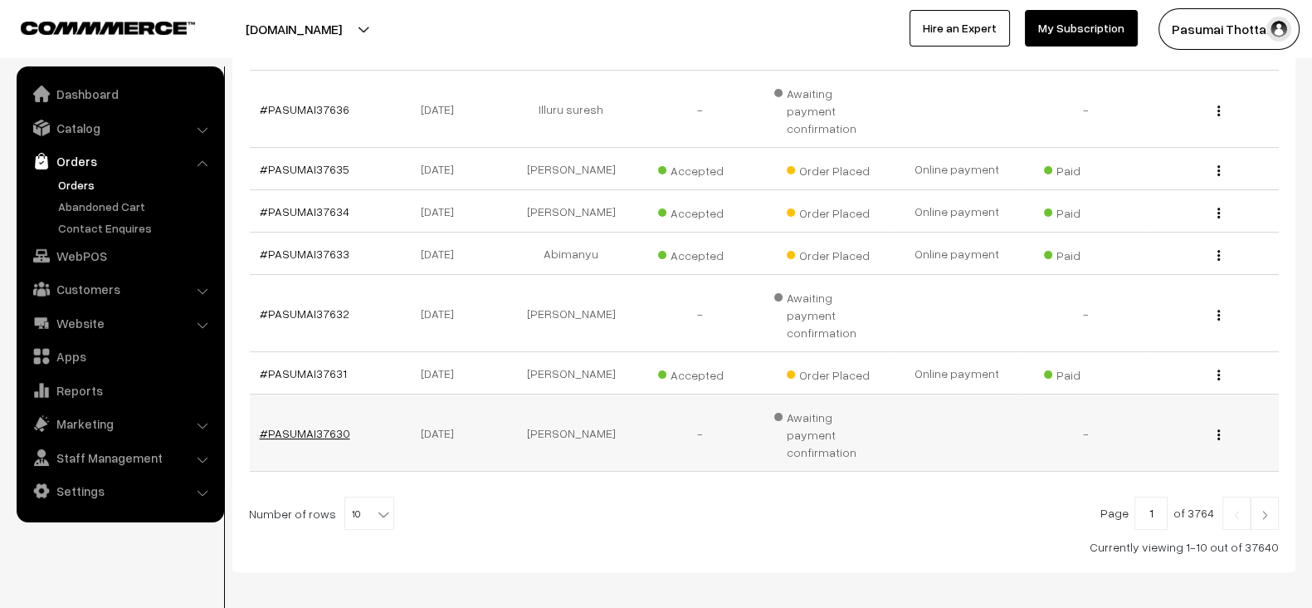
click at [324, 426] on link "#PASUMAI37630" at bounding box center [305, 433] width 90 height 14
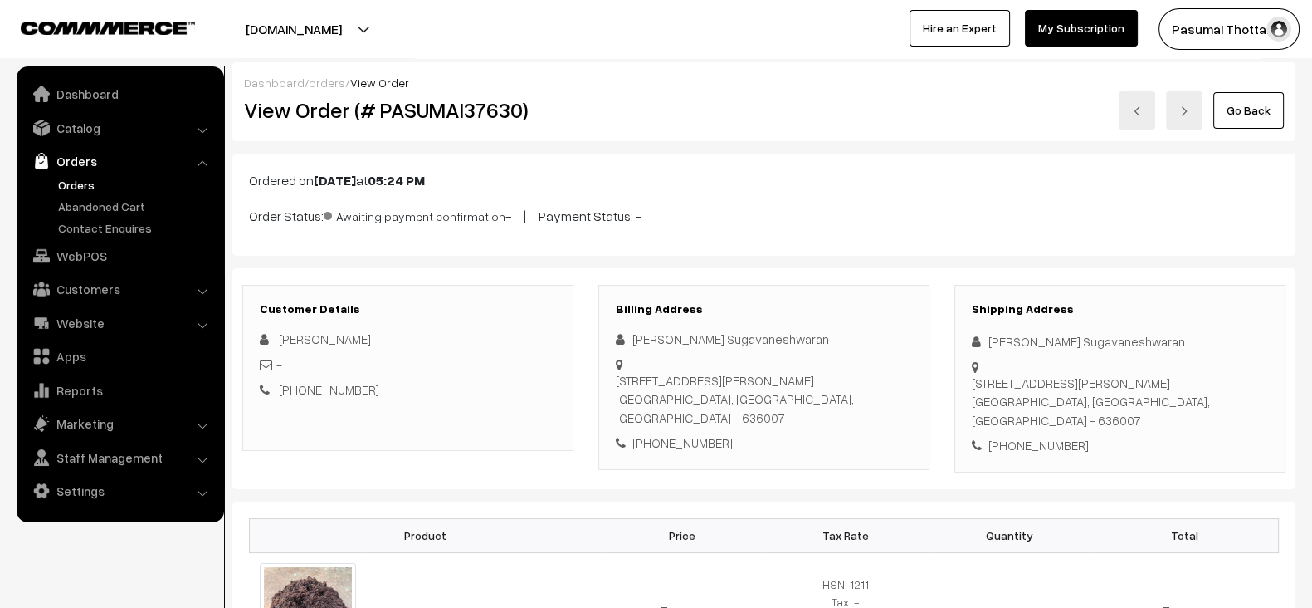
click at [373, 384] on div "+91 8940550789" at bounding box center [408, 389] width 296 height 19
click at [303, 336] on span "[PERSON_NAME]" at bounding box center [325, 338] width 92 height 15
click at [303, 336] on span "Kowsalya" at bounding box center [325, 338] width 92 height 15
copy span "Kowsalya"
click at [125, 181] on link "Orders" at bounding box center [136, 184] width 164 height 17
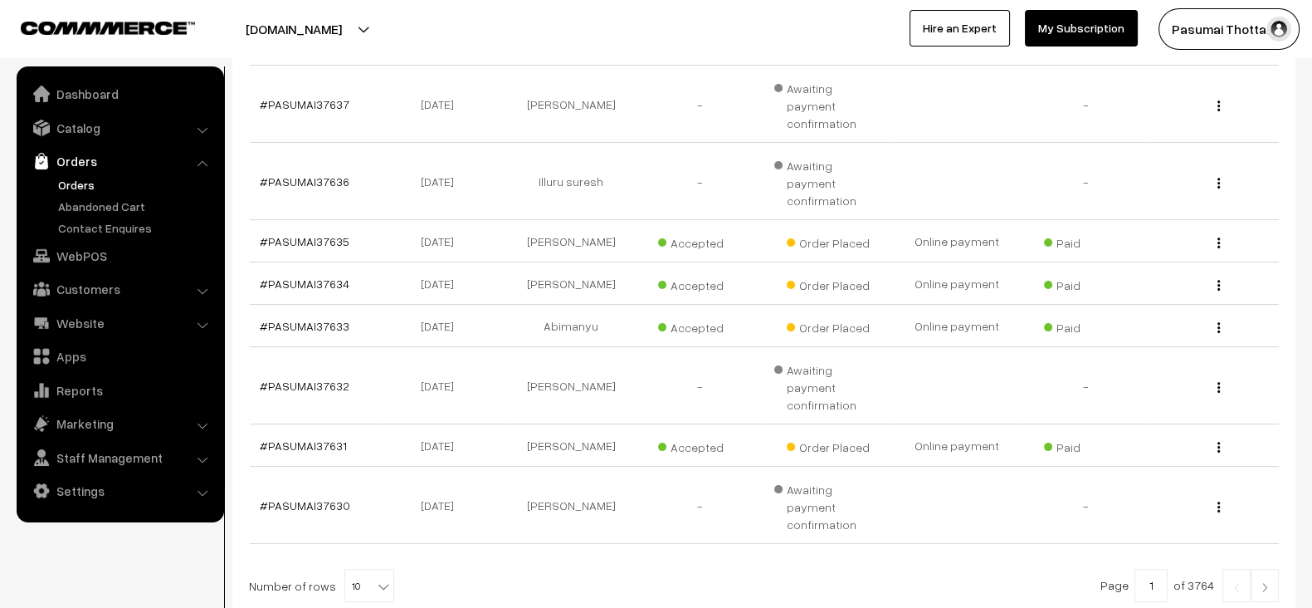
scroll to position [464, 0]
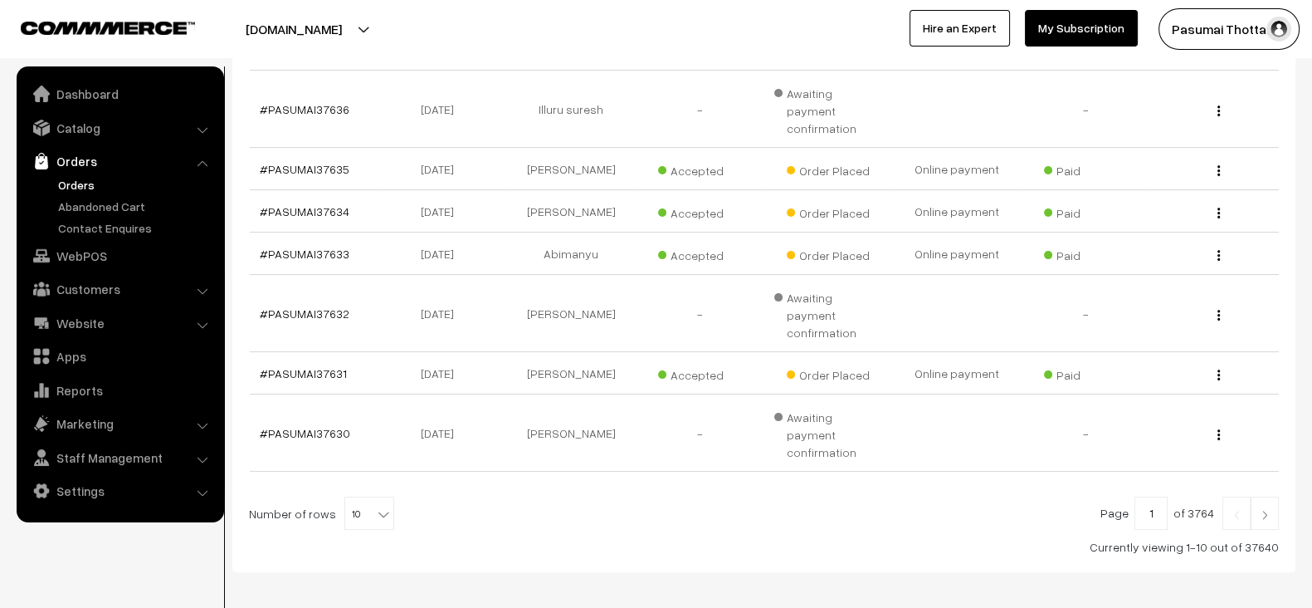
click at [1265, 510] on img at bounding box center [1265, 515] width 15 height 10
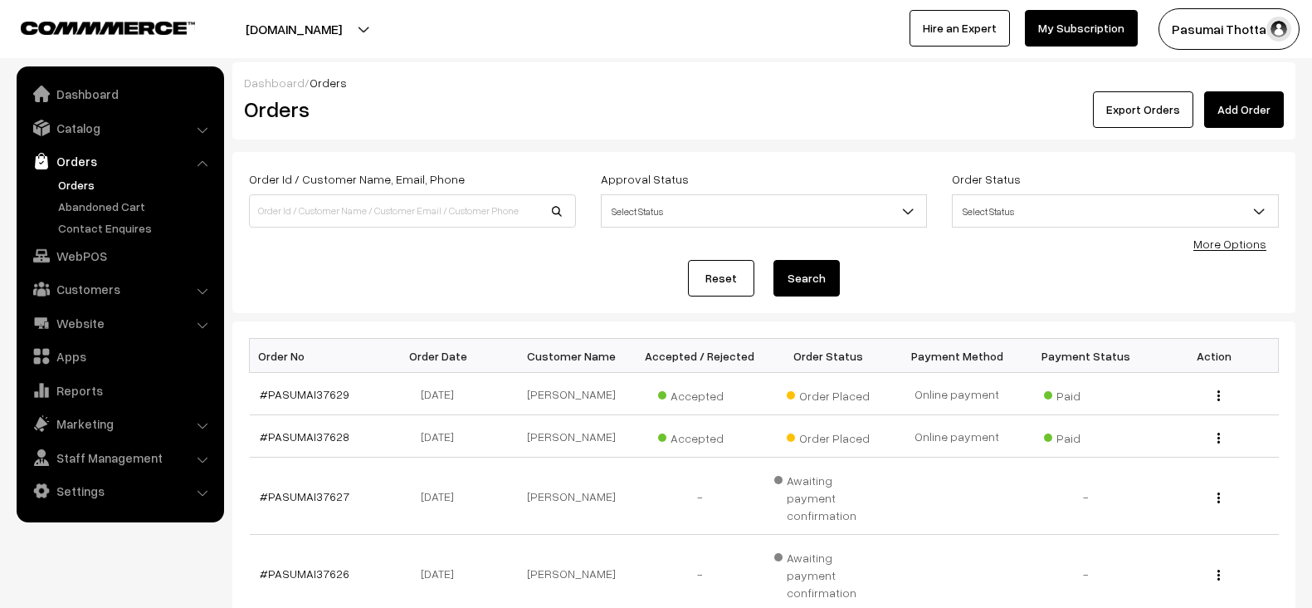
scroll to position [429, 0]
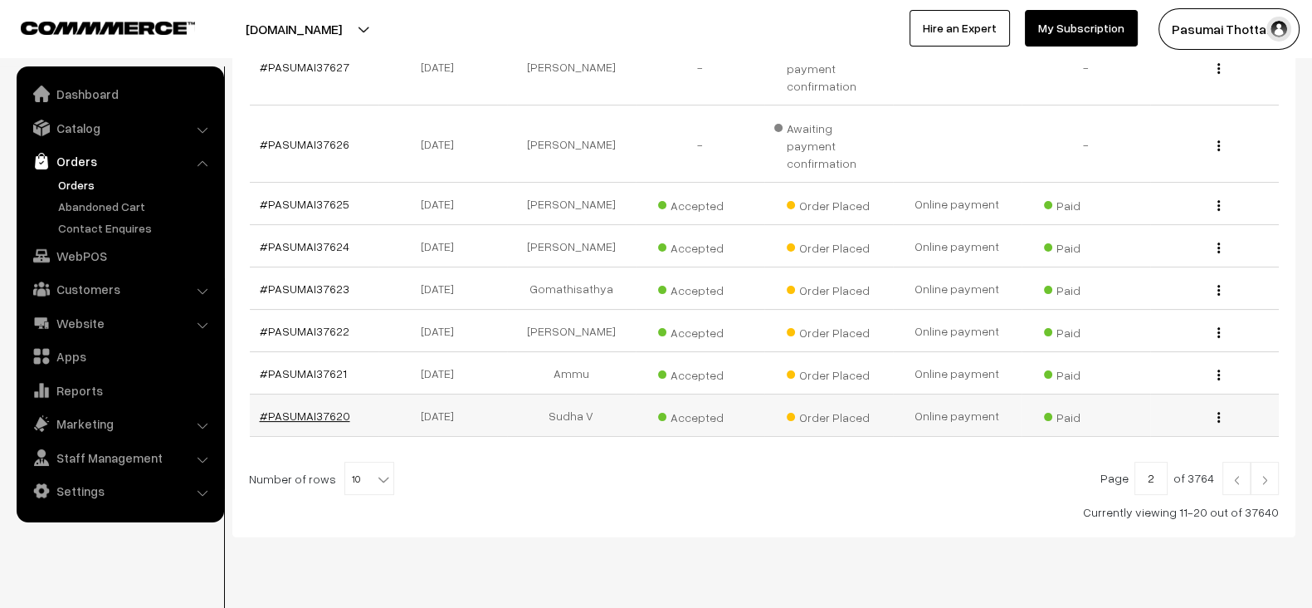
click at [303, 408] on link "#PASUMAI37620" at bounding box center [305, 415] width 90 height 14
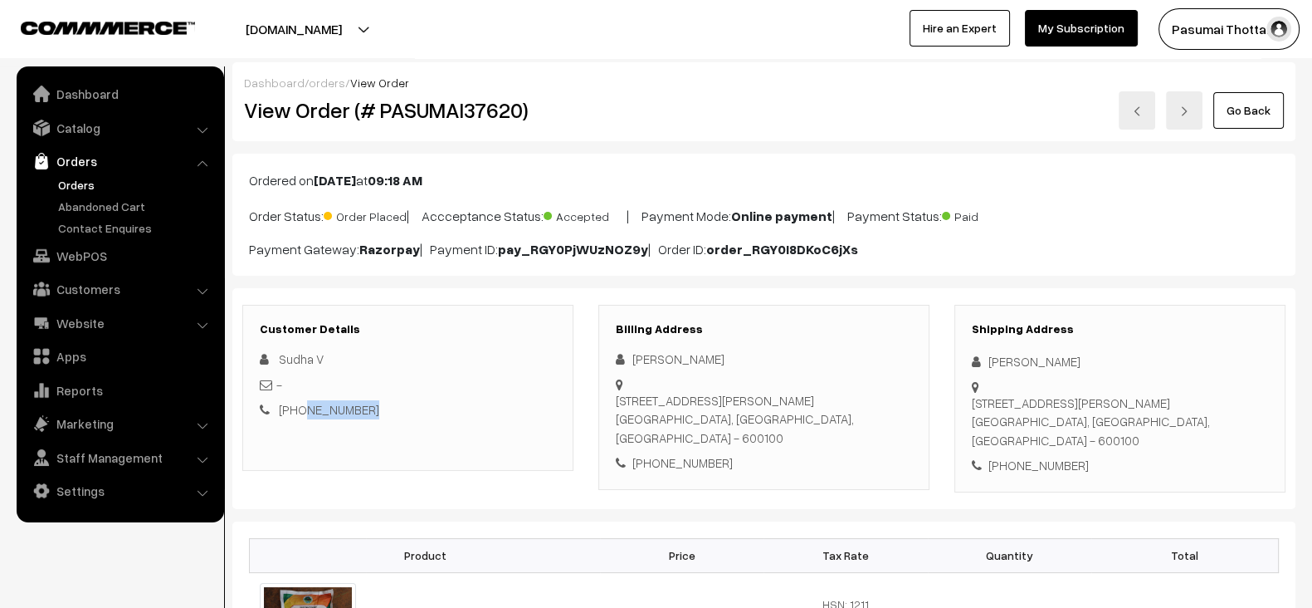
drag, startPoint x: 0, startPoint y: 0, endPoint x: 301, endPoint y: 407, distance: 506.2
click at [301, 407] on div "[PHONE_NUMBER]" at bounding box center [408, 409] width 296 height 19
copy link "8012340718"
drag, startPoint x: 338, startPoint y: 355, endPoint x: 280, endPoint y: 359, distance: 58.2
click at [280, 359] on div "Sudha V" at bounding box center [408, 358] width 296 height 19
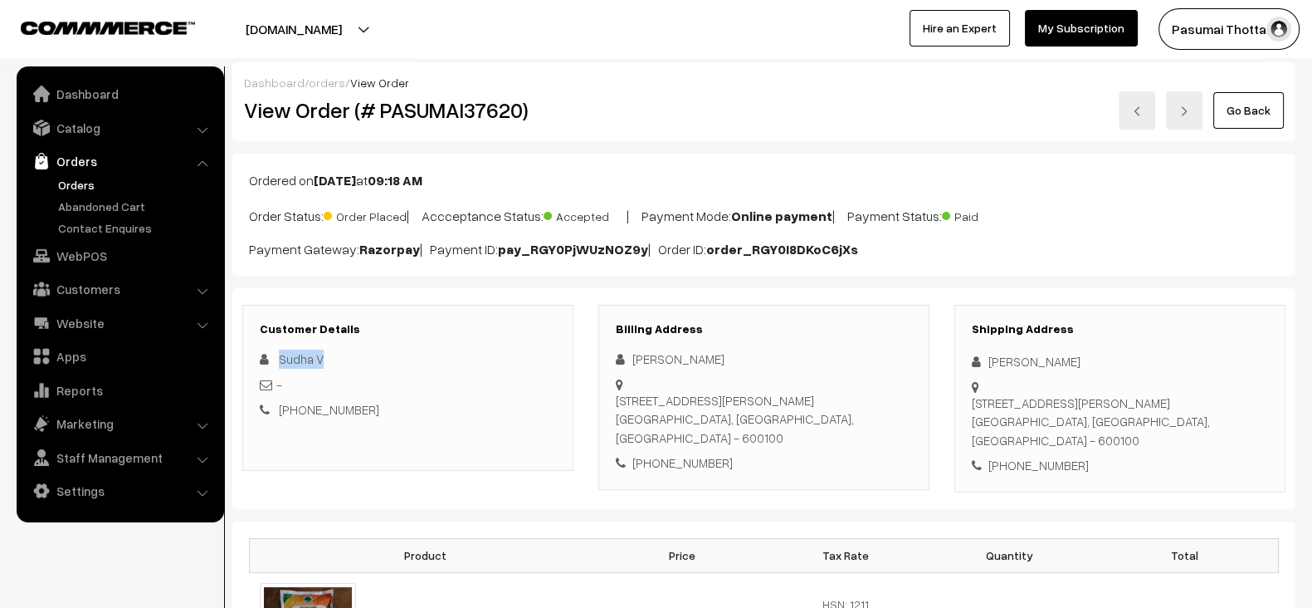
copy span "Sudha V"
copy h2 "I37620"
drag, startPoint x: 457, startPoint y: 112, endPoint x: 519, endPoint y: 108, distance: 61.6
click at [519, 108] on h2 "View Order (# PASUMAI37620)" at bounding box center [409, 110] width 330 height 26
click at [465, 105] on h2 "View Order (# PASUMAI37620)" at bounding box center [409, 110] width 330 height 26
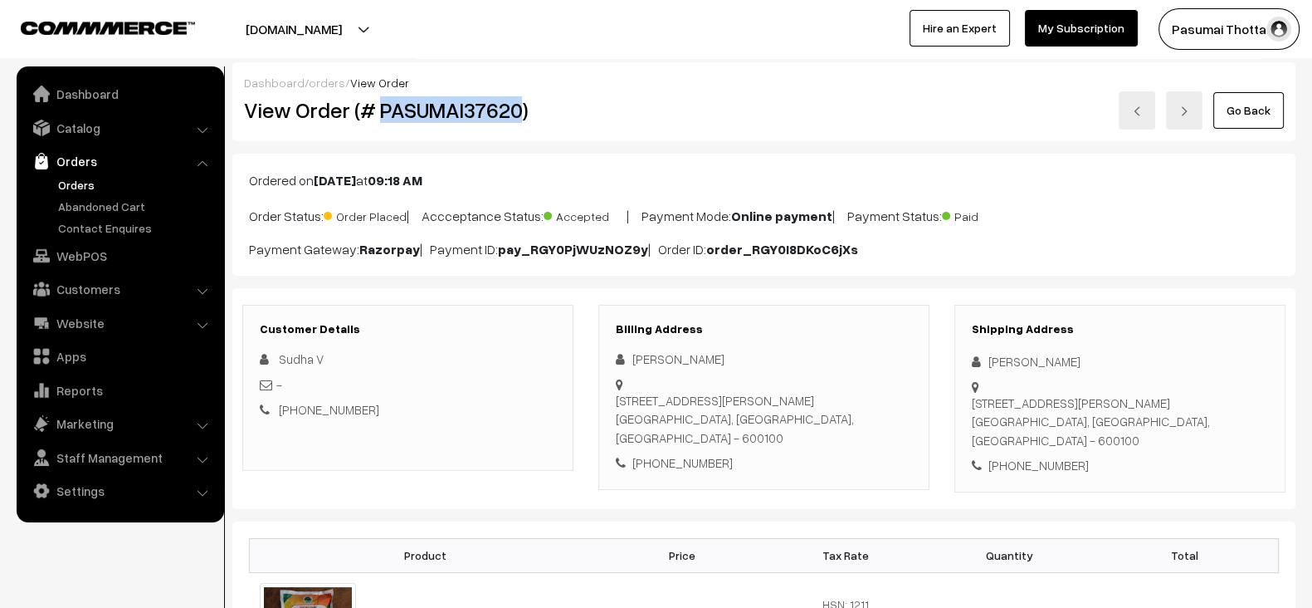
click at [465, 105] on h2 "View Order (# PASUMAI37620)" at bounding box center [409, 110] width 330 height 26
copy h2 "PASUMAI37620"
drag, startPoint x: 369, startPoint y: 405, endPoint x: 331, endPoint y: 408, distance: 38.3
click at [331, 408] on div "+91 8012340718" at bounding box center [408, 409] width 296 height 19
copy link "40718"
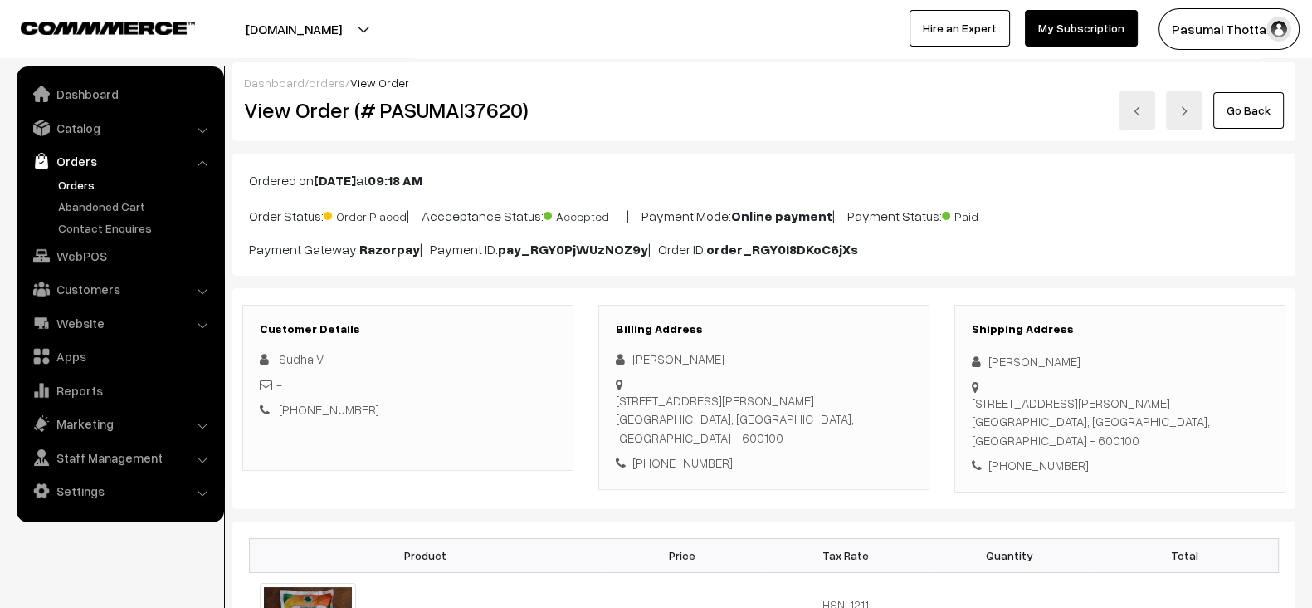
click at [440, 125] on div "View Order (# PASUMAI37620)" at bounding box center [409, 110] width 355 height 38
copy h2 "PASUMAI37620"
copy link "0718"
drag, startPoint x: 359, startPoint y: 408, endPoint x: 336, endPoint y: 408, distance: 23.3
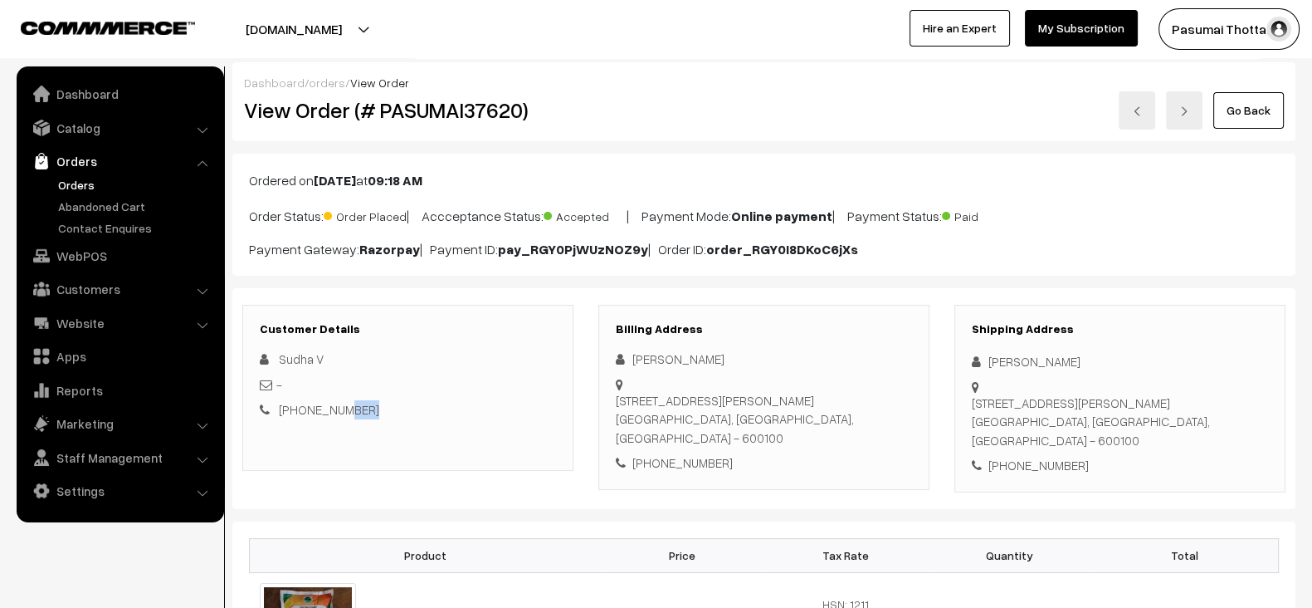
click at [336, 408] on div "+91 8012340718" at bounding box center [408, 409] width 296 height 19
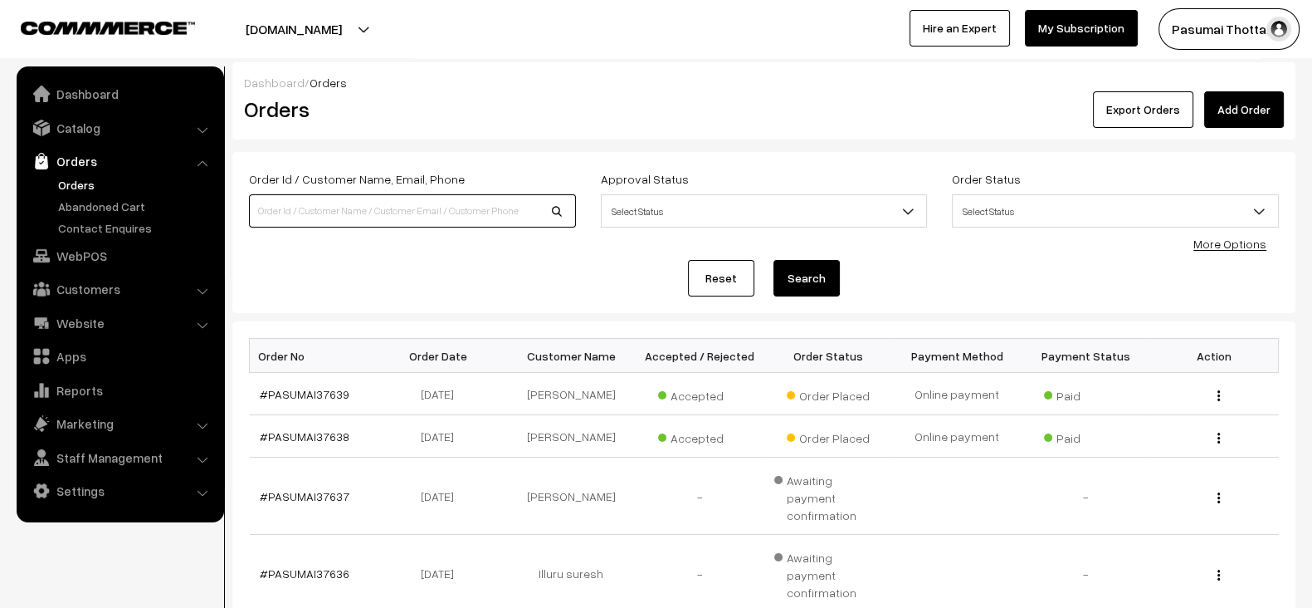
paste input "8012340718"
click at [461, 209] on input "8012340718" at bounding box center [412, 210] width 327 height 33
type input "8012340718"
click at [774, 260] on button "Search" at bounding box center [807, 278] width 66 height 37
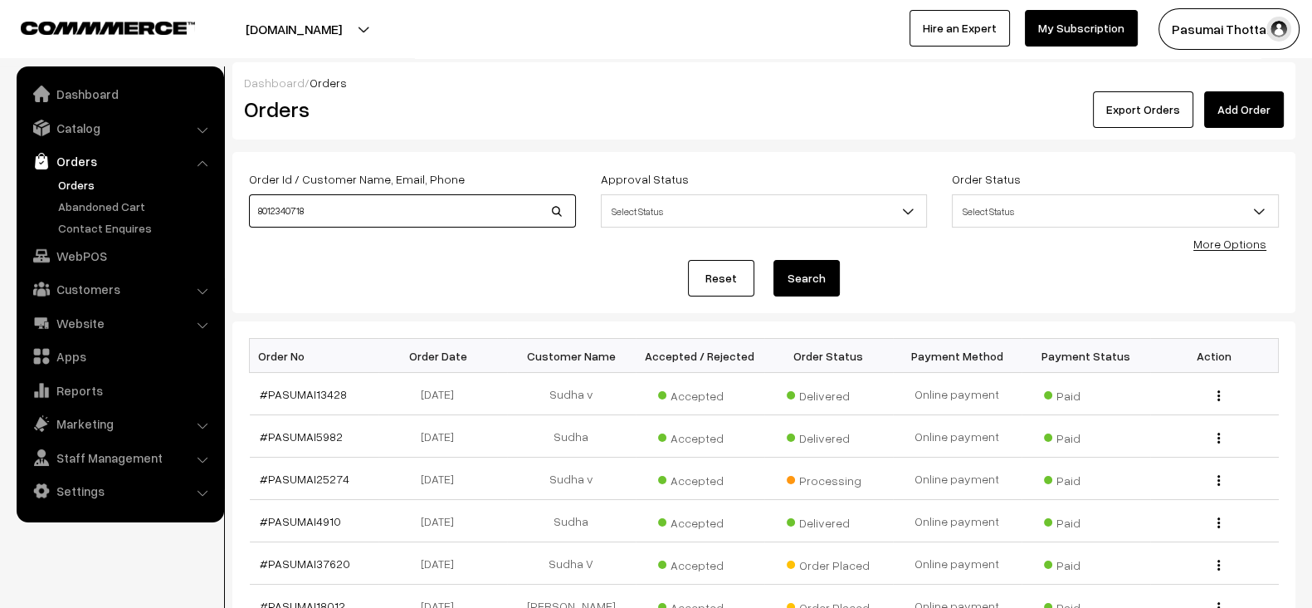
click at [413, 219] on input "8012340718" at bounding box center [412, 210] width 327 height 33
paste input "Sudha V"
type input "Sudha V"
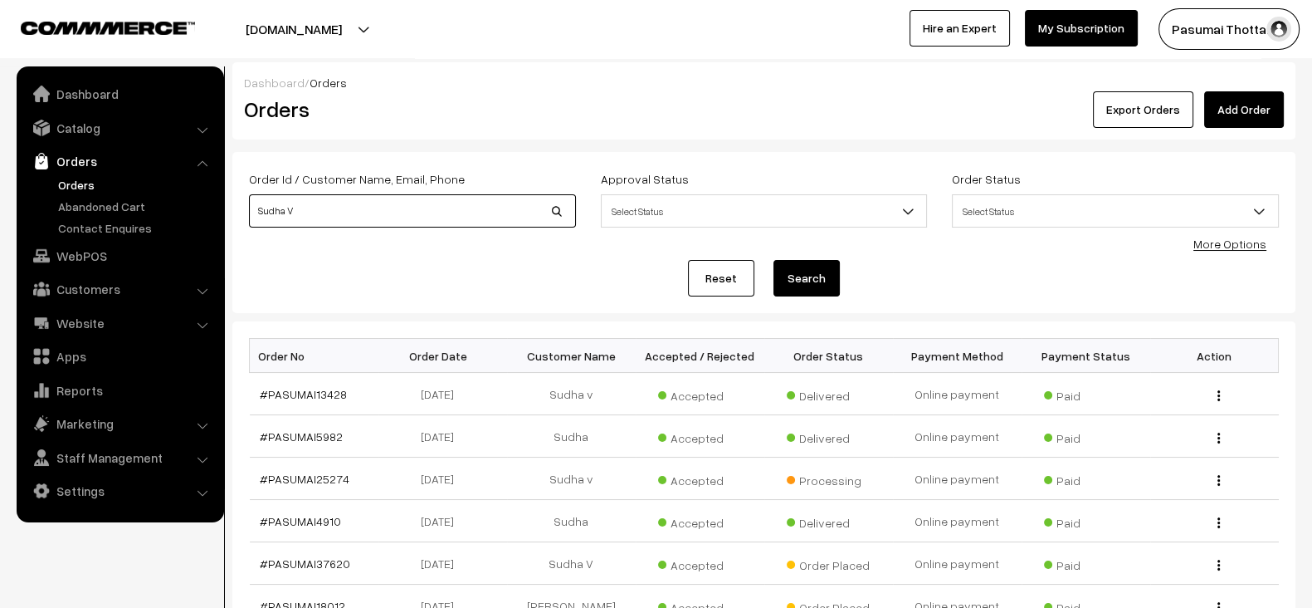
click at [774, 260] on button "Search" at bounding box center [807, 278] width 66 height 37
click at [361, 206] on input "Sudha V" at bounding box center [412, 210] width 327 height 33
paste input "I37620"
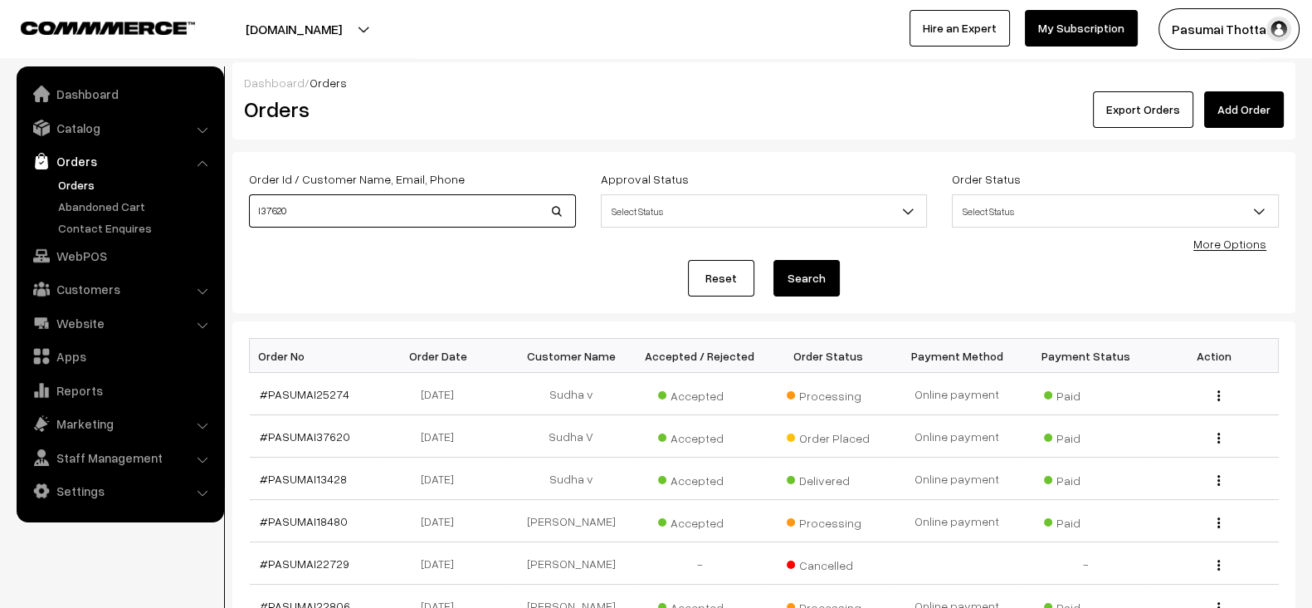
type input "I37620"
click at [774, 260] on button "Search" at bounding box center [807, 278] width 66 height 37
click at [388, 208] on input "I37620" at bounding box center [412, 210] width 327 height 33
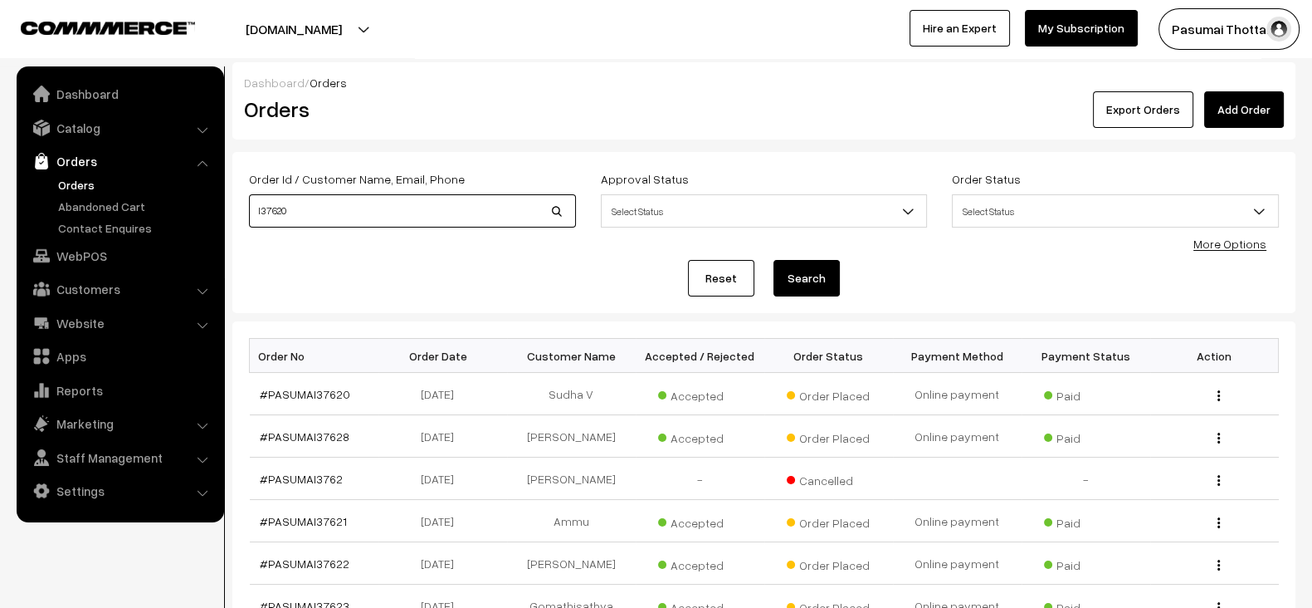
paste input "40718"
type input "40718"
click at [774, 260] on button "Search" at bounding box center [807, 278] width 66 height 37
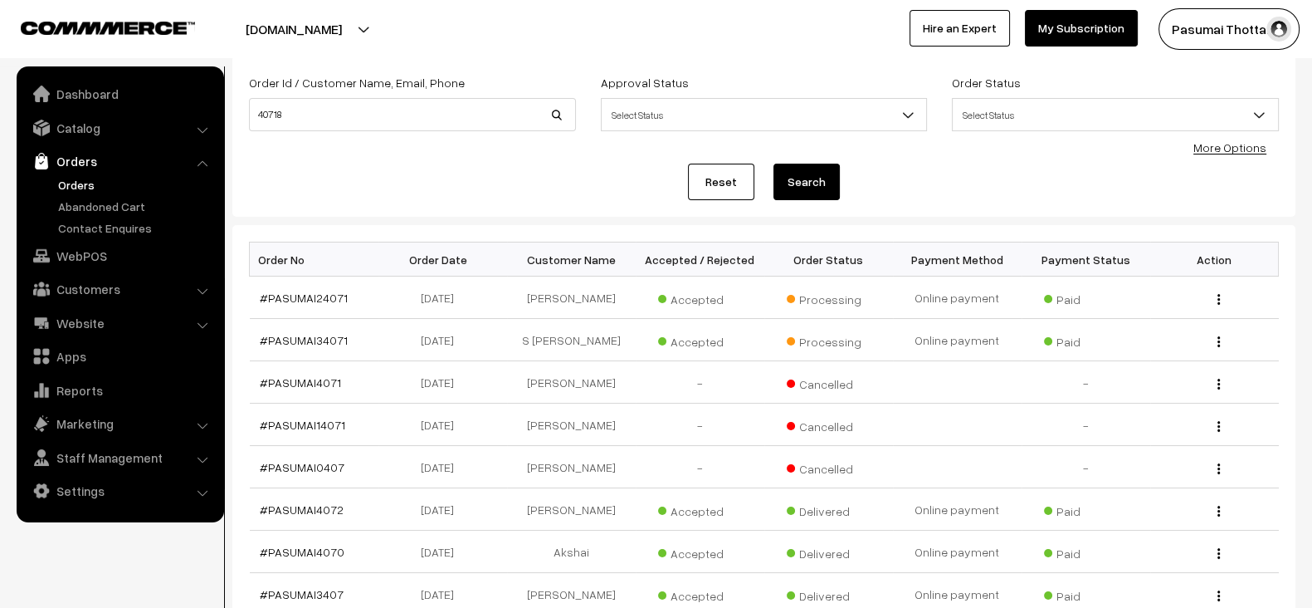
scroll to position [95, 0]
